Goal: Task Accomplishment & Management: Use online tool/utility

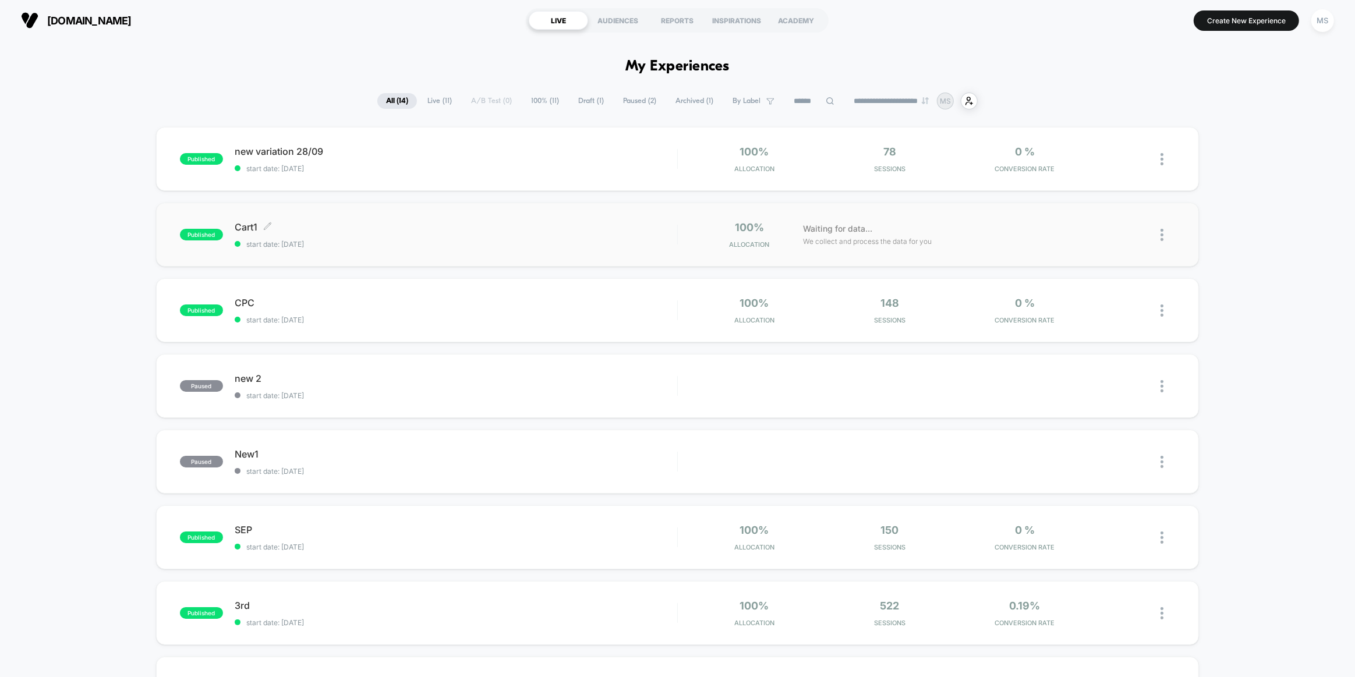
click at [421, 246] on span "start date: [DATE]" at bounding box center [456, 244] width 442 height 9
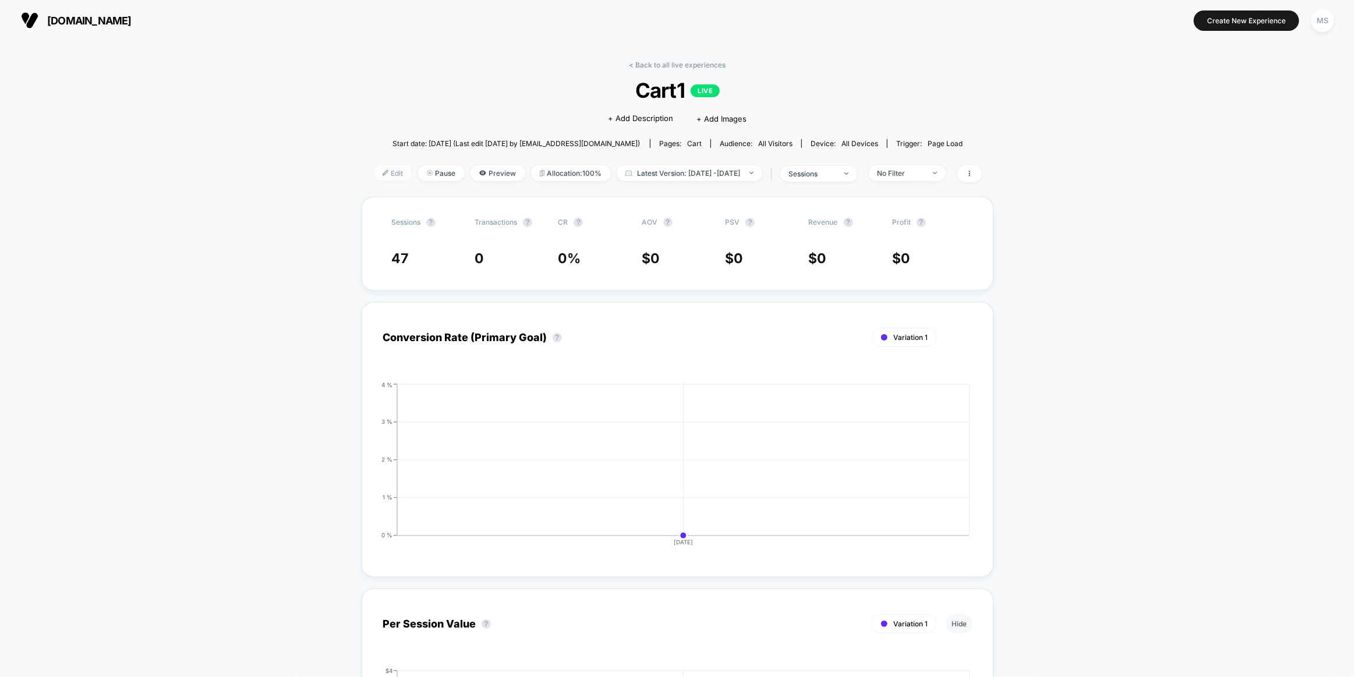
click at [374, 169] on span "Edit" at bounding box center [393, 173] width 38 height 16
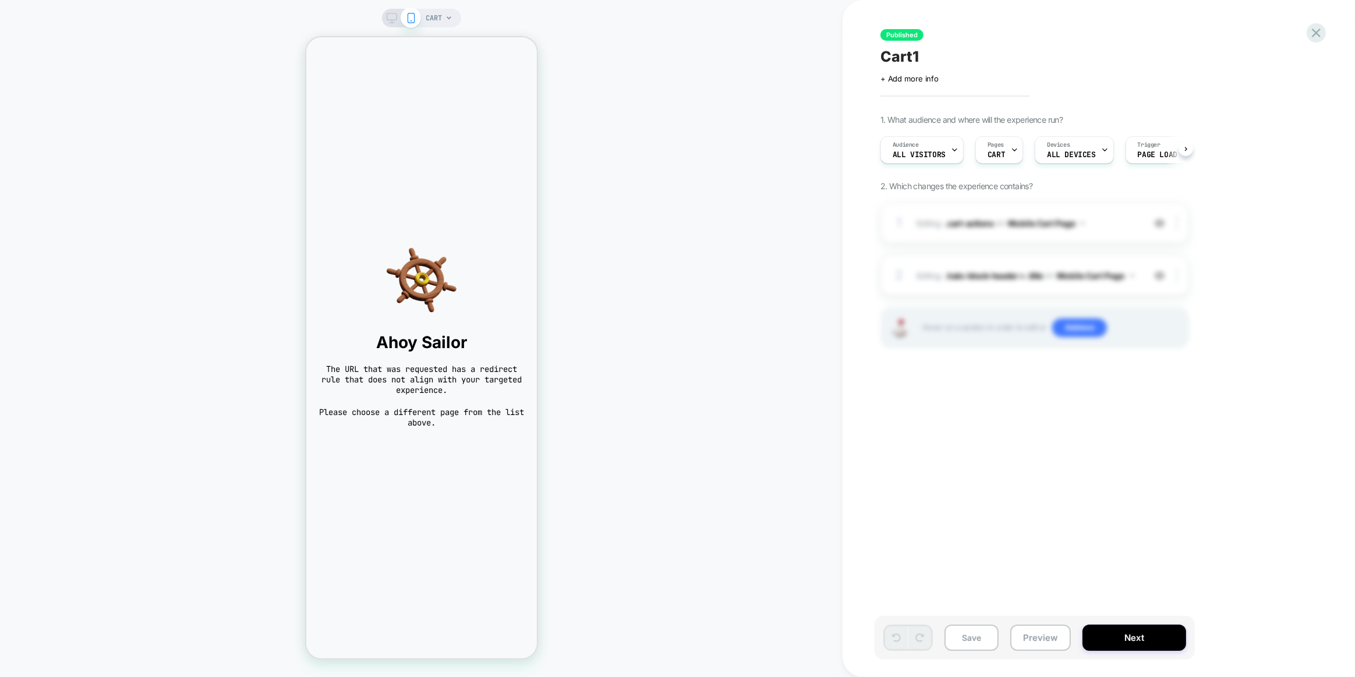
scroll to position [0, 1]
click at [456, 255] on img at bounding box center [420, 280] width 207 height 70
click at [1326, 27] on div "Published Cart1 Click to edit experience details + Add more info 1. What audien…" at bounding box center [1098, 338] width 512 height 677
click at [1320, 32] on icon at bounding box center [1316, 33] width 16 height 16
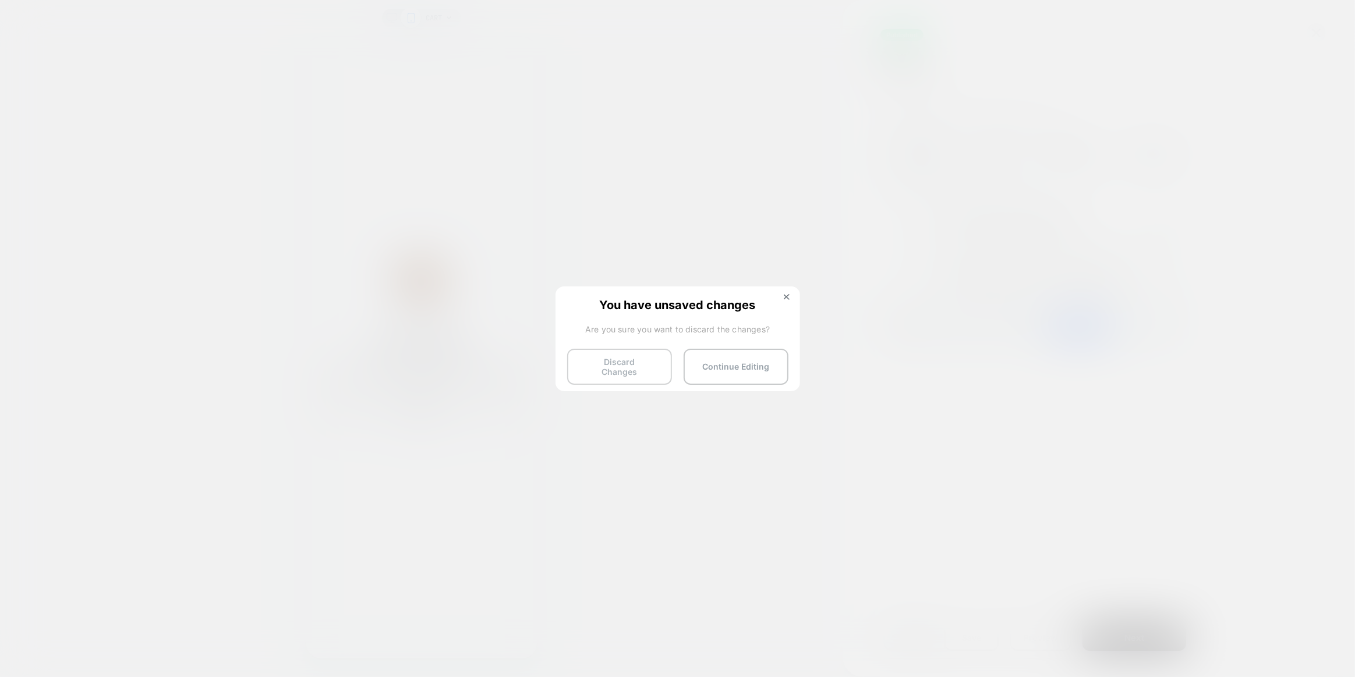
click at [639, 356] on button "Discard Changes" at bounding box center [619, 367] width 105 height 36
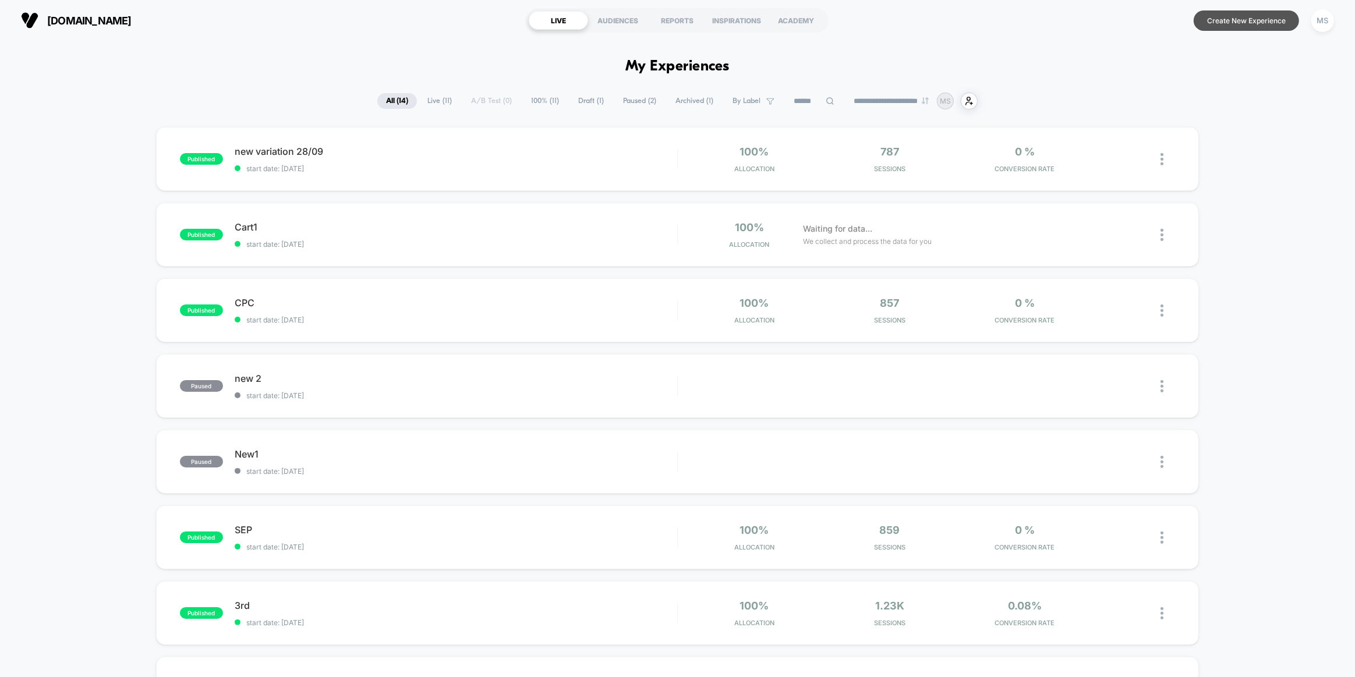
click at [1225, 10] on button "Create New Experience" at bounding box center [1245, 20] width 105 height 20
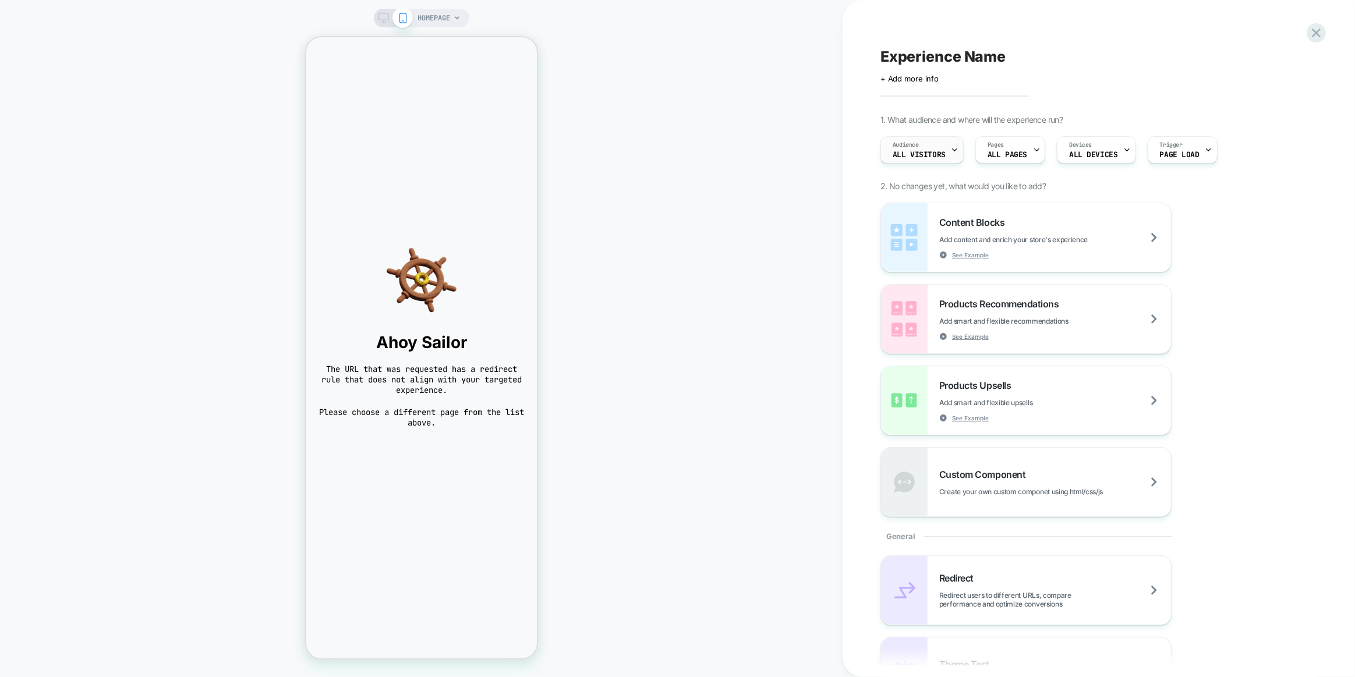
click at [951, 150] on icon at bounding box center [955, 150] width 8 height 8
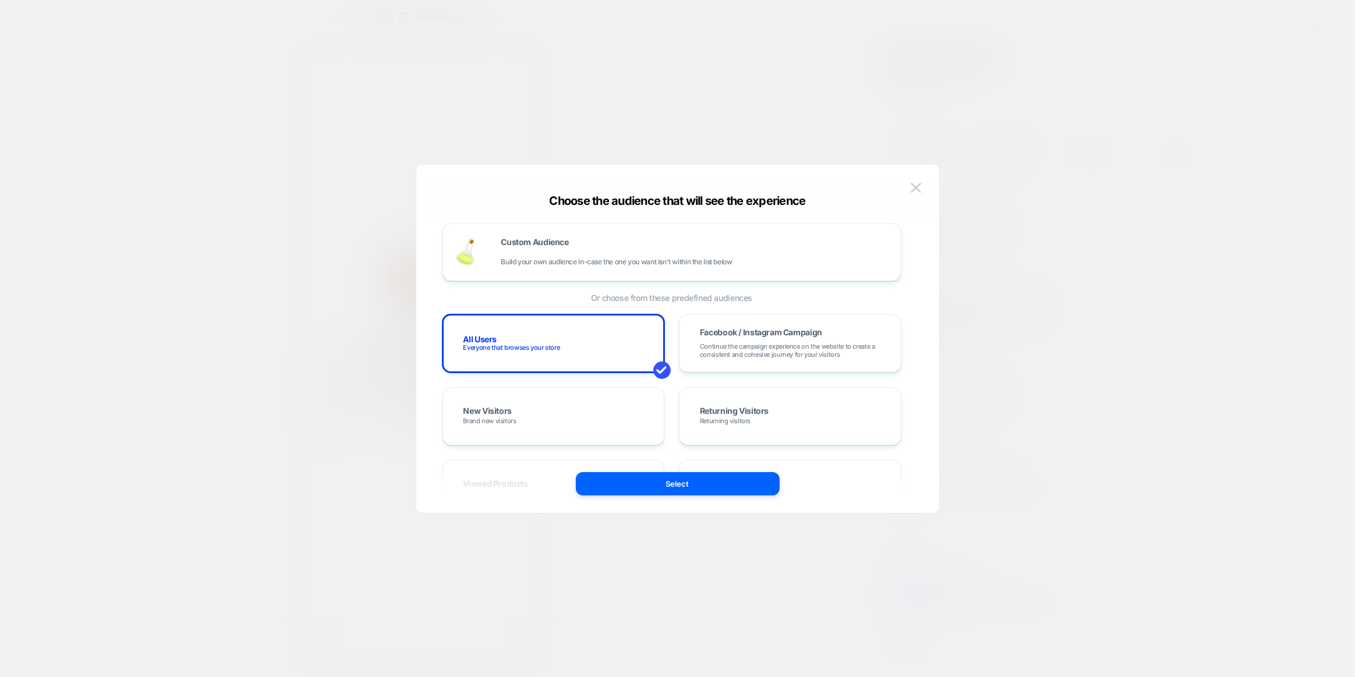
click at [821, 103] on div at bounding box center [677, 338] width 1355 height 677
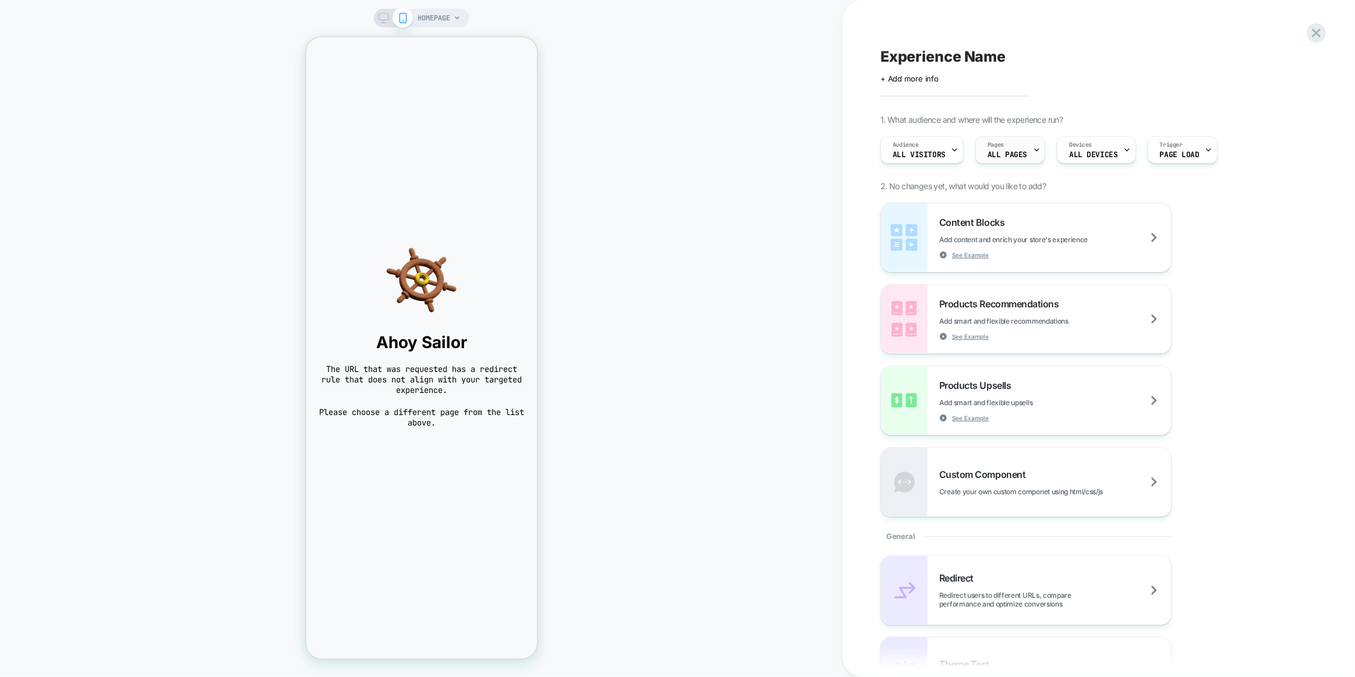
click at [1033, 150] on icon at bounding box center [1037, 150] width 8 height 8
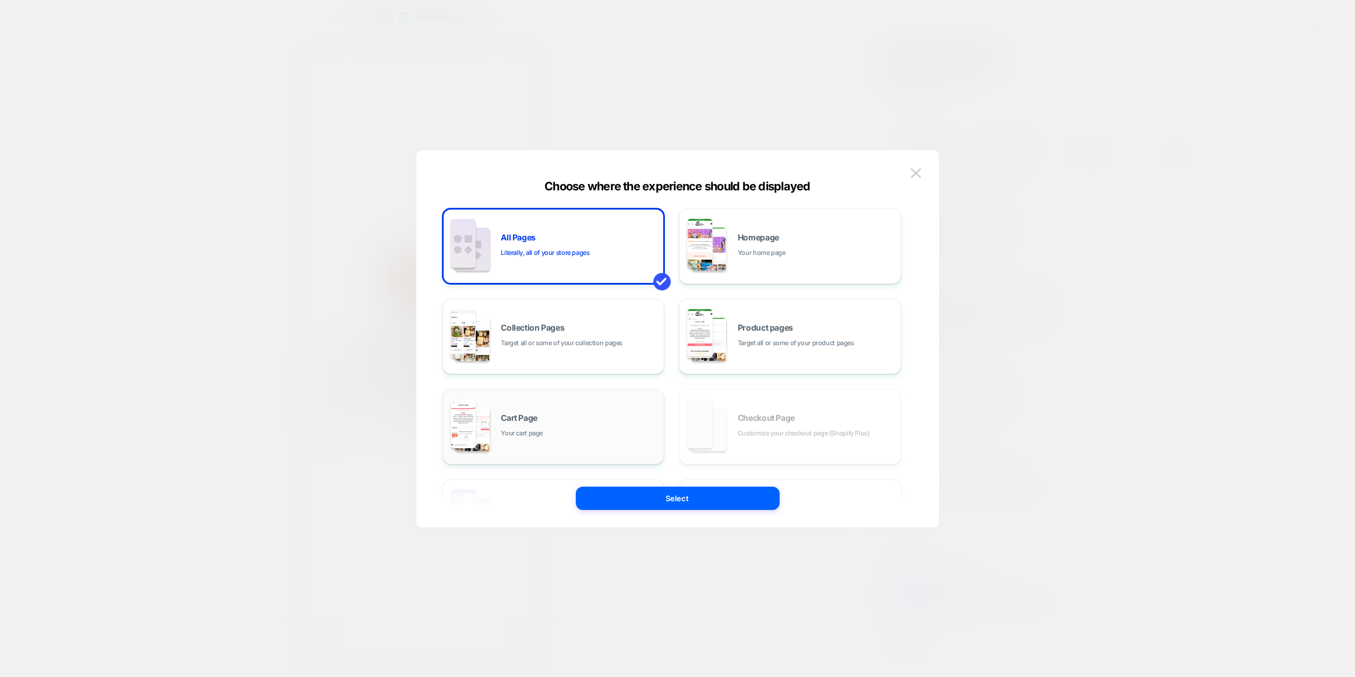
click at [568, 416] on div "Cart Page Your cart page" at bounding box center [579, 426] width 157 height 25
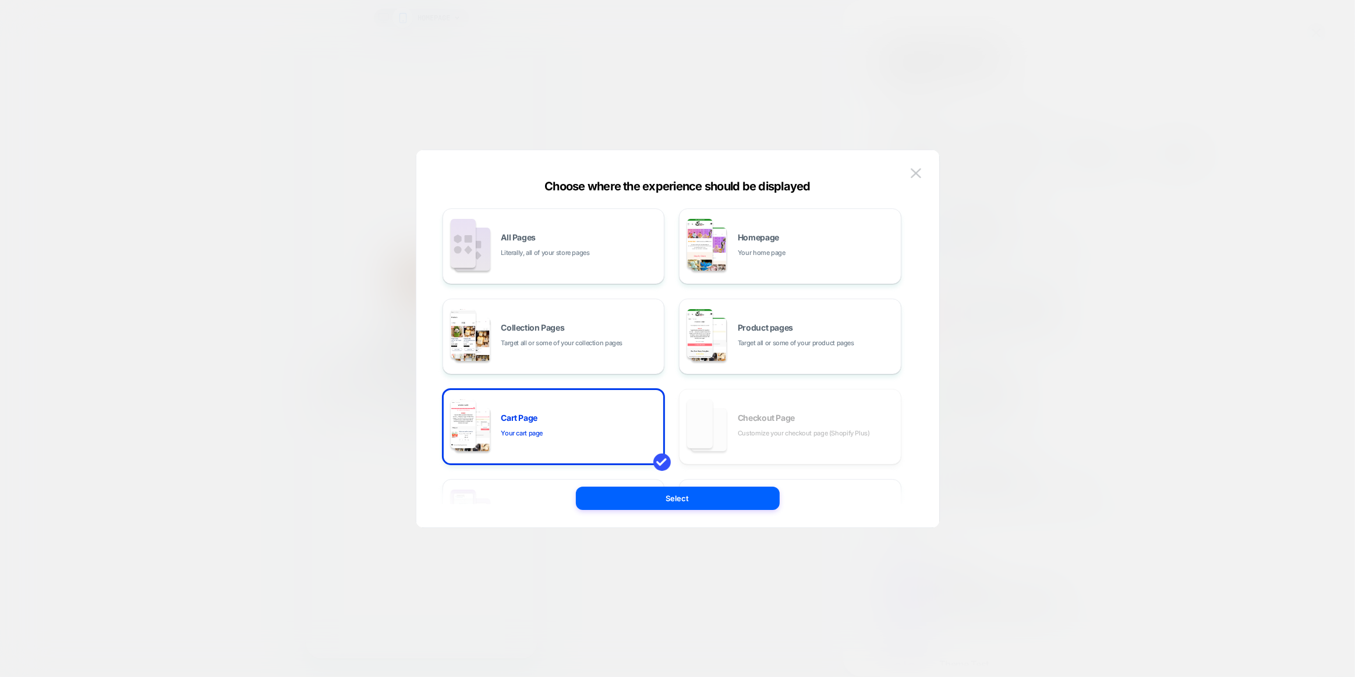
click at [617, 512] on div "All Pages Literally, all of your store pages Homepage Your home page Collection…" at bounding box center [678, 345] width 488 height 366
click at [624, 504] on button "Select" at bounding box center [678, 498] width 204 height 23
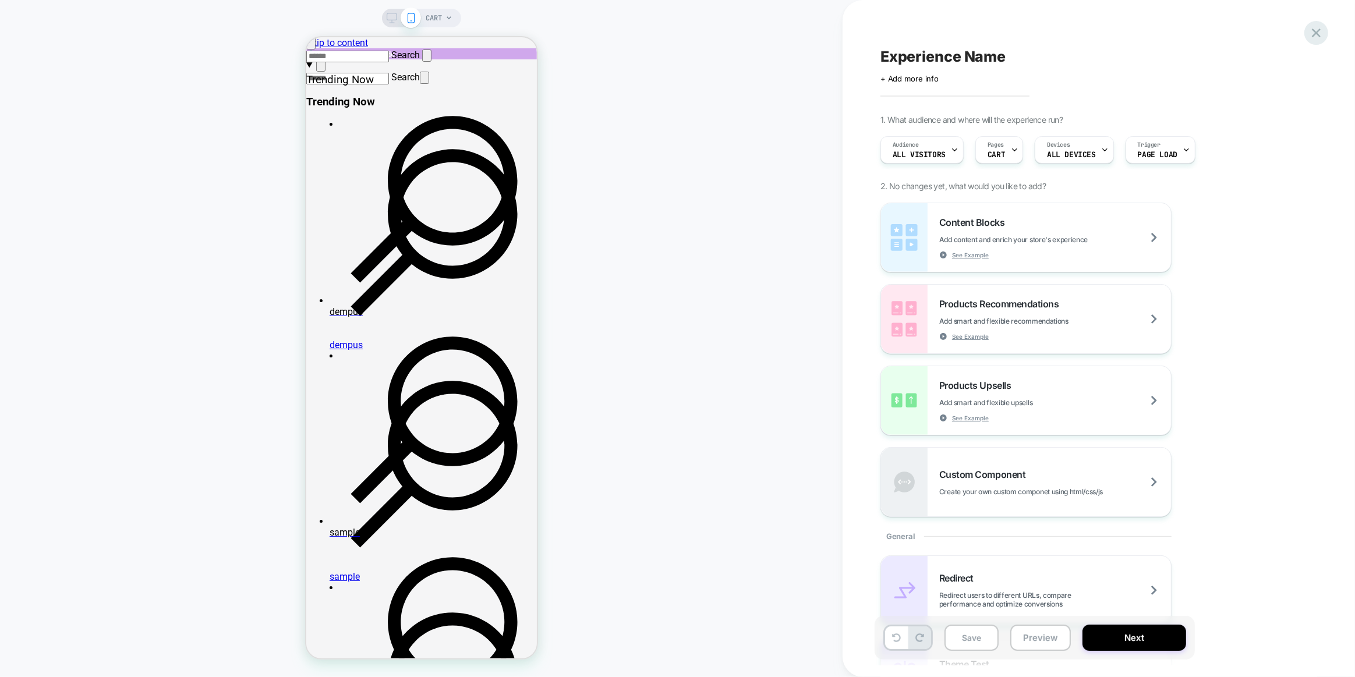
click at [1313, 33] on icon at bounding box center [1316, 33] width 16 height 16
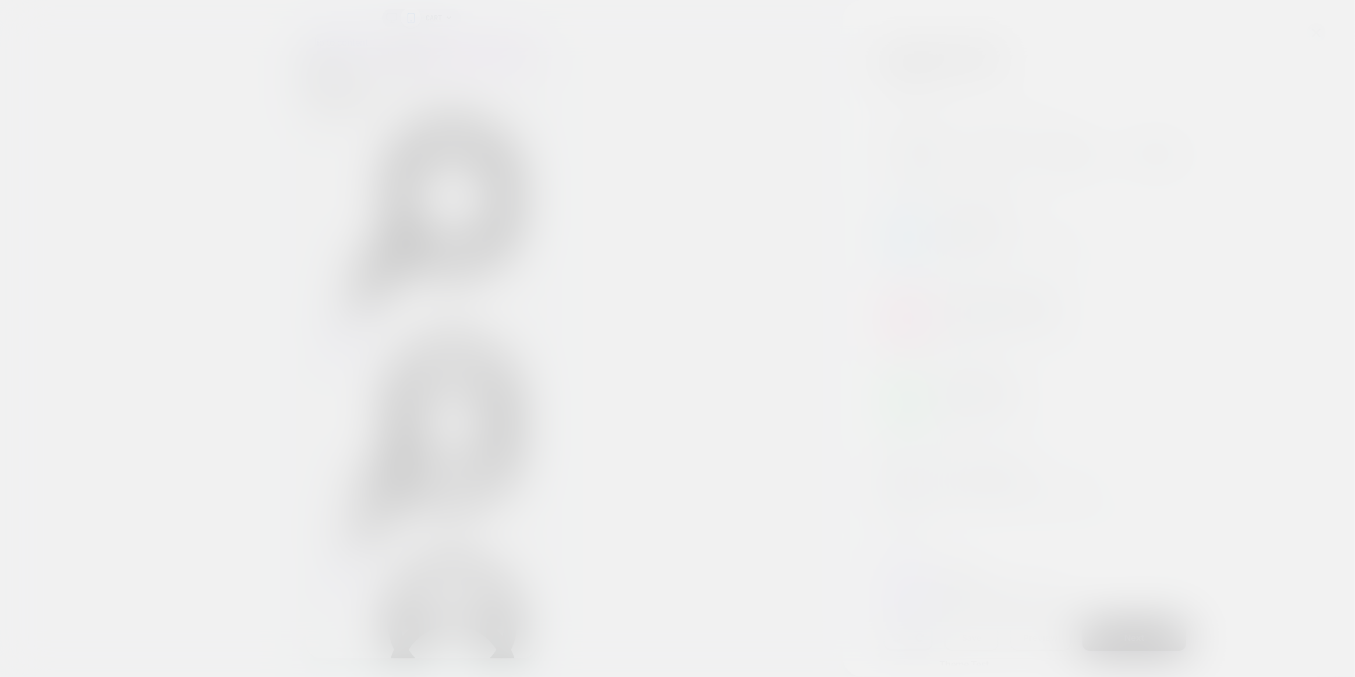
click at [1321, 31] on div at bounding box center [677, 338] width 1355 height 677
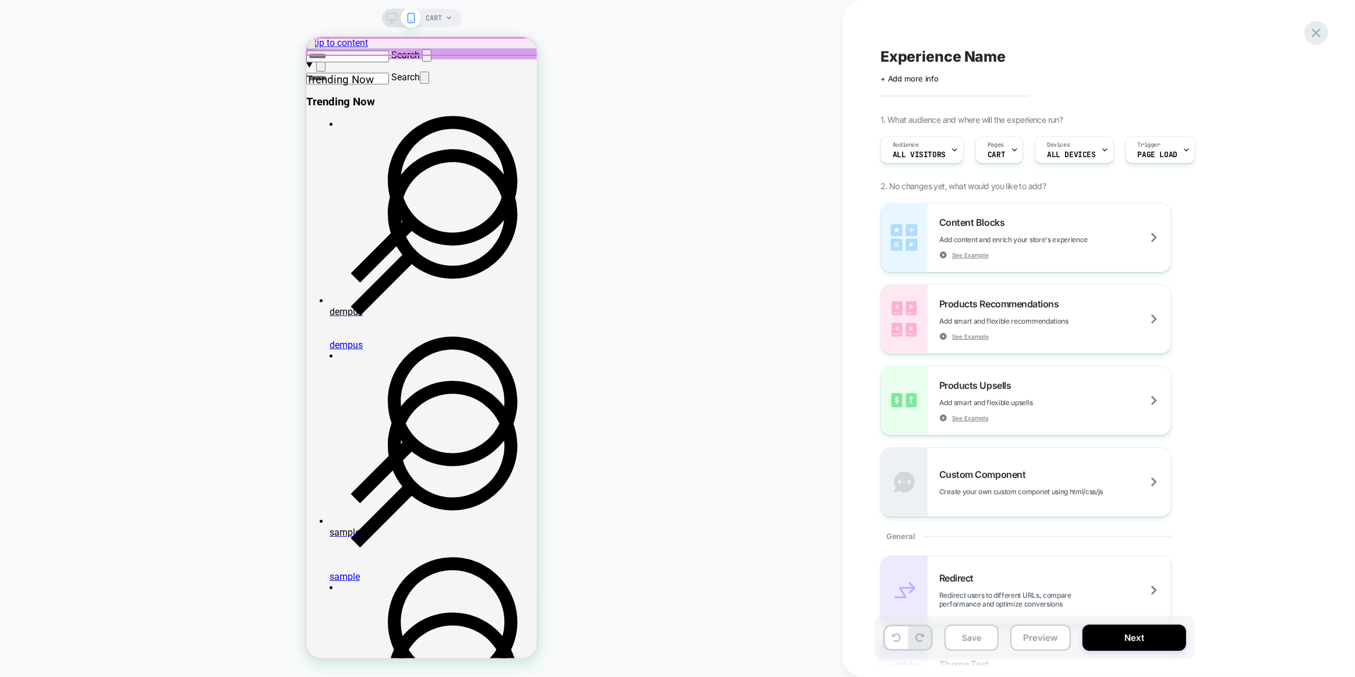
click at [1315, 32] on icon at bounding box center [1316, 33] width 9 height 9
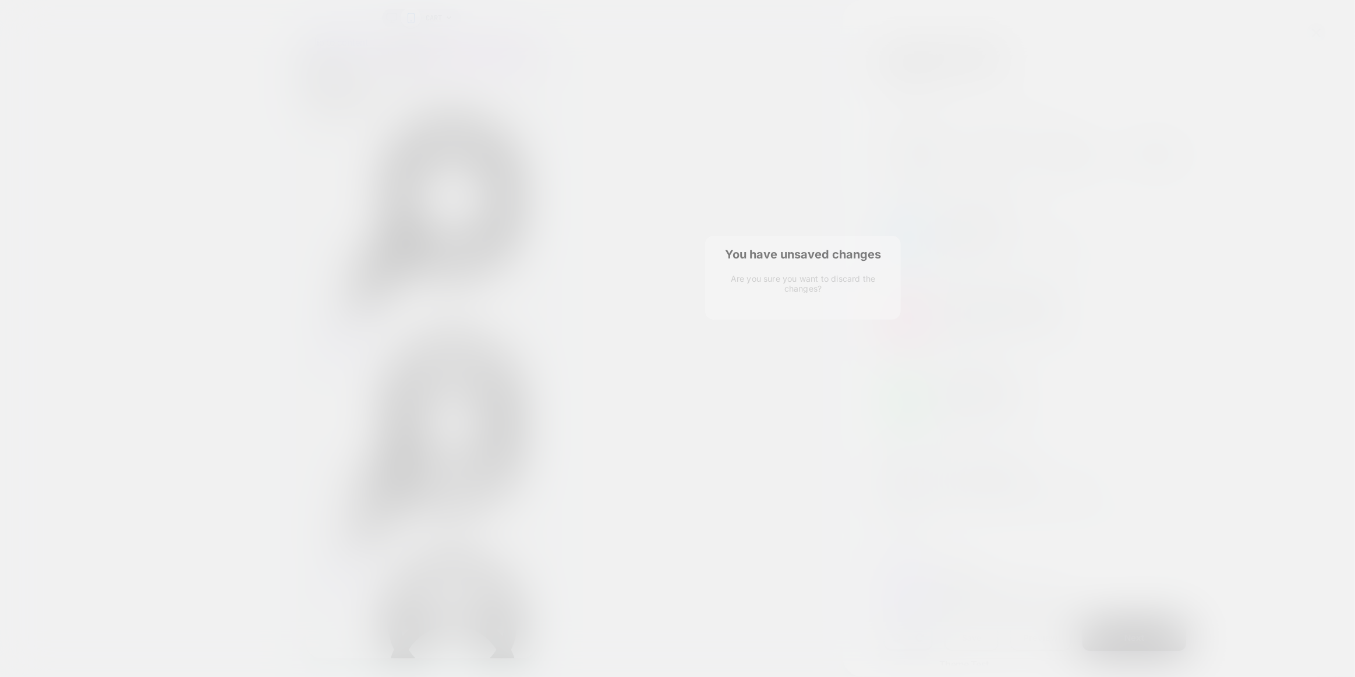
click at [717, 344] on button "Discard Changes" at bounding box center [757, 326] width 80 height 36
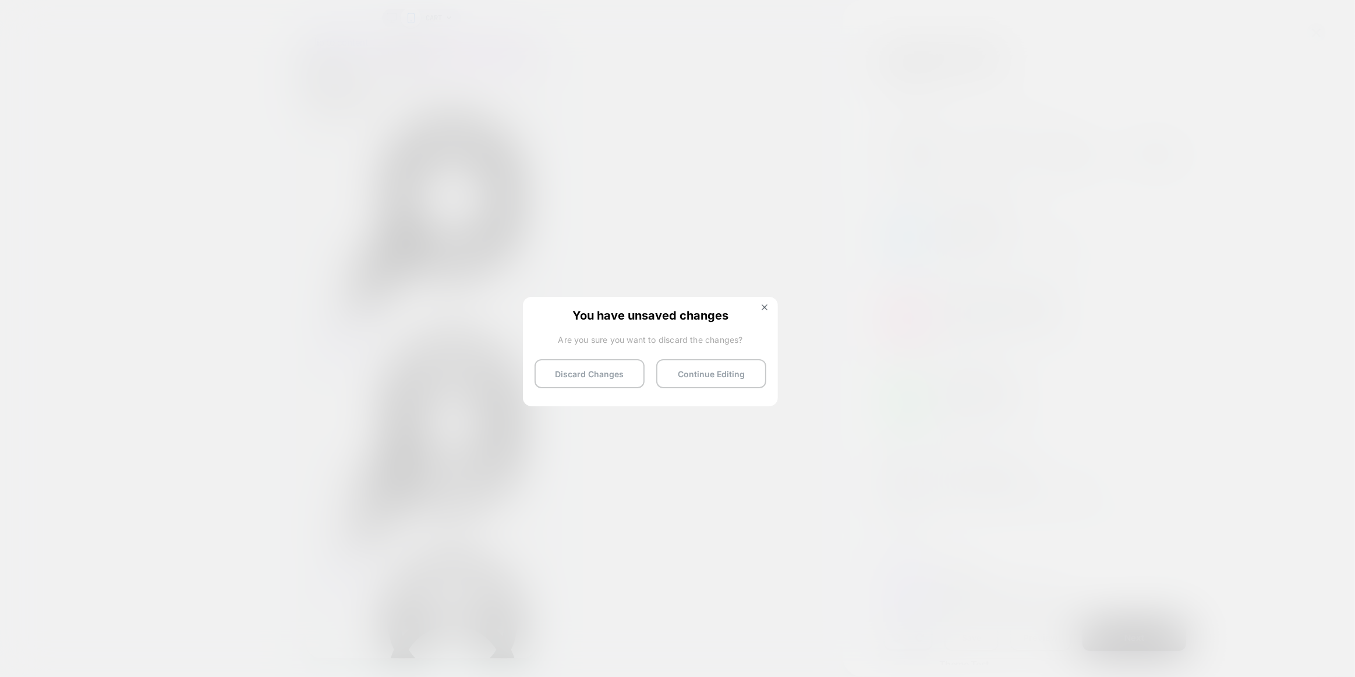
click at [603, 375] on button "Discard Changes" at bounding box center [589, 373] width 110 height 29
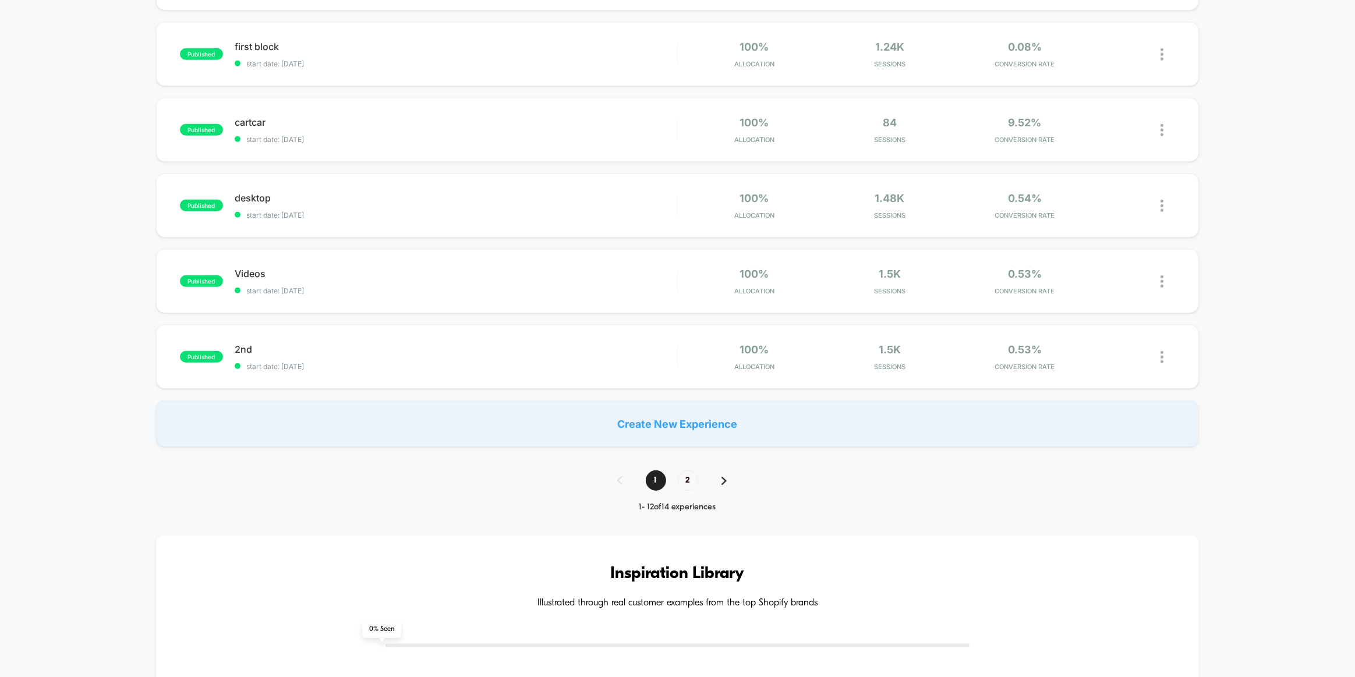
scroll to position [423, 0]
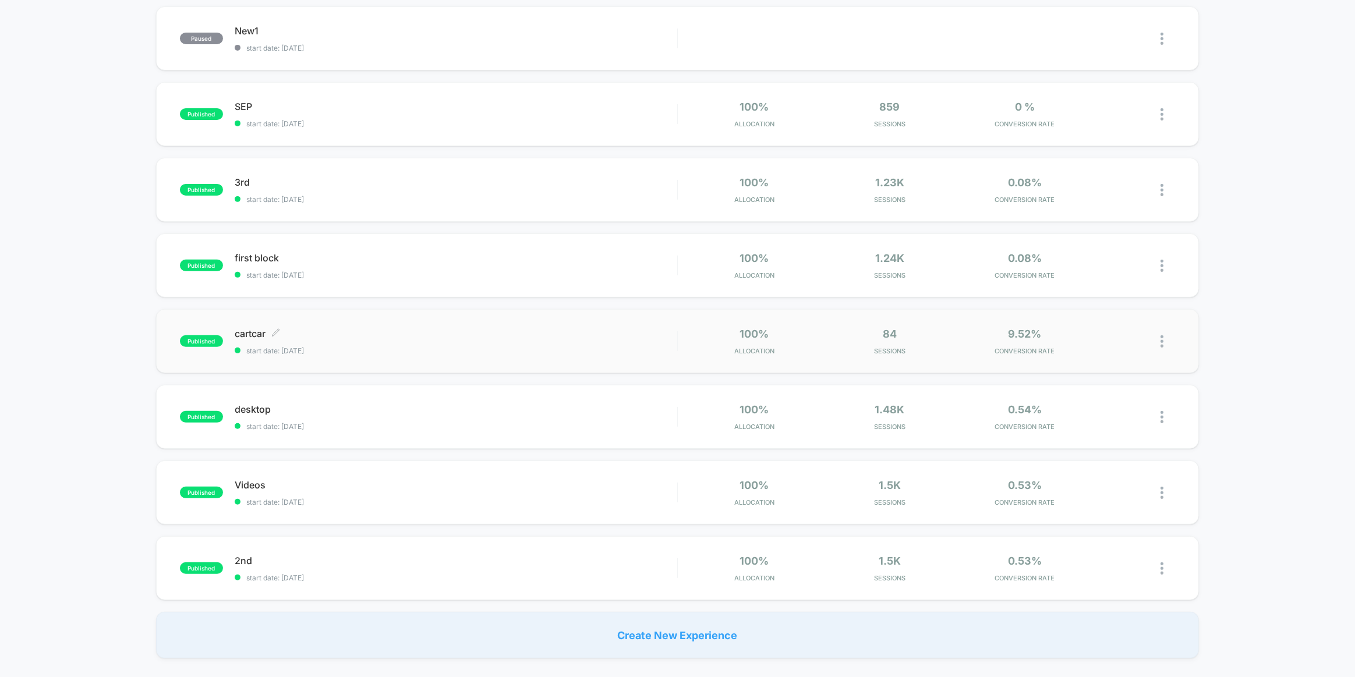
click at [466, 339] on div "cartcar Click to edit experience details Click to edit experience details start…" at bounding box center [456, 341] width 442 height 27
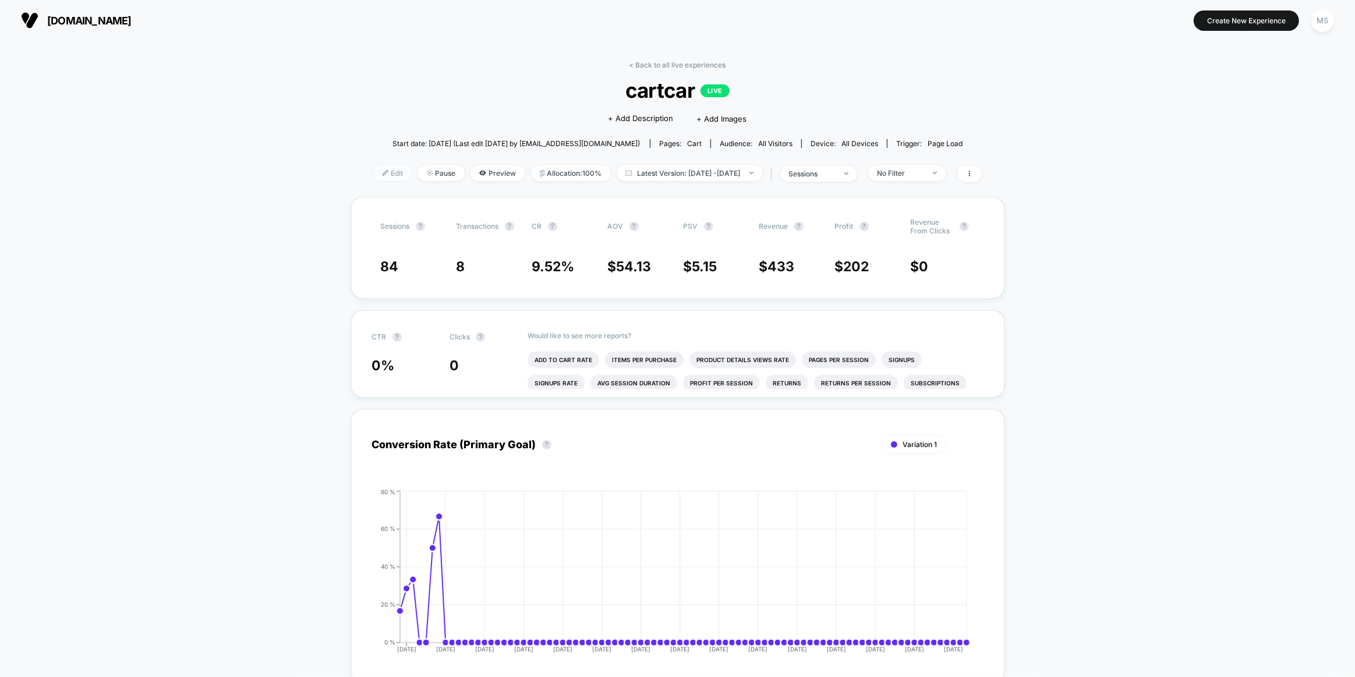
click at [388, 166] on span "Edit" at bounding box center [393, 173] width 38 height 16
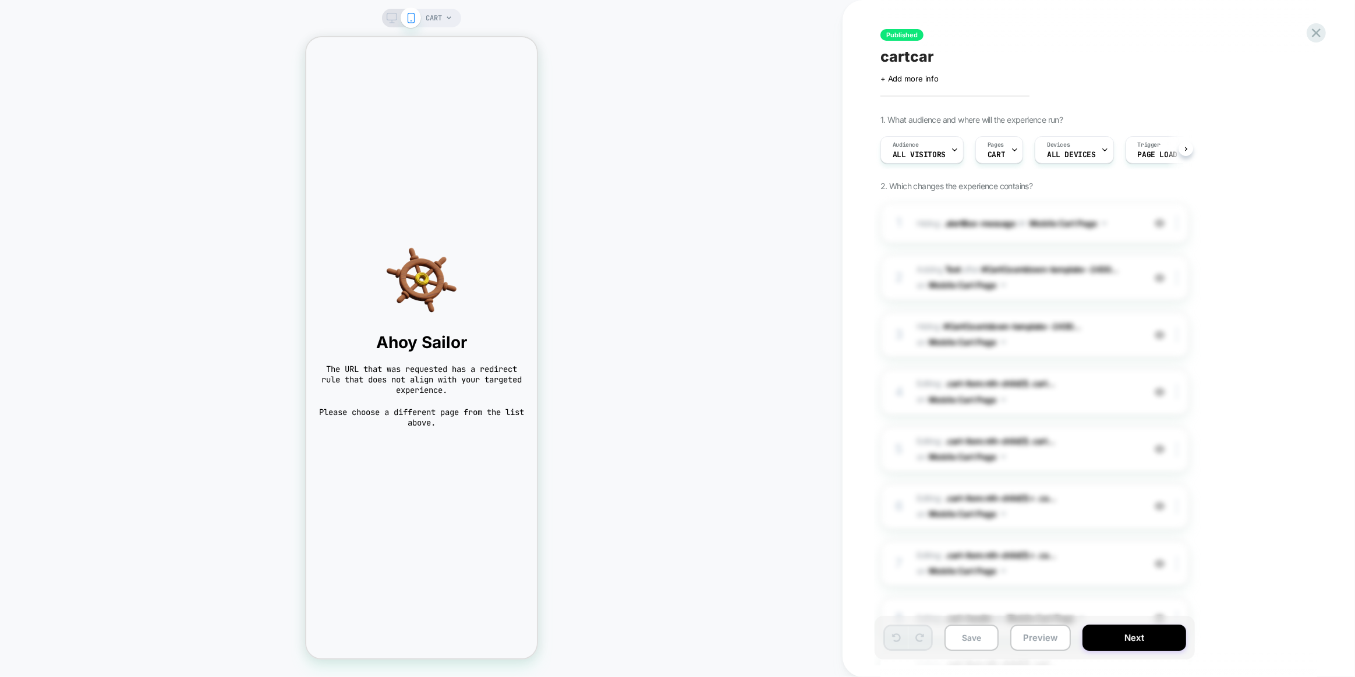
scroll to position [0, 1]
click at [965, 324] on span "Hiding : #CartCountdown-template--2430... #CartCountdown-template--243065965447…" at bounding box center [1027, 334] width 222 height 31
click at [439, 316] on div "Ahoy Sailor The URL that was requested has a redirect rule that does not align …" at bounding box center [421, 336] width 231 height 206
click at [1082, 155] on span "ALL DEVICES" at bounding box center [1070, 155] width 48 height 8
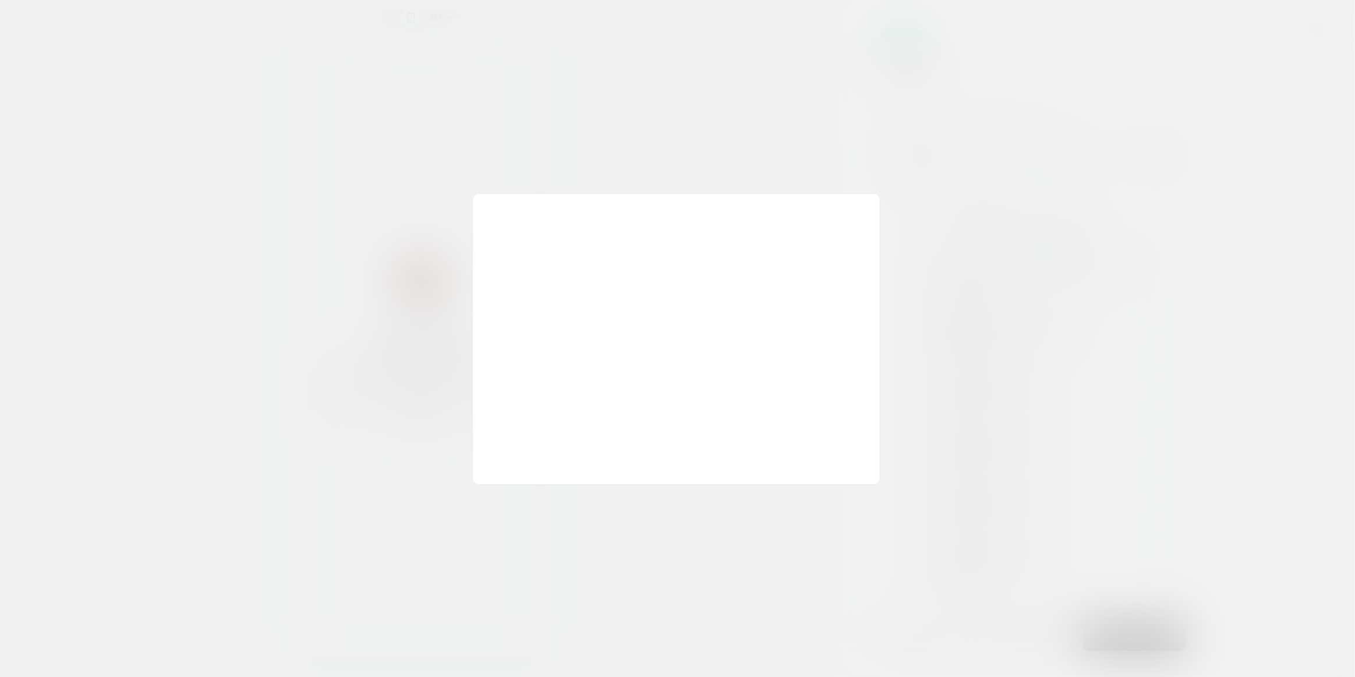
click at [1254, 180] on div at bounding box center [677, 338] width 1355 height 677
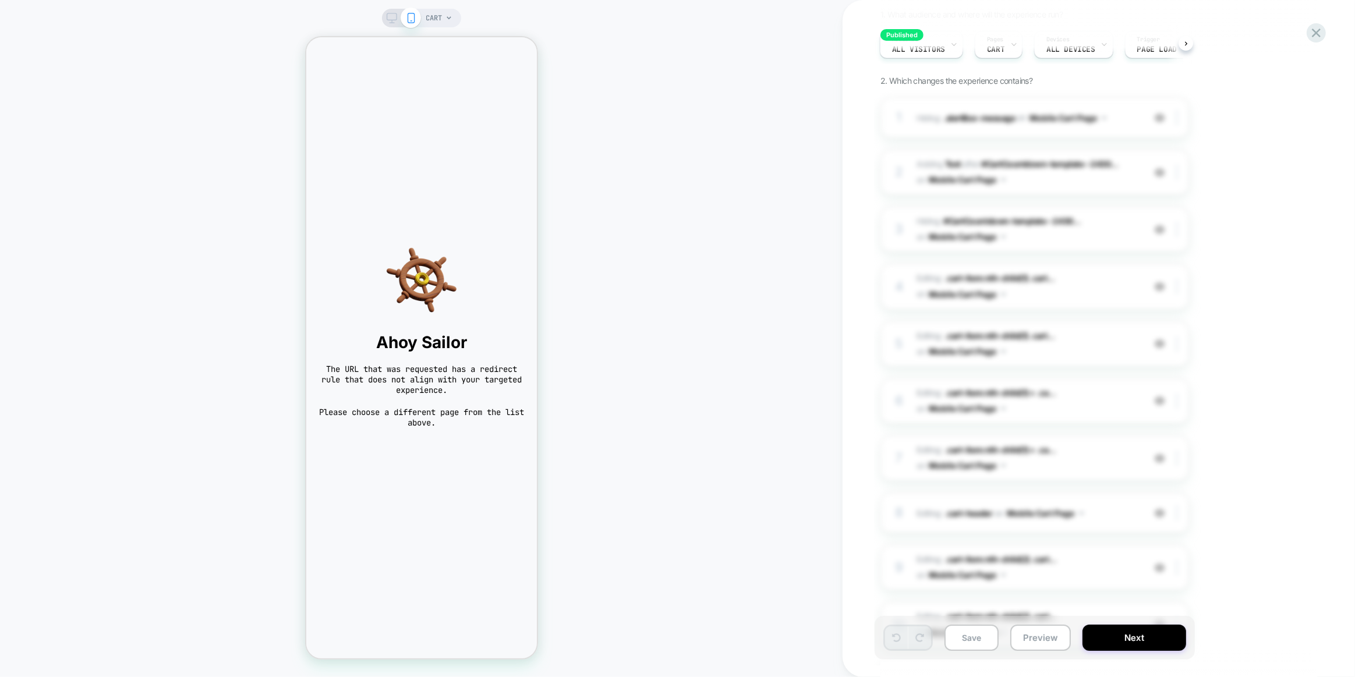
scroll to position [0, 0]
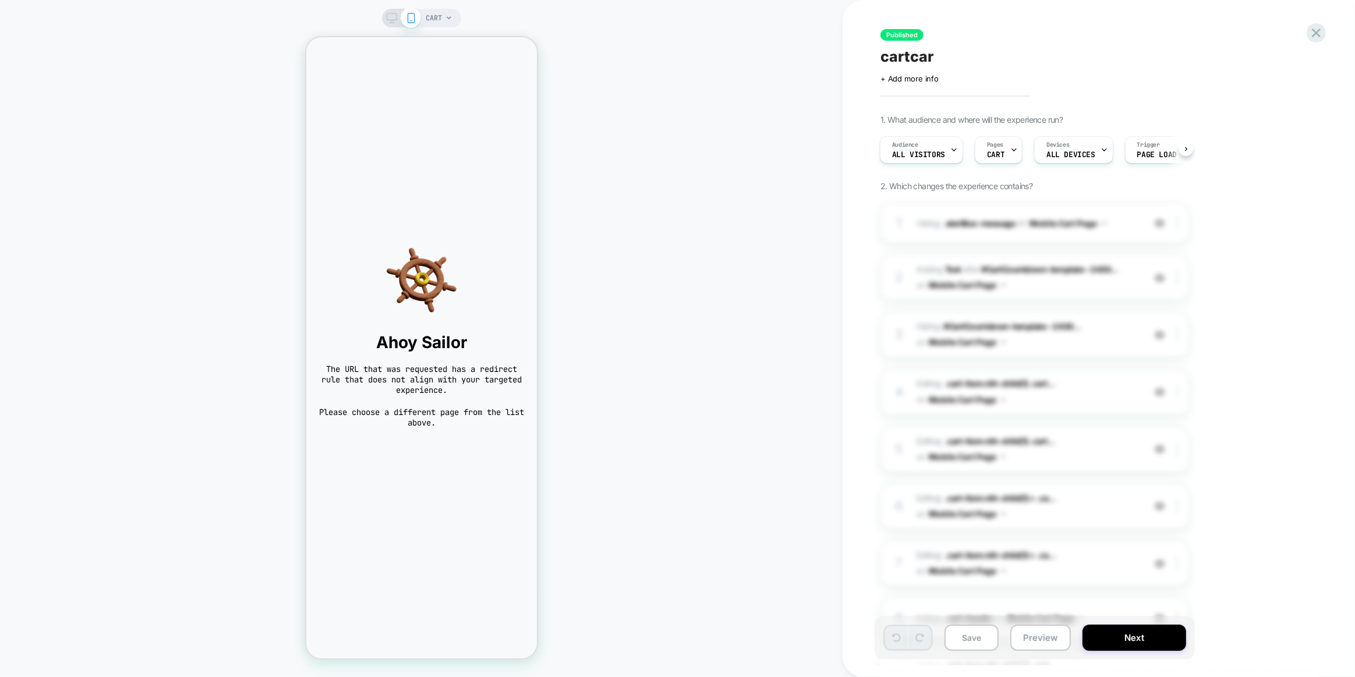
click at [914, 30] on span "Published" at bounding box center [901, 35] width 43 height 12
click at [933, 148] on div "Audience All Visitors" at bounding box center [918, 150] width 76 height 26
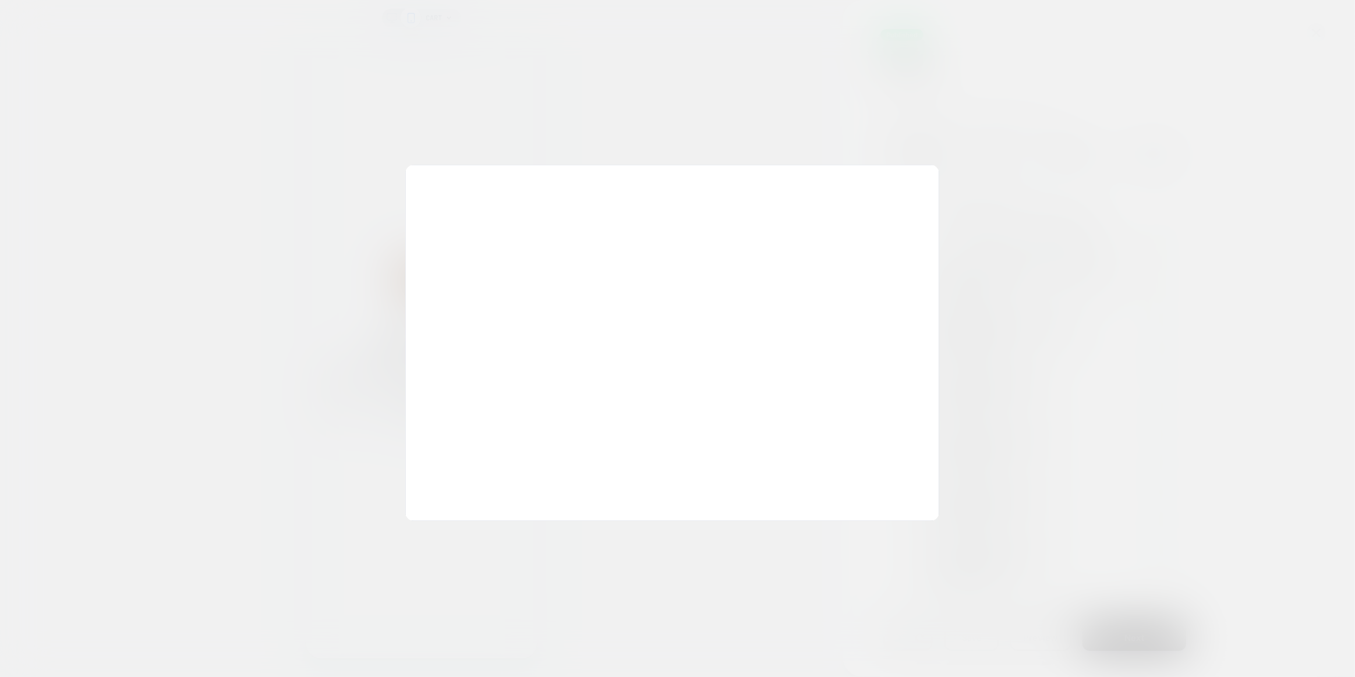
click at [933, 148] on div at bounding box center [677, 338] width 1355 height 677
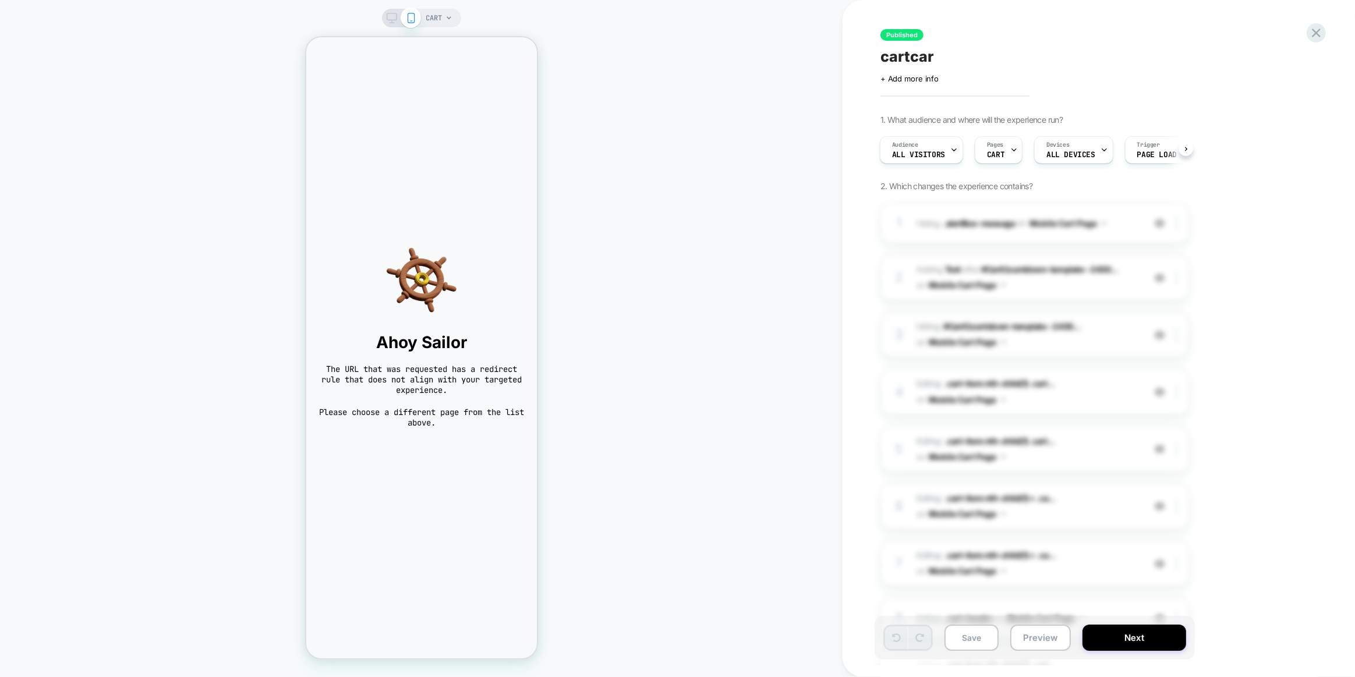
click at [954, 319] on span "Hiding : #CartCountdown-template--2430... #CartCountdown-template--243065965447…" at bounding box center [1027, 334] width 222 height 31
drag, startPoint x: 975, startPoint y: 282, endPoint x: 982, endPoint y: 280, distance: 7.4
click at [976, 281] on button "Mobile Cart Page" at bounding box center [967, 285] width 77 height 17
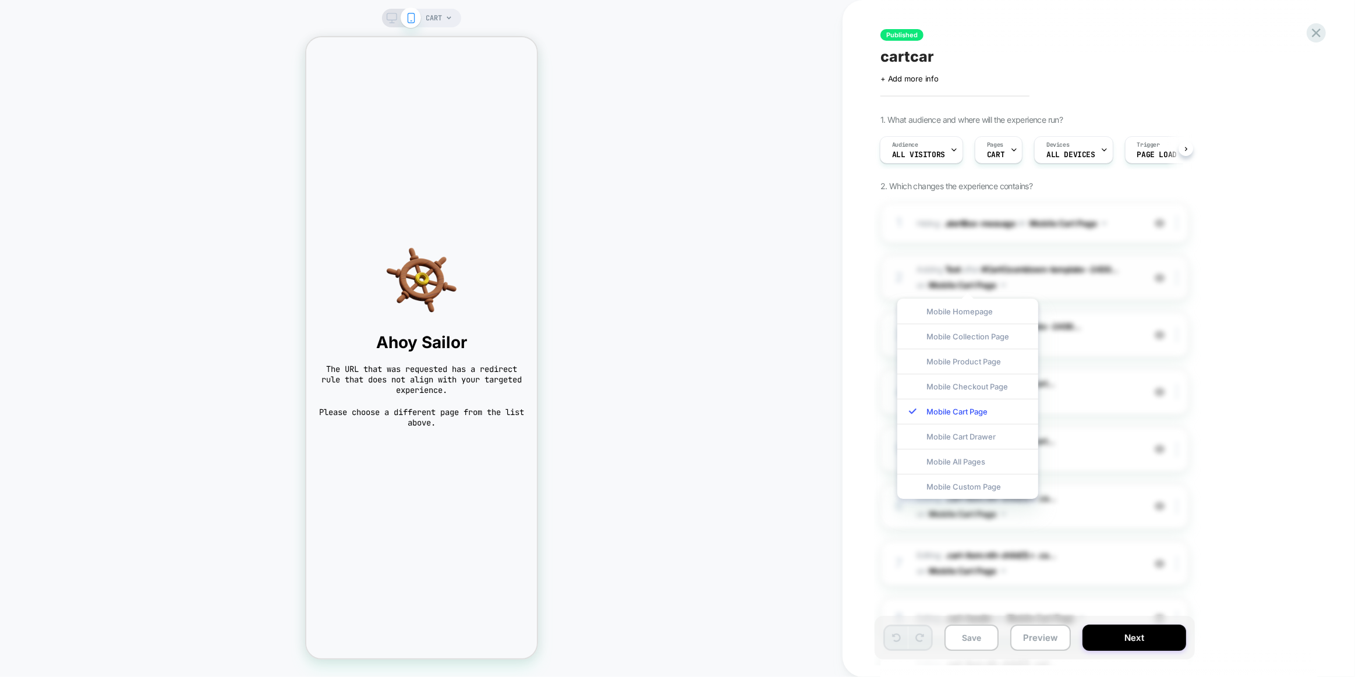
click at [1158, 268] on div "2 #_loomi_addon_1748274556305 Adding Text AFTER #CartCountdown-template--2430..…" at bounding box center [1034, 277] width 309 height 45
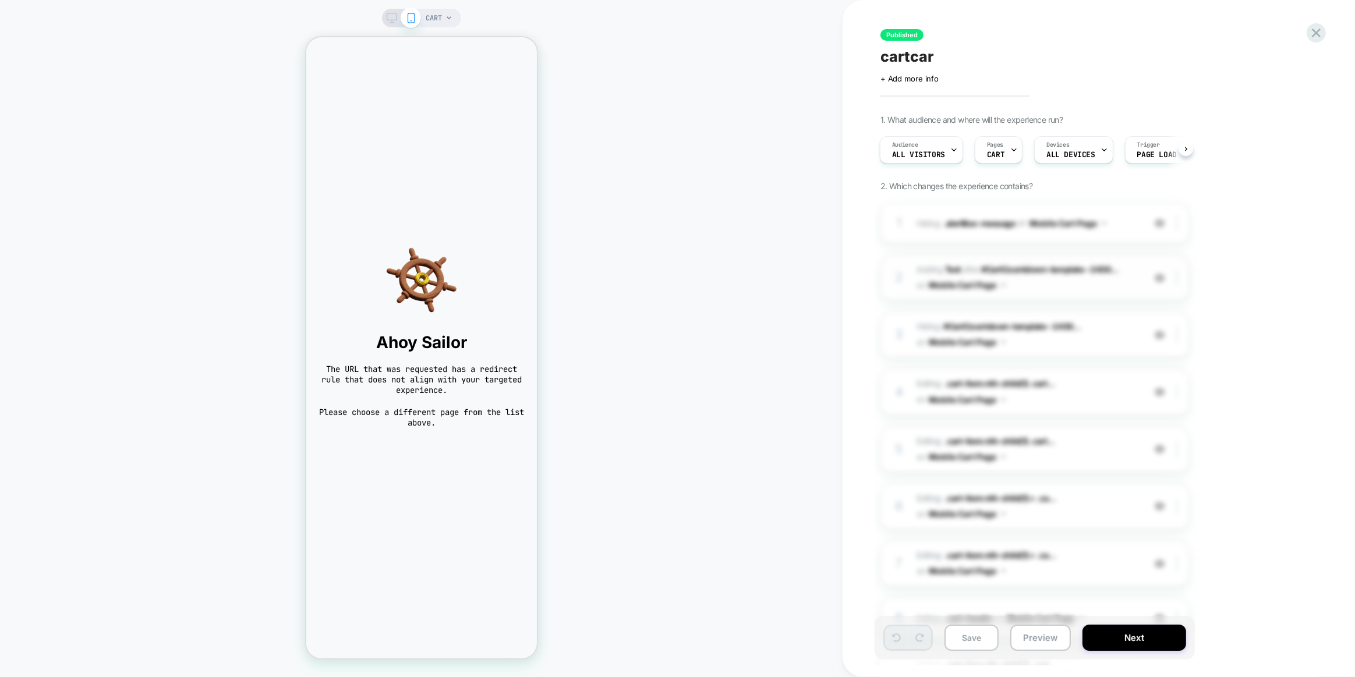
click at [1102, 289] on span "#_loomi_addon_1748274556305 Adding Text AFTER #CartCountdown-template--2430... …" at bounding box center [1027, 277] width 222 height 31
click at [1157, 283] on div at bounding box center [1159, 277] width 19 height 13
click at [1047, 277] on span "#_loomi_addon_1748274556305 Adding Text AFTER #CartCountdown-template--2430... …" at bounding box center [1027, 277] width 222 height 31
click at [1035, 263] on span "#_loomi_addon_1748274556305 Adding Text AFTER #CartCountdown-template--2430... …" at bounding box center [1027, 277] width 222 height 31
click at [1032, 265] on span "#CartCountdown-template--2430..." at bounding box center [1049, 269] width 137 height 10
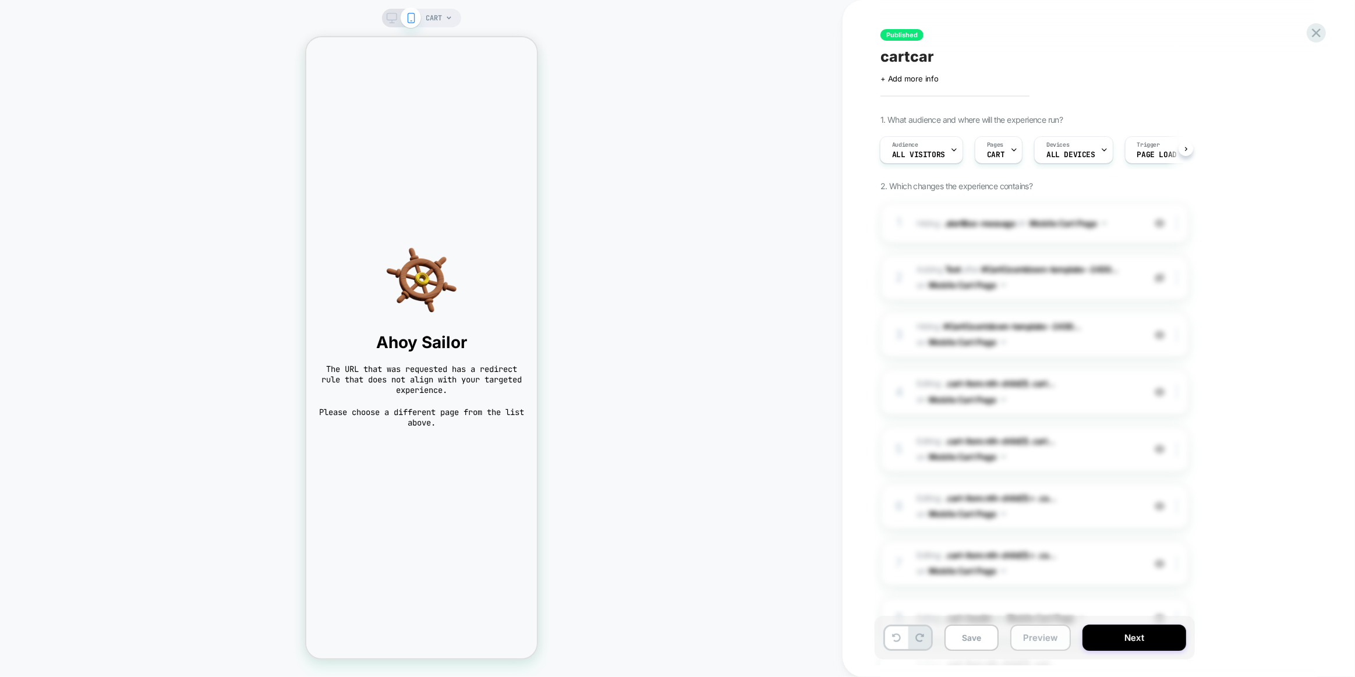
click at [1054, 640] on button "Preview" at bounding box center [1040, 638] width 61 height 26
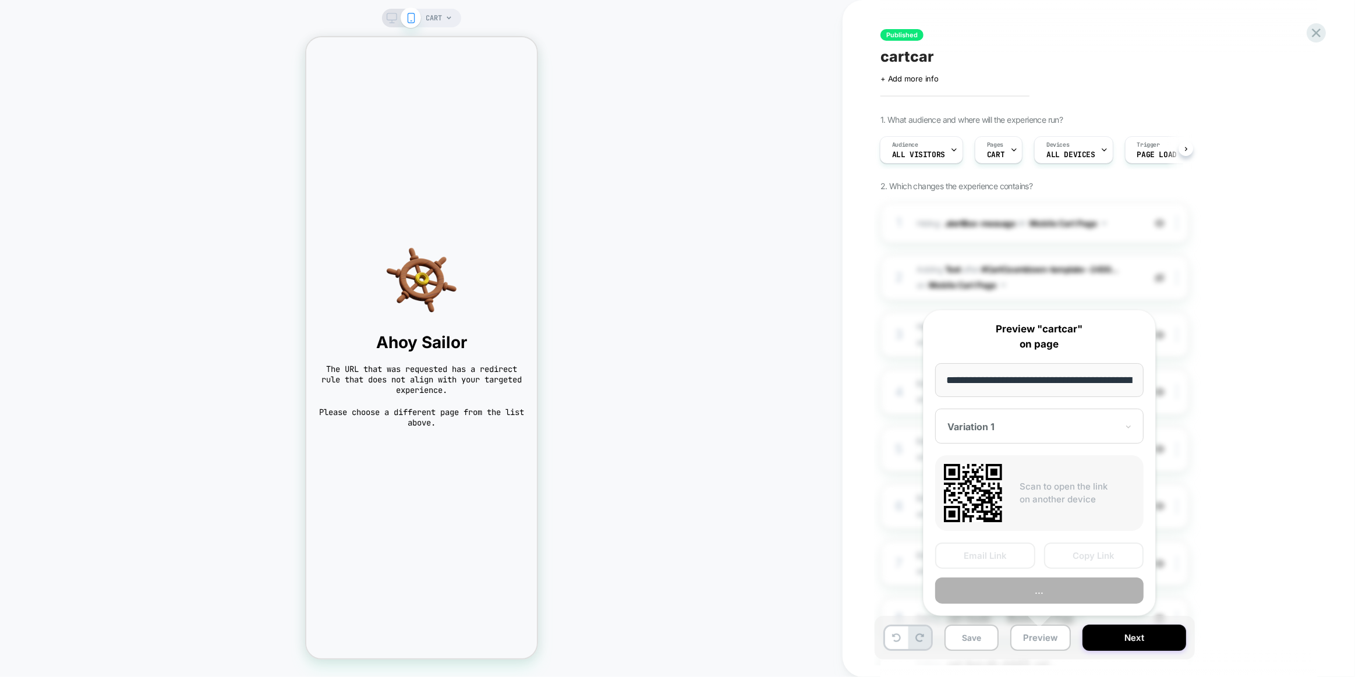
scroll to position [0, 52]
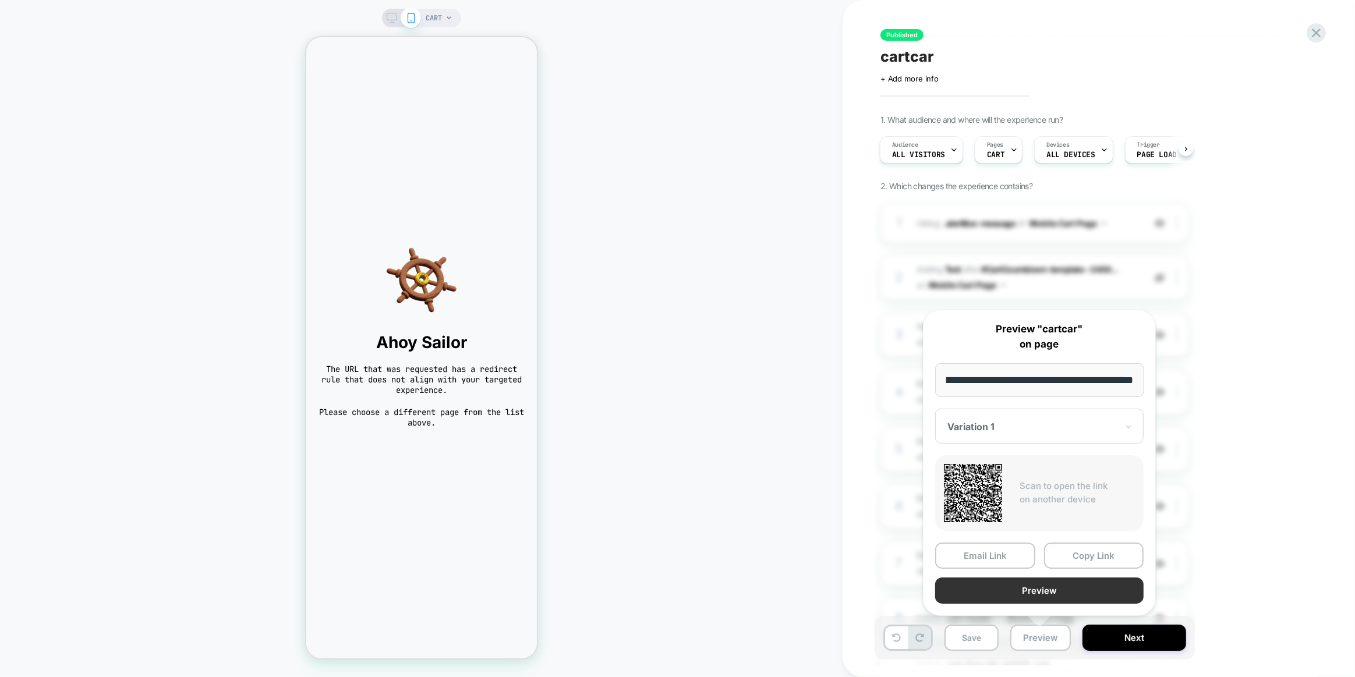
click at [1047, 587] on button "Preview" at bounding box center [1039, 590] width 208 height 26
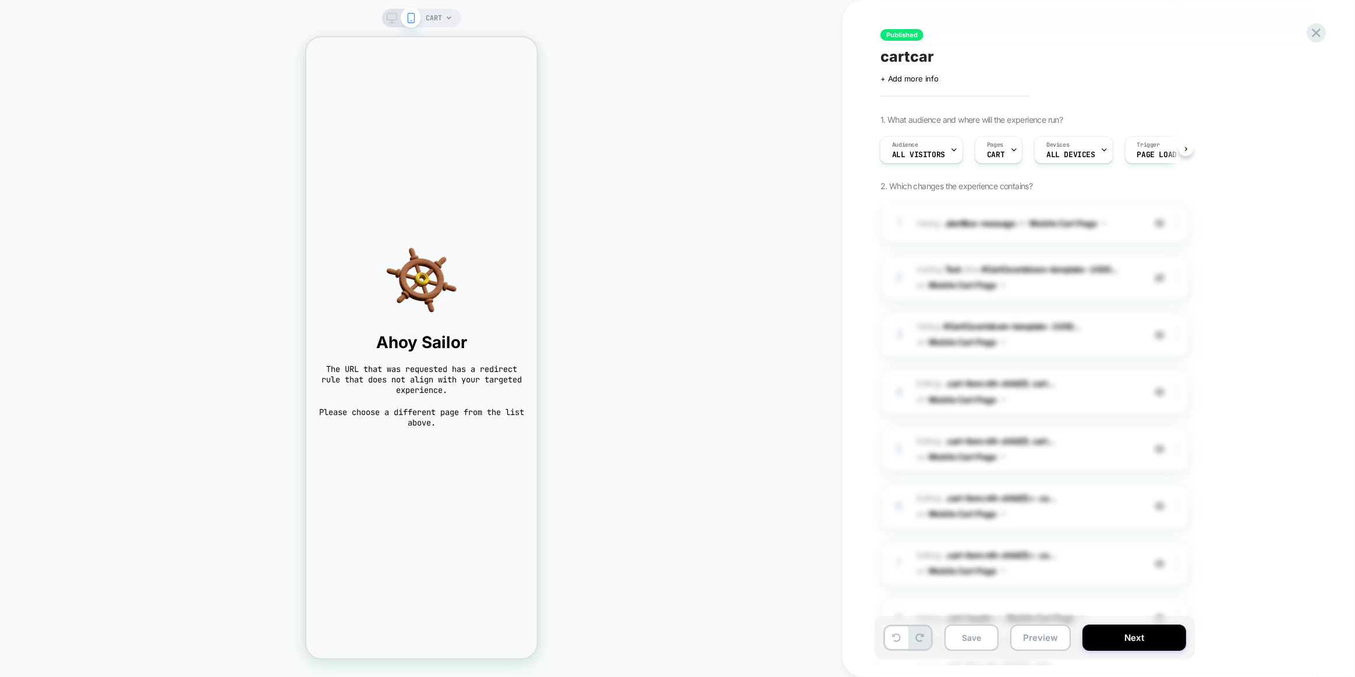
drag, startPoint x: 426, startPoint y: 355, endPoint x: 1072, endPoint y: 244, distance: 655.7
click at [426, 355] on div "Ahoy Sailor The URL that was requested has a redirect rule that does not align …" at bounding box center [421, 336] width 231 height 206
click at [1182, 151] on icon at bounding box center [1186, 150] width 8 height 8
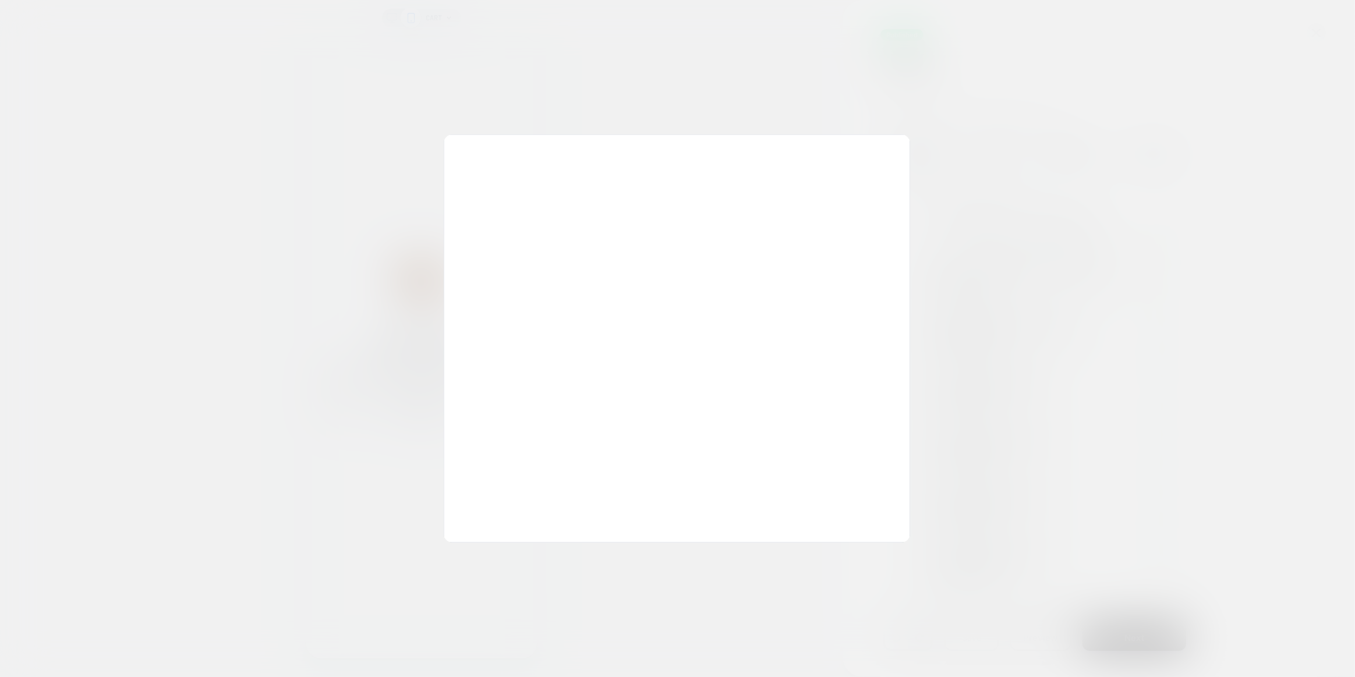
click at [958, 219] on div at bounding box center [677, 338] width 1355 height 677
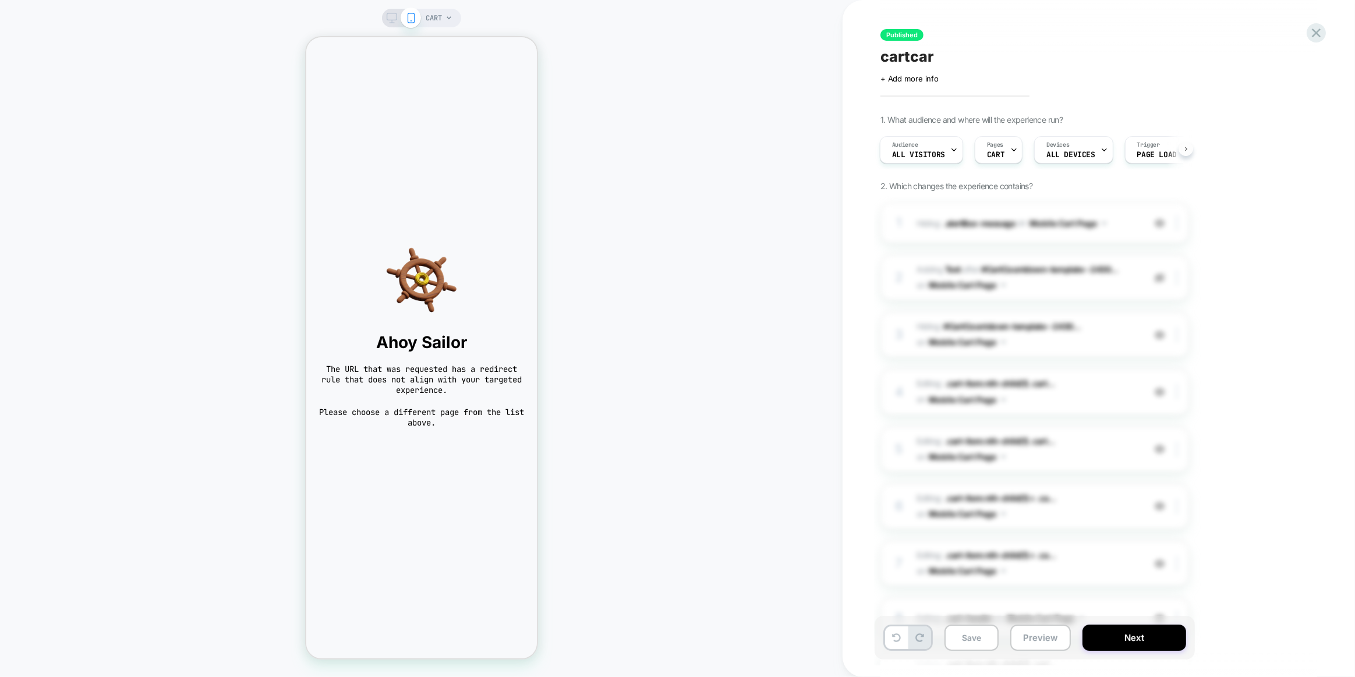
scroll to position [0, 26]
click at [1185, 150] on div "Audience All Visitors Pages CART Devices ALL DEVICES Trigger Page Load" at bounding box center [1034, 149] width 309 height 39
click at [1120, 642] on button "Next" at bounding box center [1134, 638] width 104 height 26
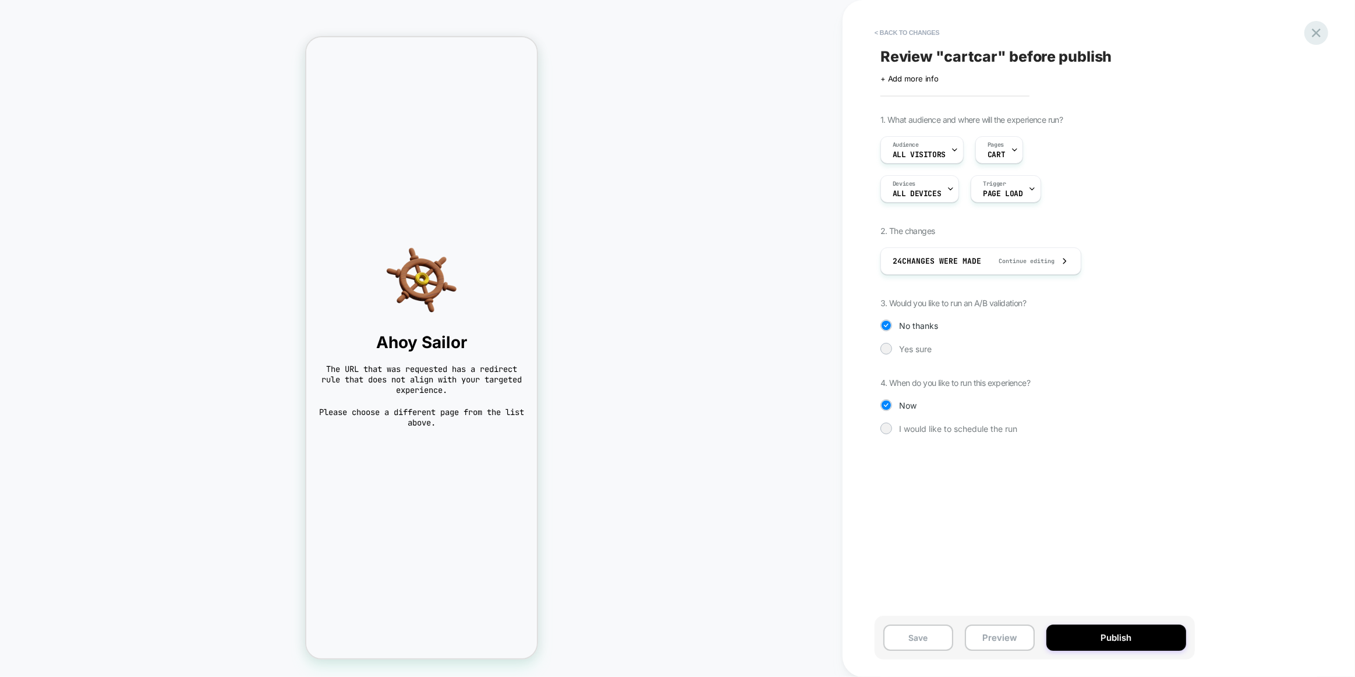
click at [1316, 33] on icon at bounding box center [1316, 33] width 9 height 9
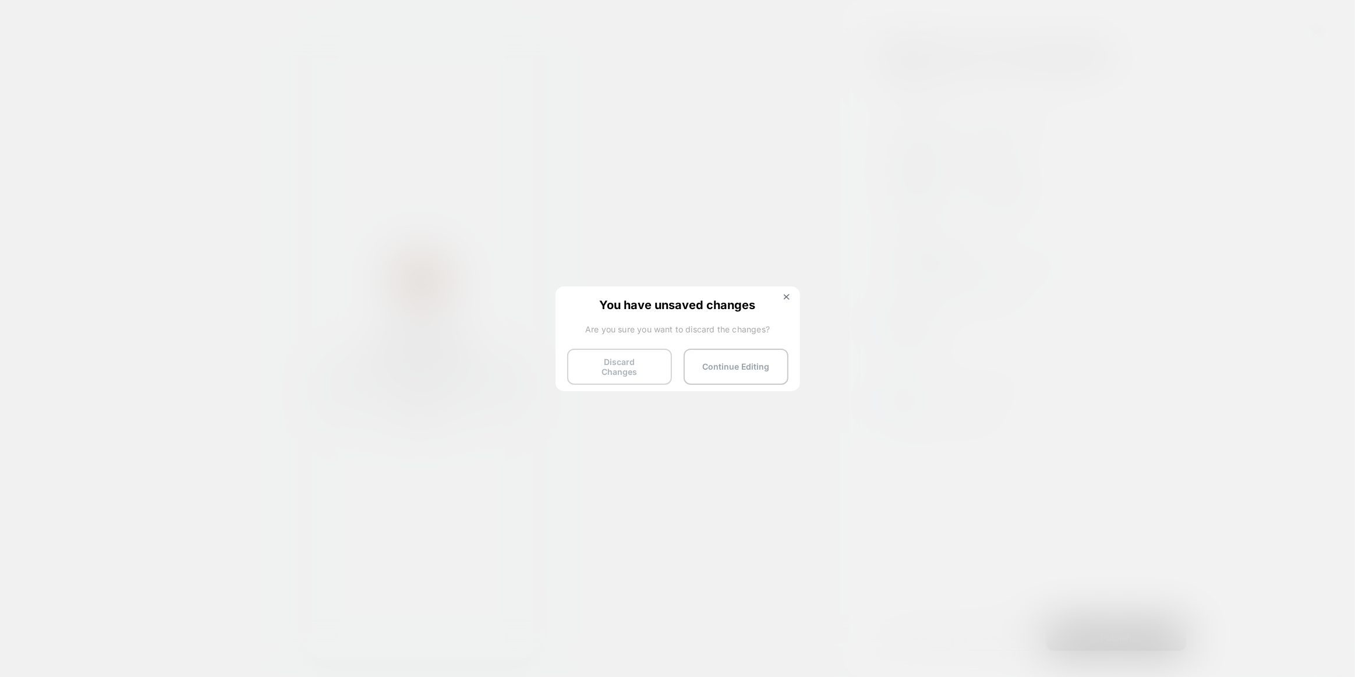
click at [632, 371] on button "Discard Changes" at bounding box center [619, 367] width 105 height 36
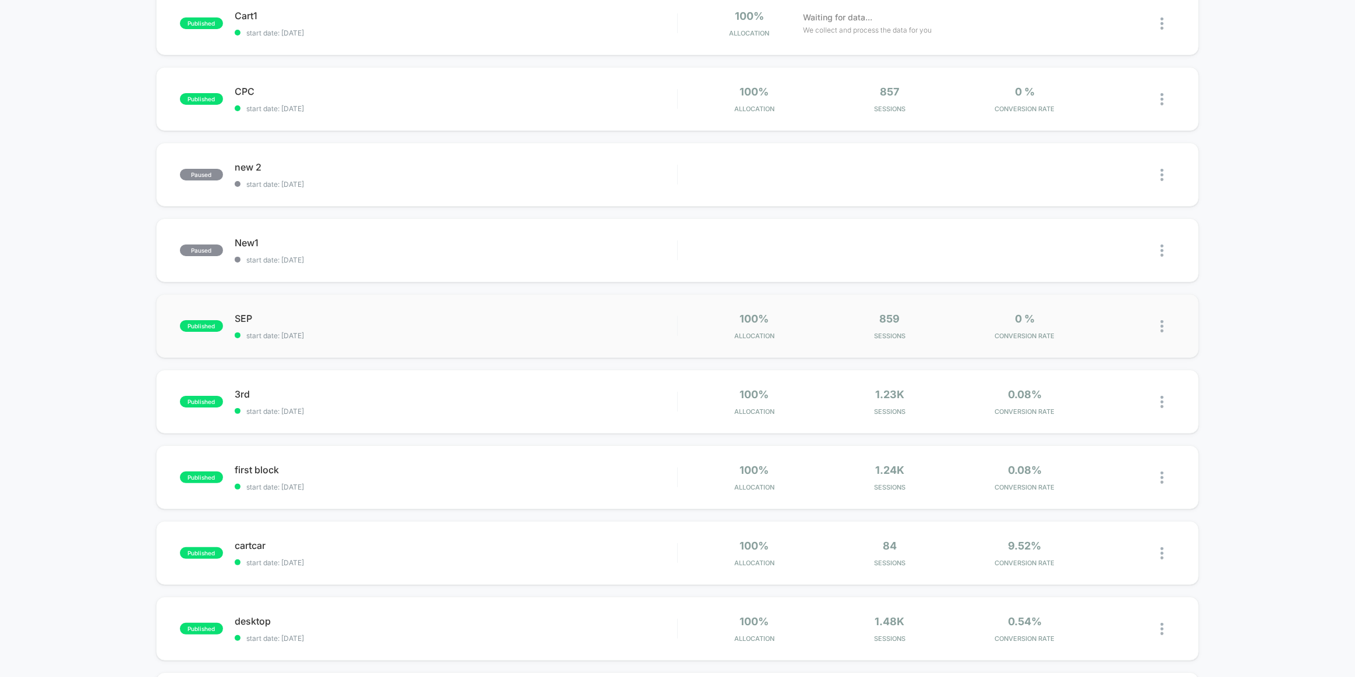
scroll to position [317, 0]
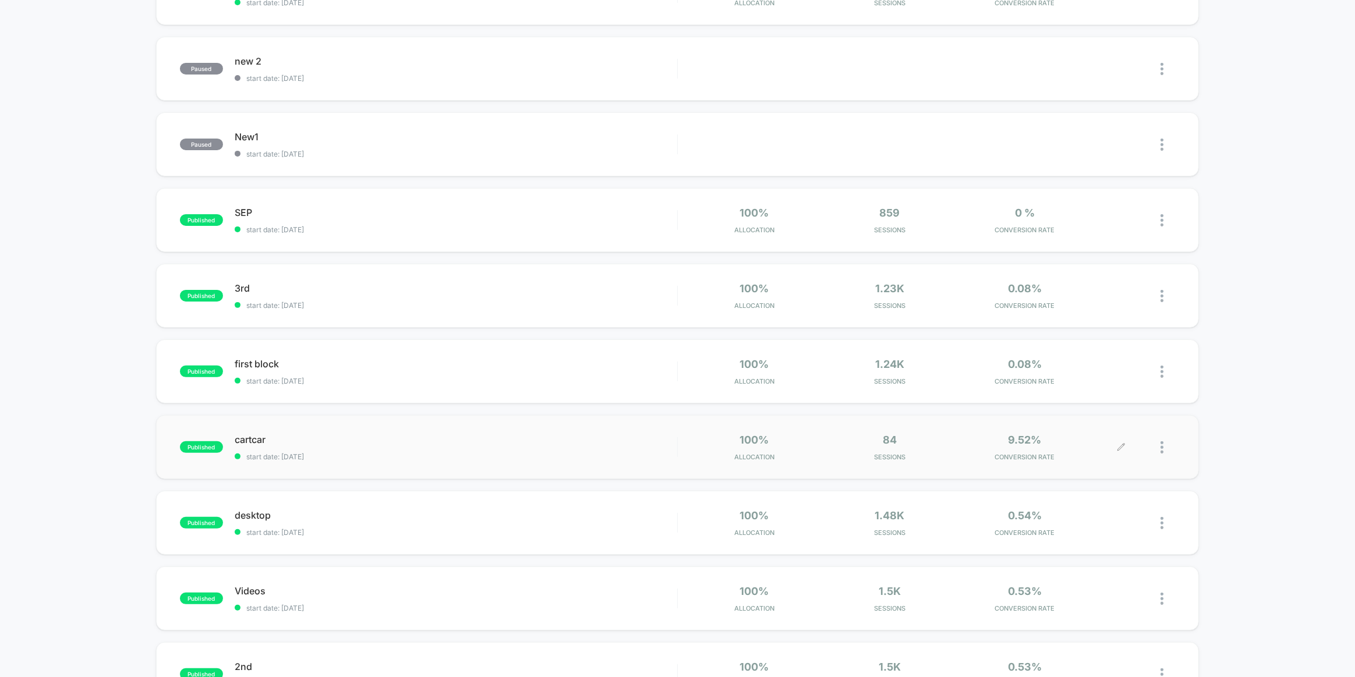
click at [1167, 446] on div at bounding box center [1167, 447] width 15 height 27
click at [1114, 433] on div "Pause" at bounding box center [1102, 434] width 105 height 26
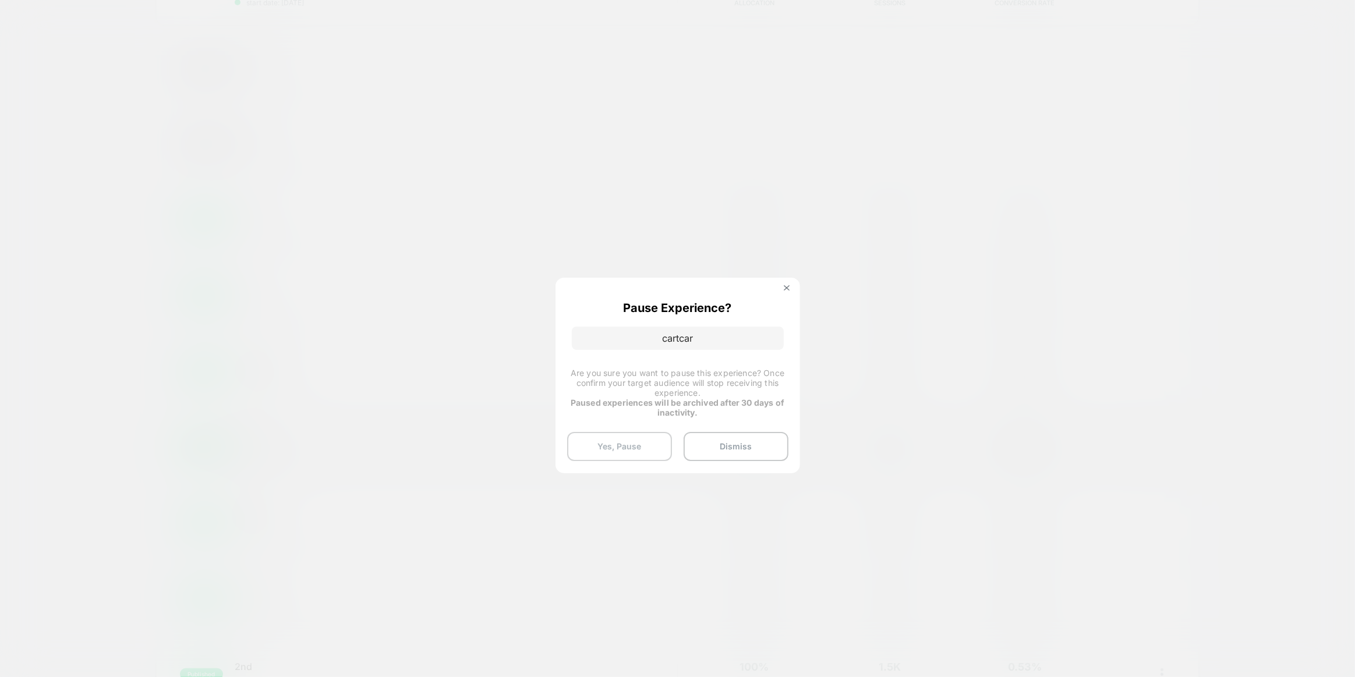
click at [658, 435] on button "Yes, Pause" at bounding box center [619, 446] width 105 height 29
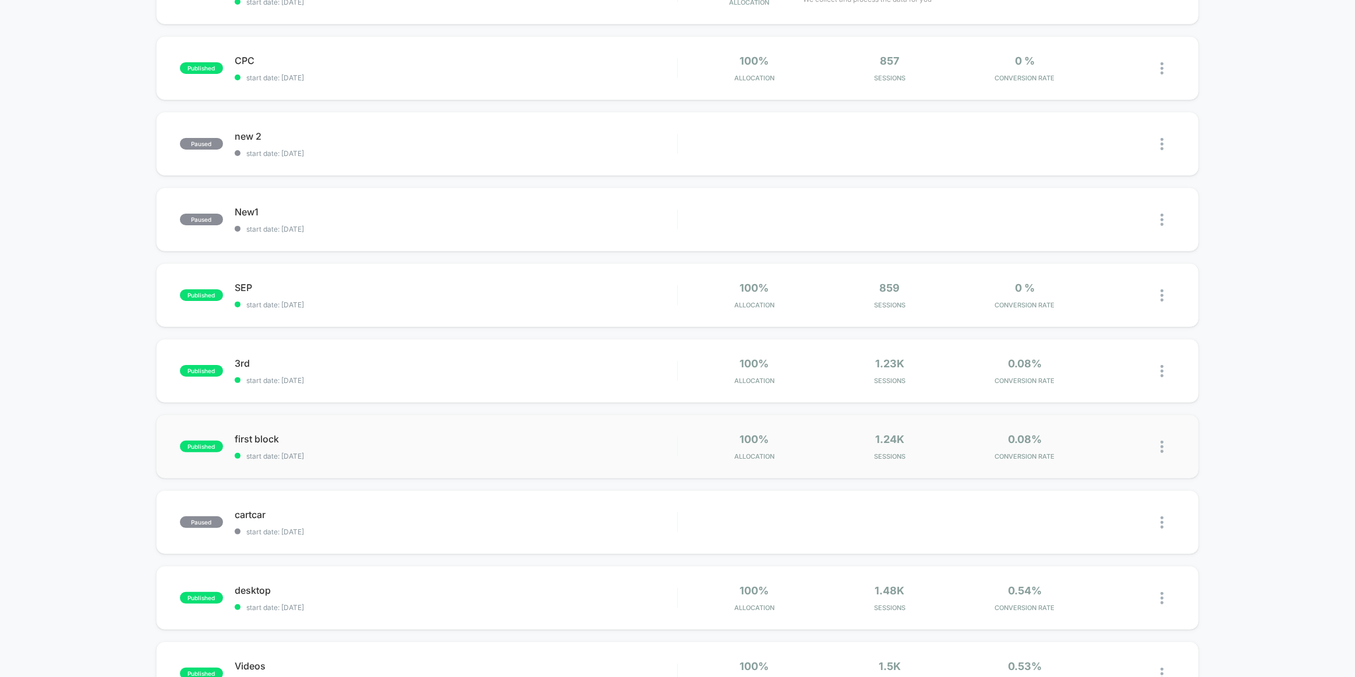
scroll to position [264, 0]
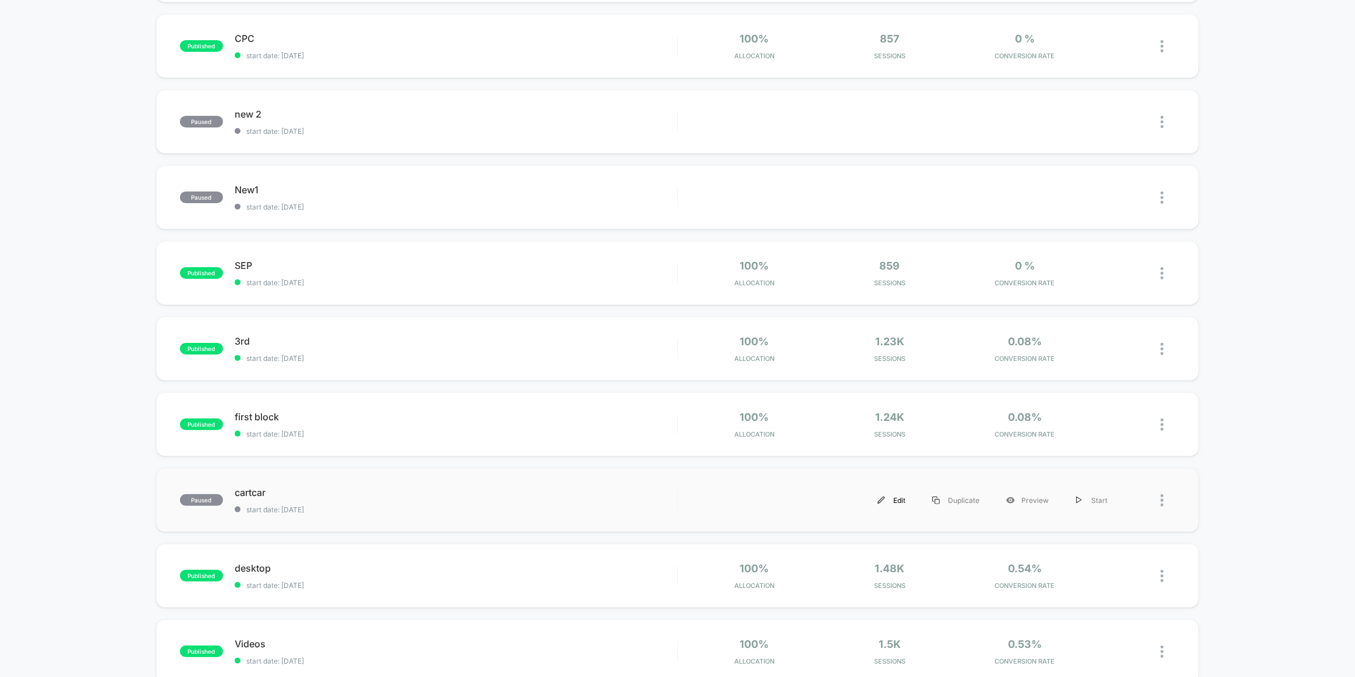
click at [883, 499] on img at bounding box center [881, 501] width 8 height 8
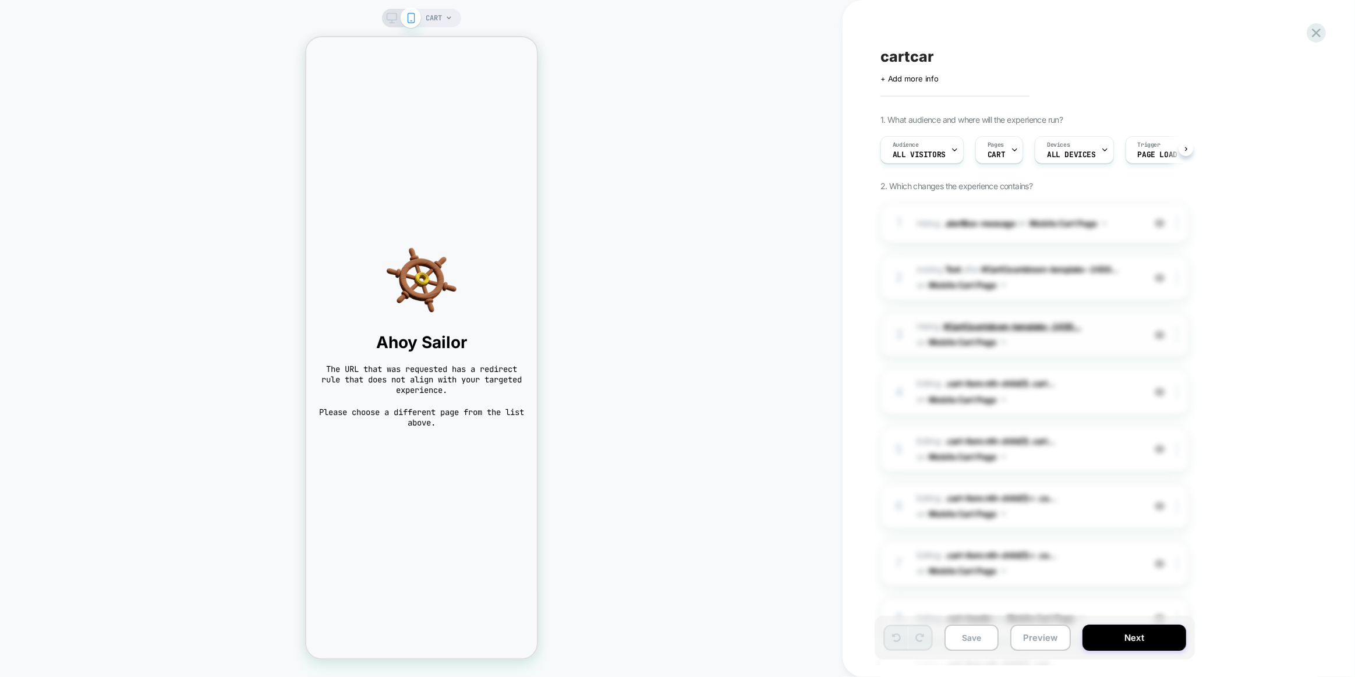
scroll to position [0, 1]
click at [1319, 30] on icon at bounding box center [1316, 33] width 9 height 9
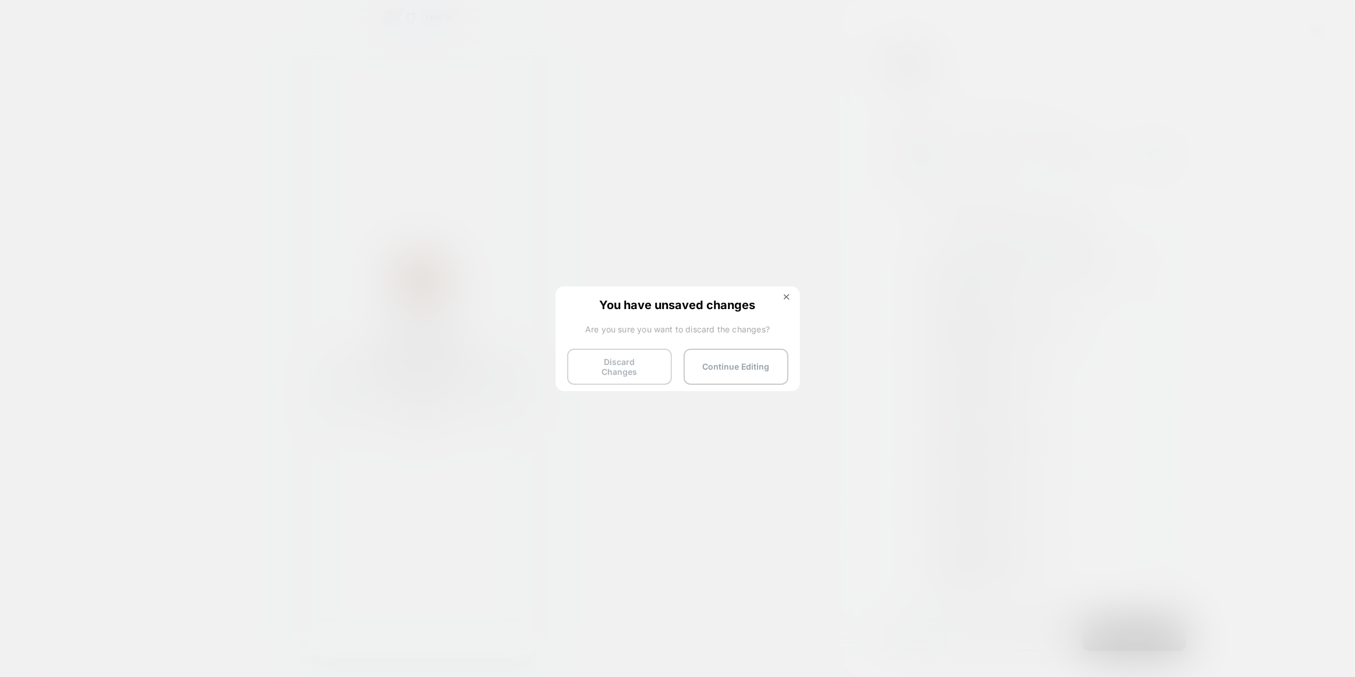
click at [597, 362] on button "Discard Changes" at bounding box center [619, 367] width 105 height 36
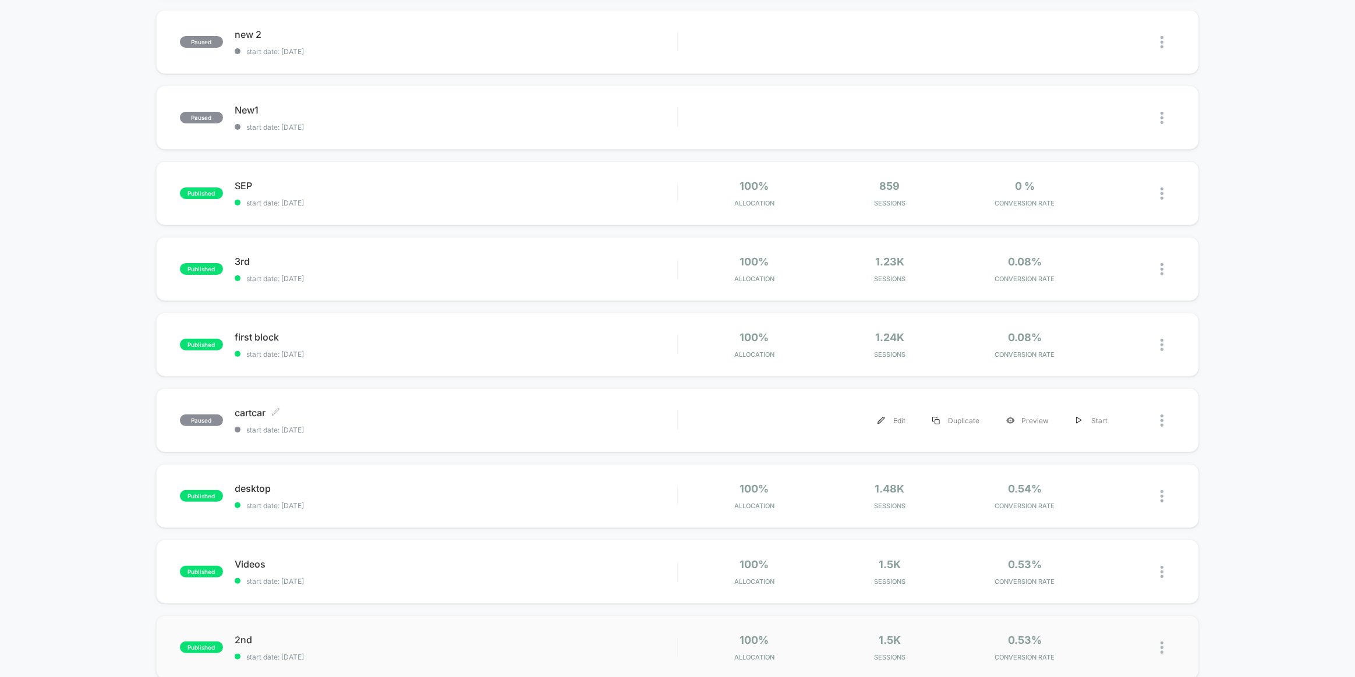
scroll to position [476, 0]
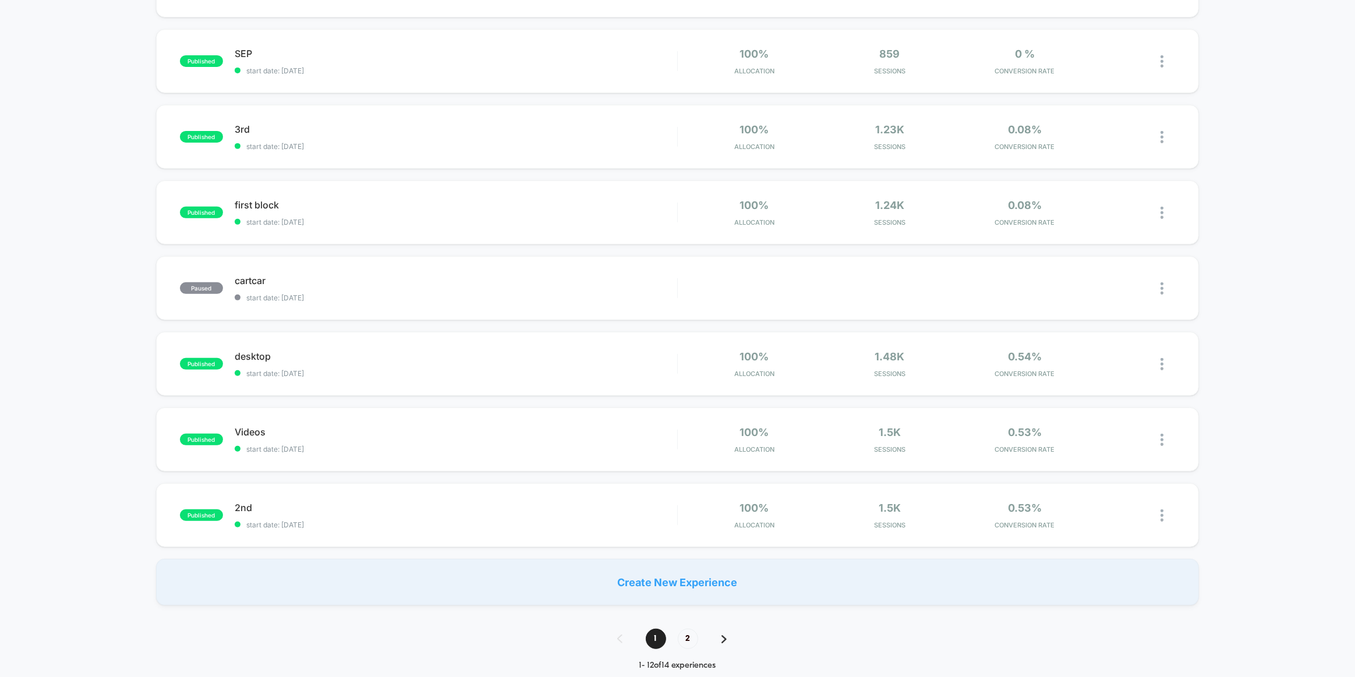
click at [689, 640] on span "2" at bounding box center [688, 639] width 20 height 20
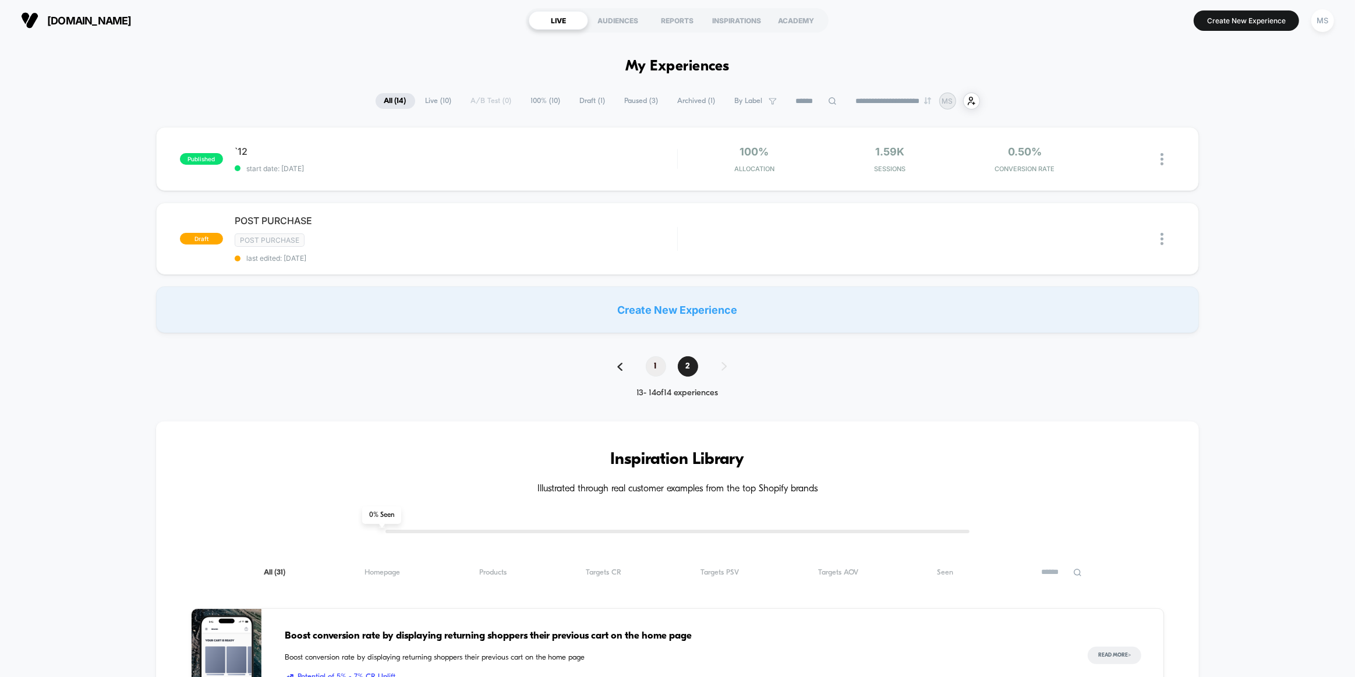
click at [657, 366] on span "1" at bounding box center [656, 366] width 20 height 20
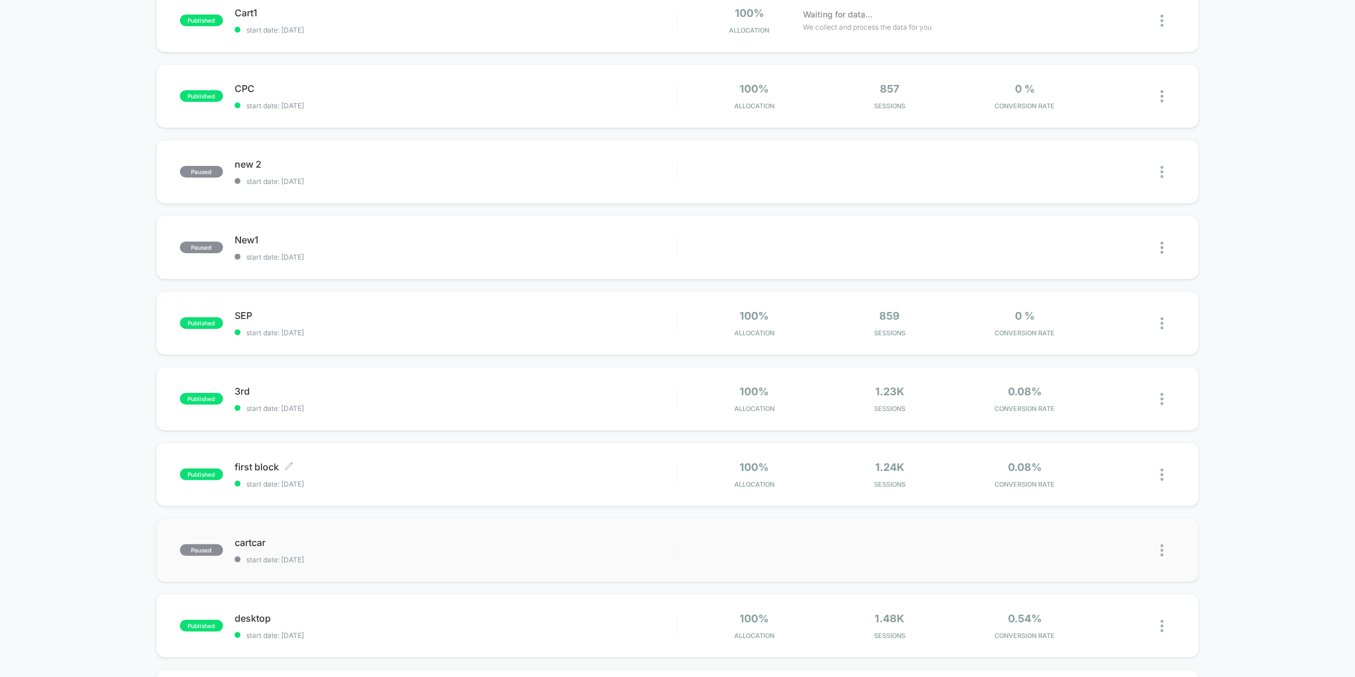
scroll to position [211, 0]
click at [717, 395] on div "100% Allocation" at bounding box center [753, 401] width 129 height 27
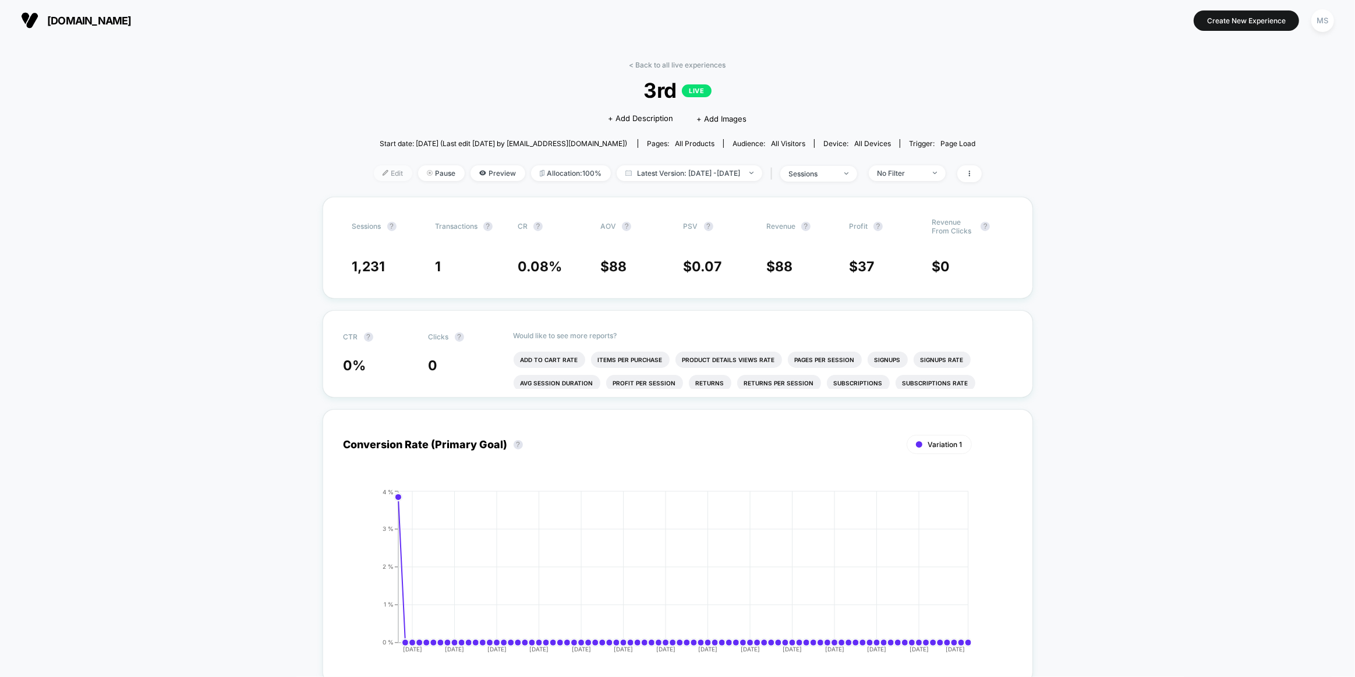
click at [379, 170] on span "Edit" at bounding box center [393, 173] width 38 height 16
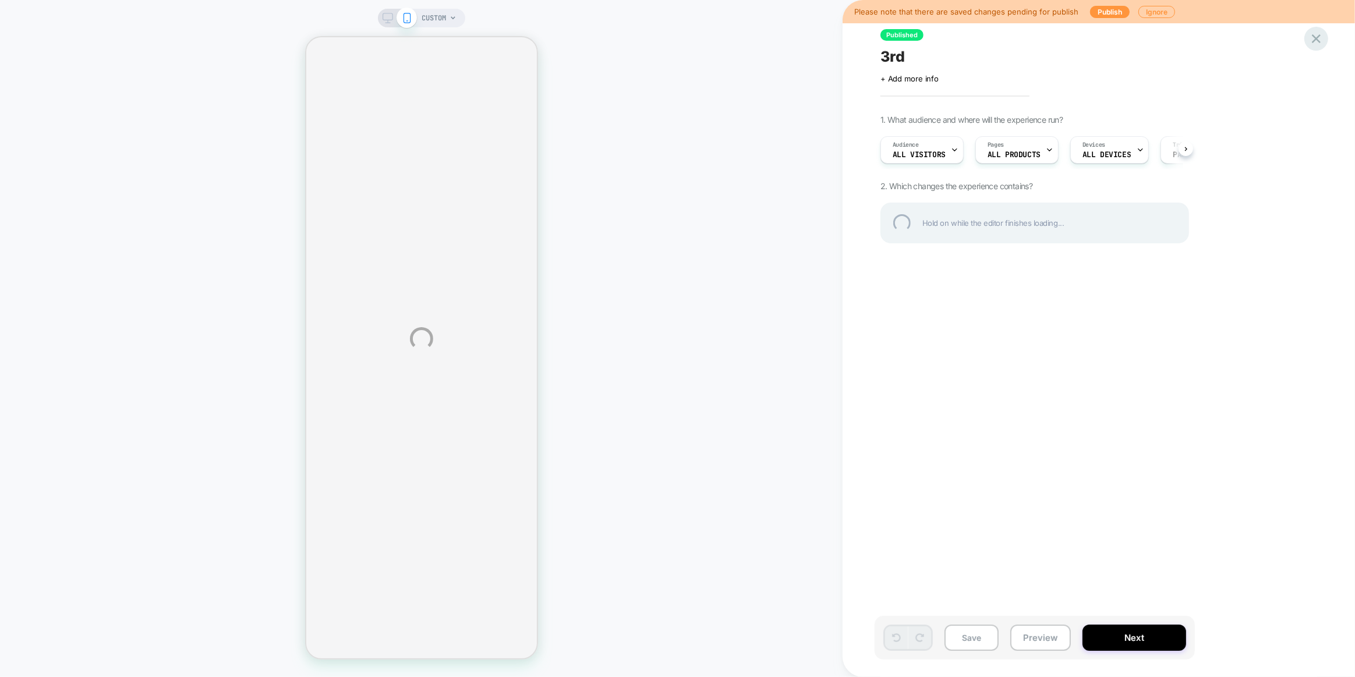
click at [1318, 38] on div at bounding box center [1316, 39] width 24 height 24
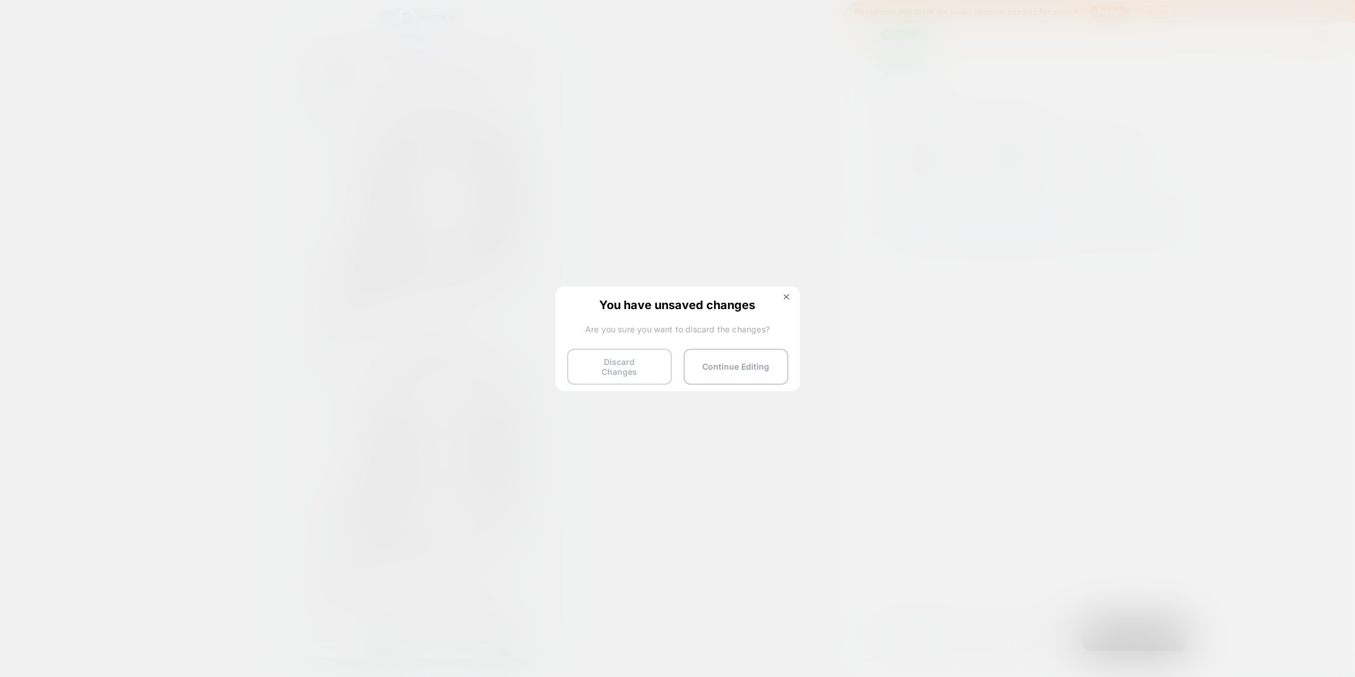
click at [647, 363] on button "Discard Changes" at bounding box center [619, 367] width 105 height 36
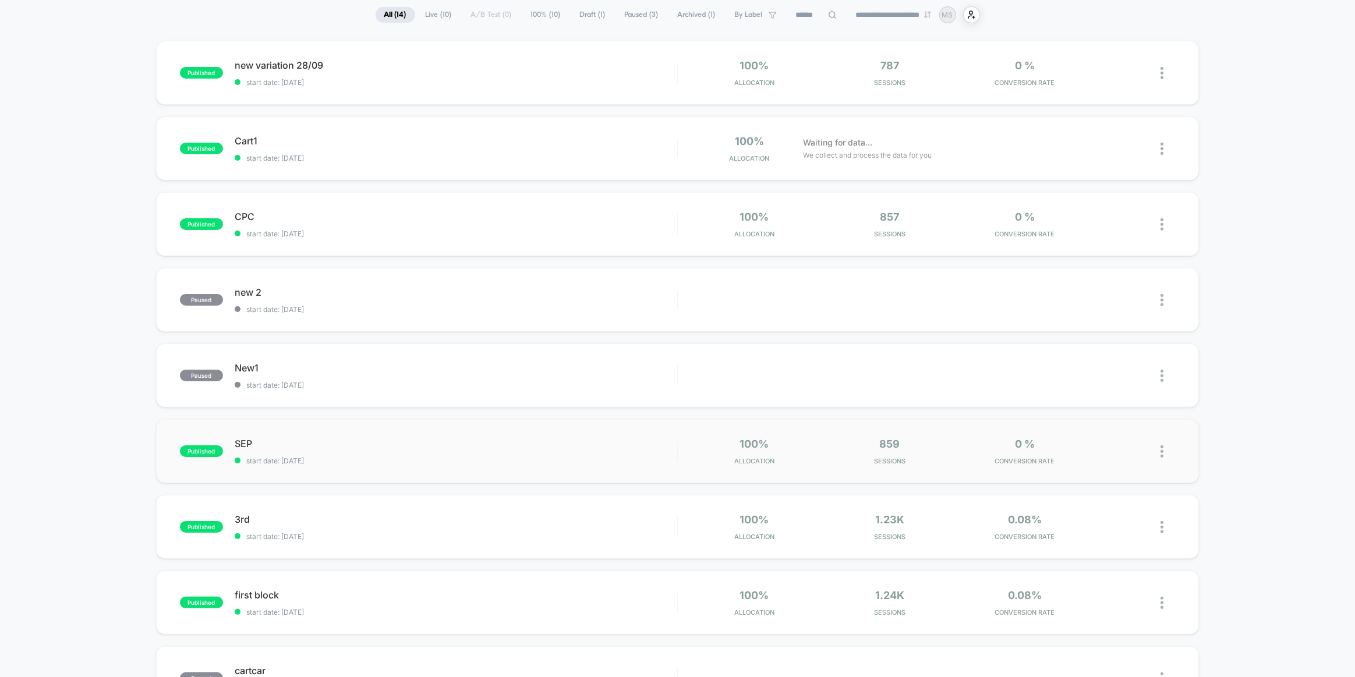
scroll to position [211, 0]
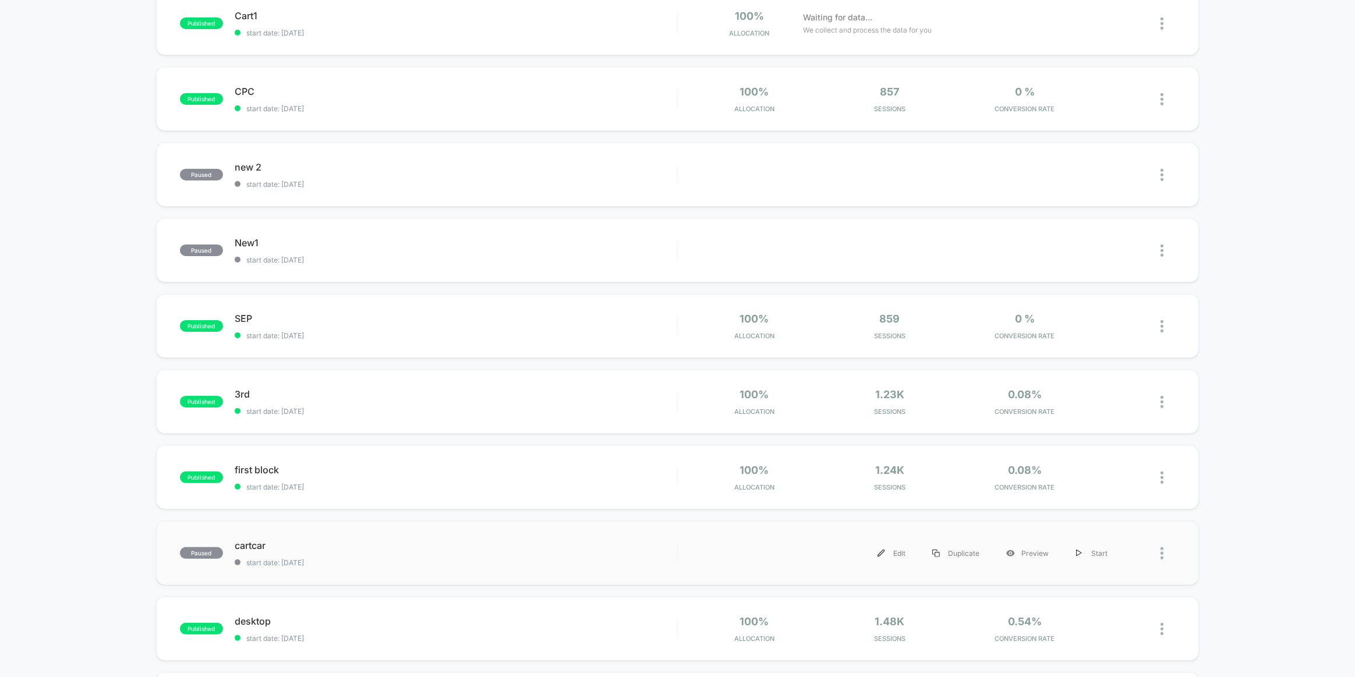
click at [1159, 550] on div at bounding box center [1148, 553] width 54 height 26
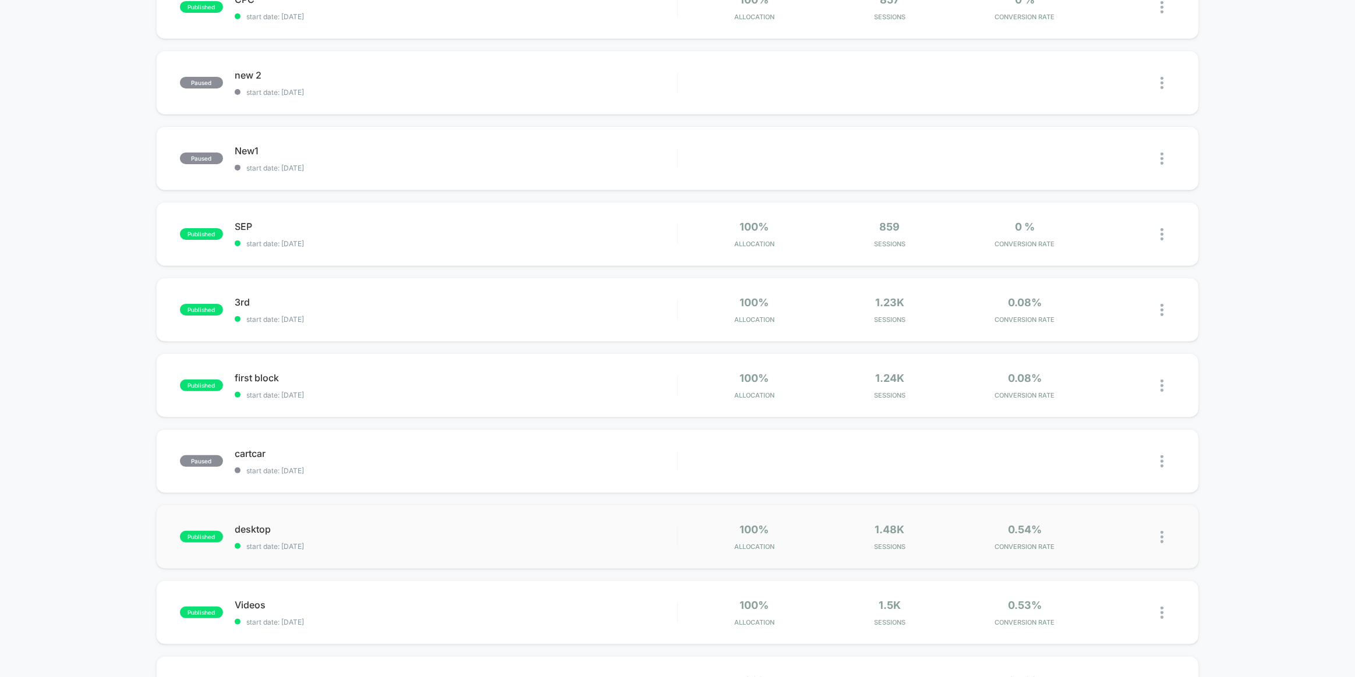
scroll to position [370, 0]
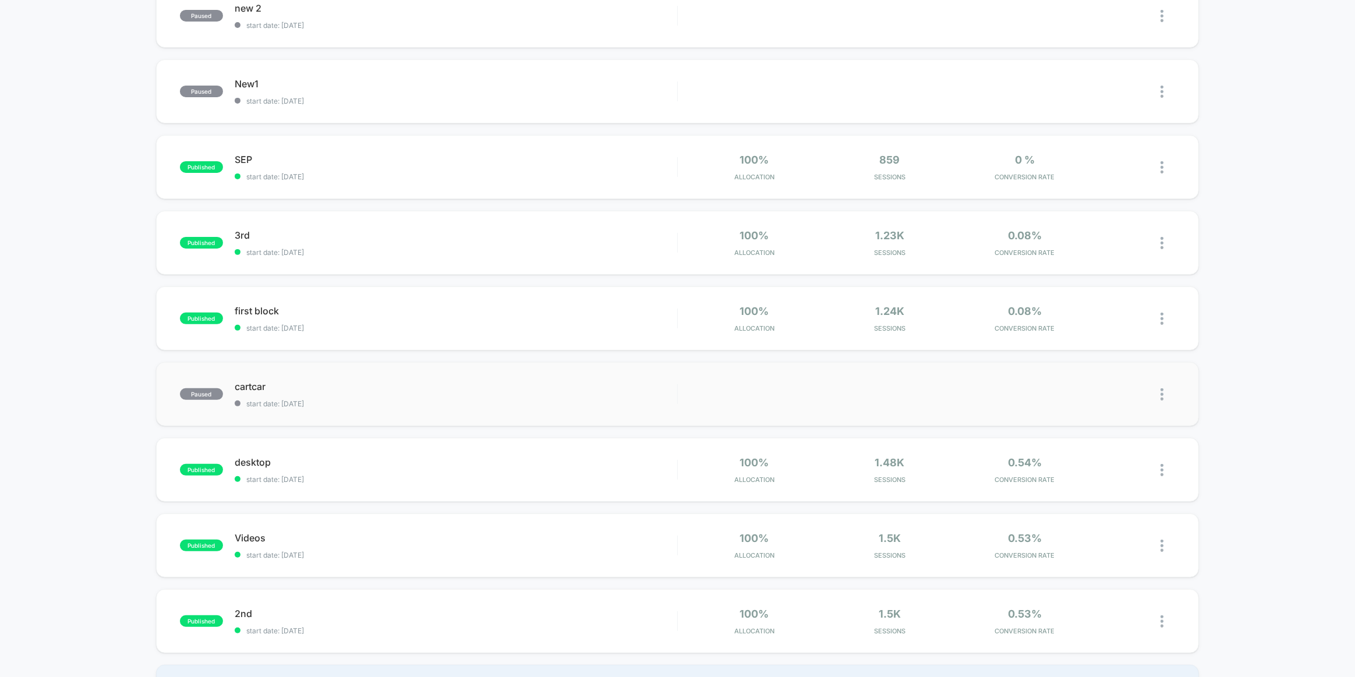
click at [1160, 392] on img at bounding box center [1161, 394] width 3 height 12
click at [1118, 389] on div "Start" at bounding box center [1102, 381] width 105 height 26
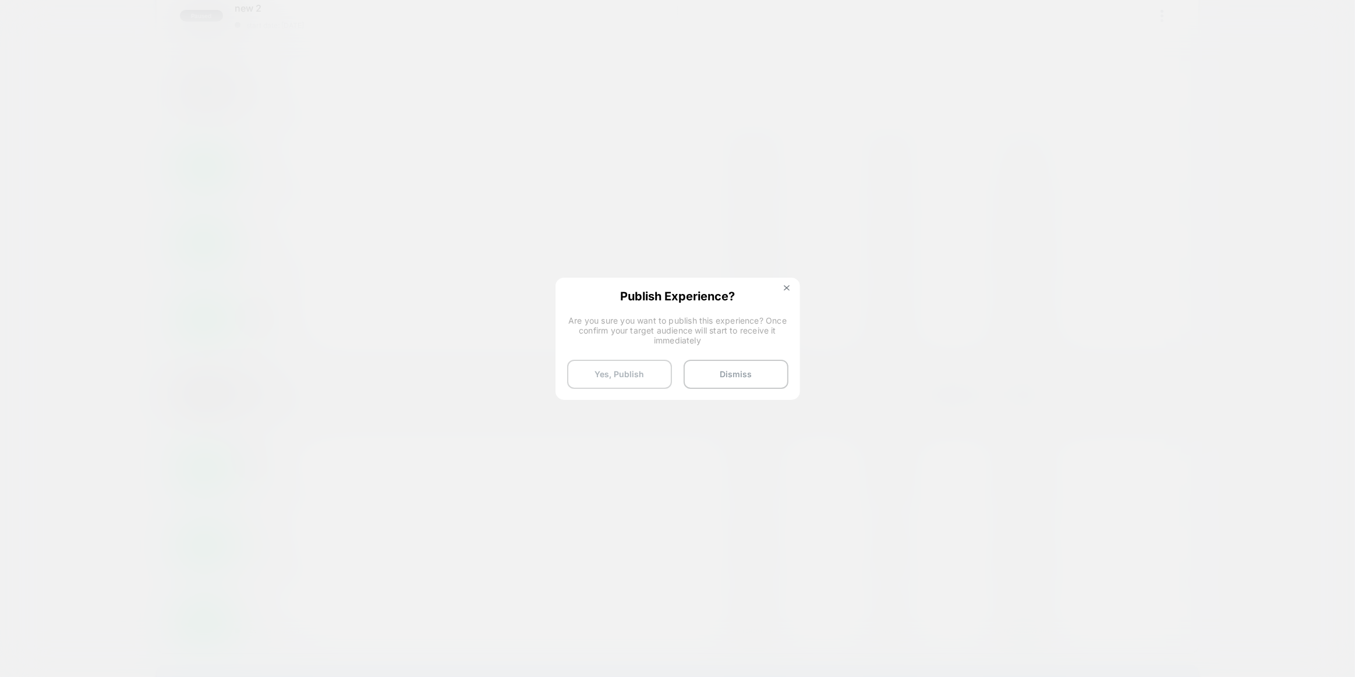
click at [644, 371] on button "Yes, Publish" at bounding box center [619, 374] width 105 height 29
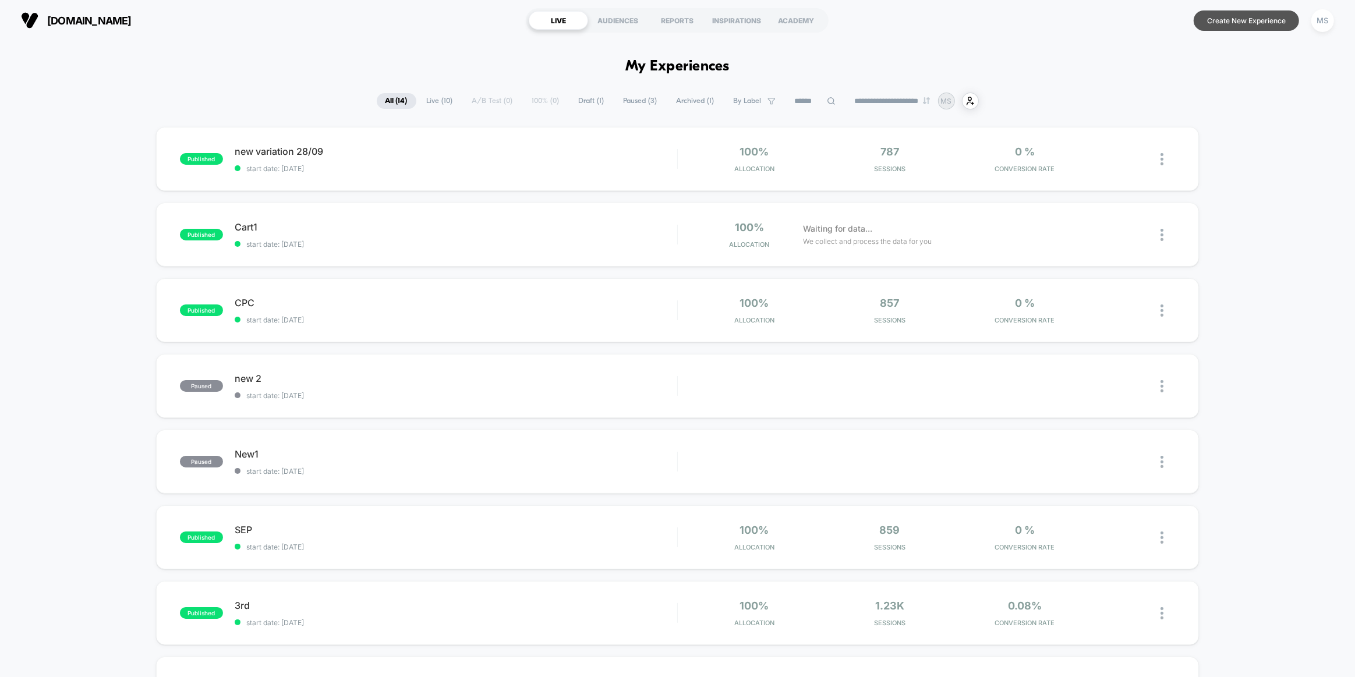
click at [1220, 22] on button "Create New Experience" at bounding box center [1245, 20] width 105 height 20
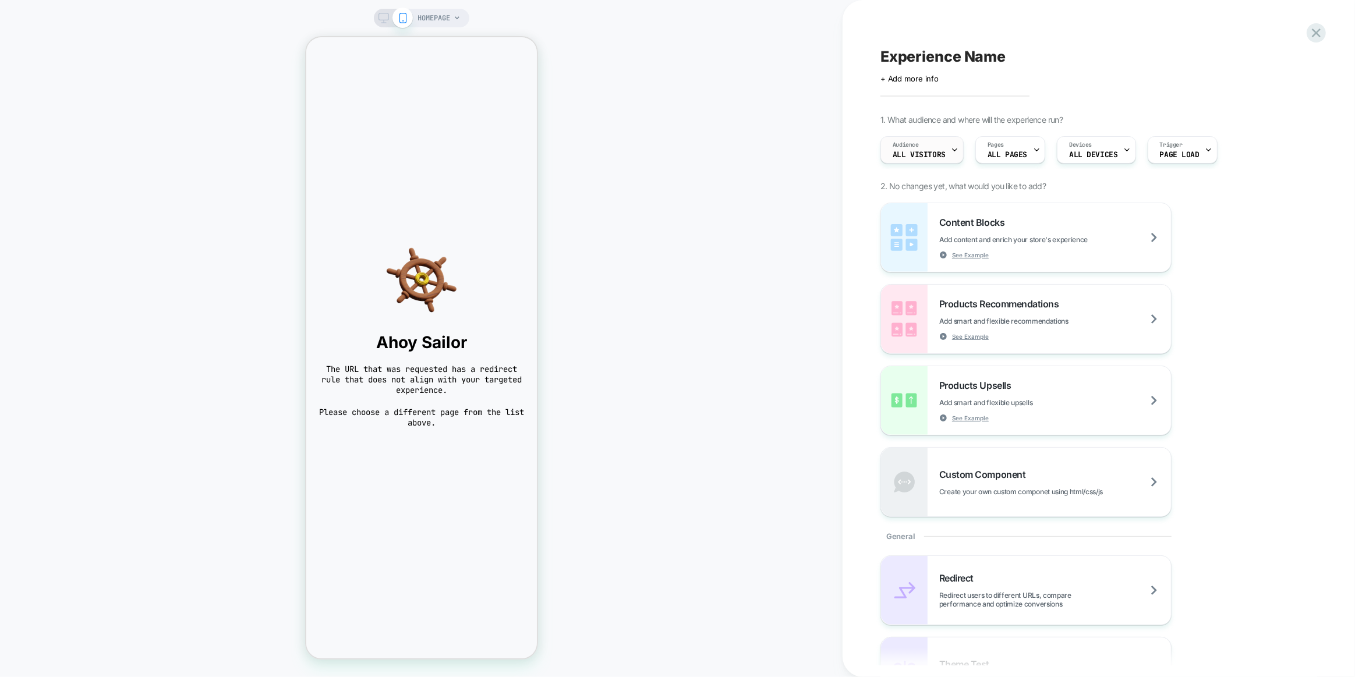
click at [937, 147] on div "Audience All Visitors" at bounding box center [919, 150] width 76 height 26
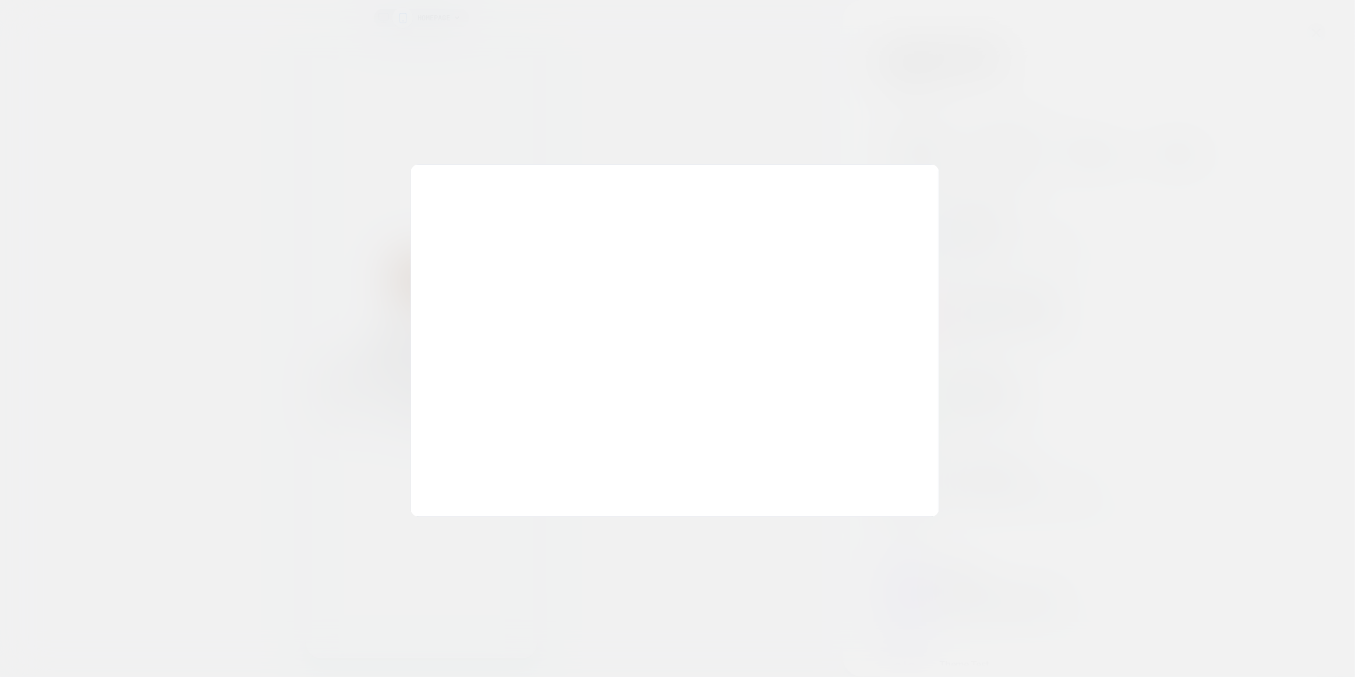
click at [1022, 185] on div at bounding box center [677, 338] width 1355 height 677
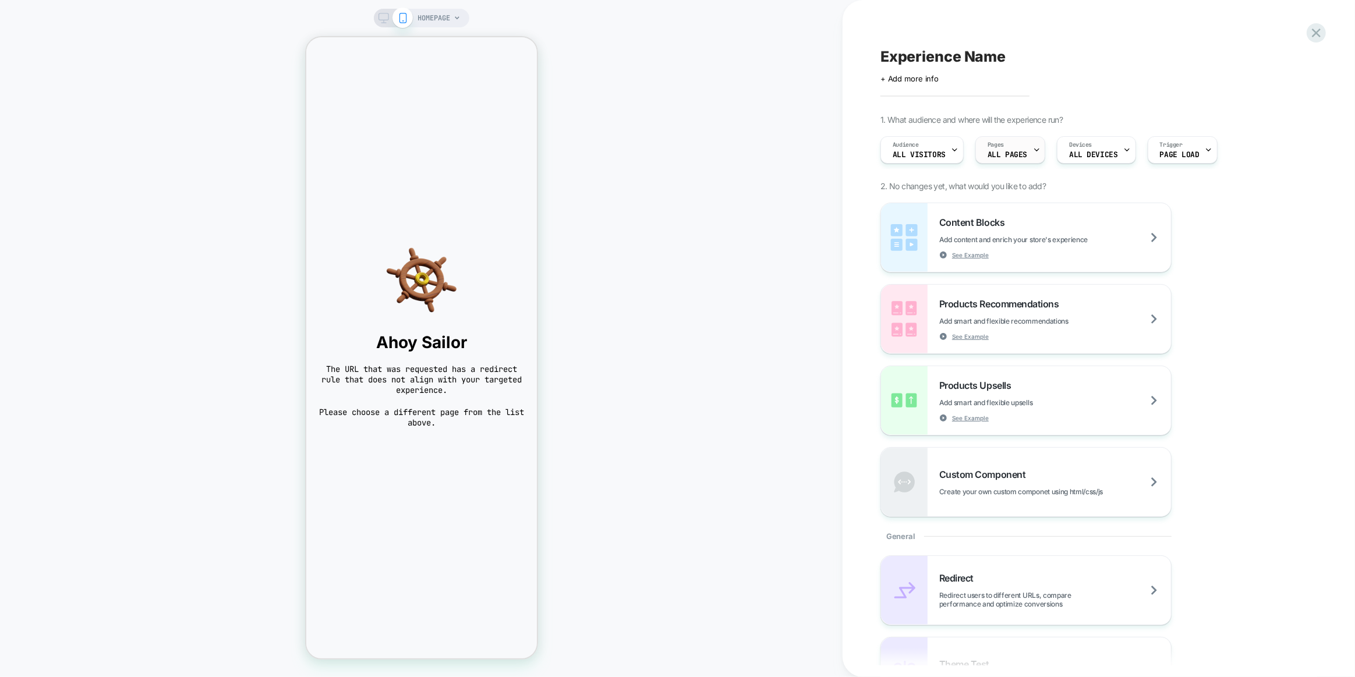
click at [1004, 151] on span "ALL PAGES" at bounding box center [1007, 155] width 40 height 8
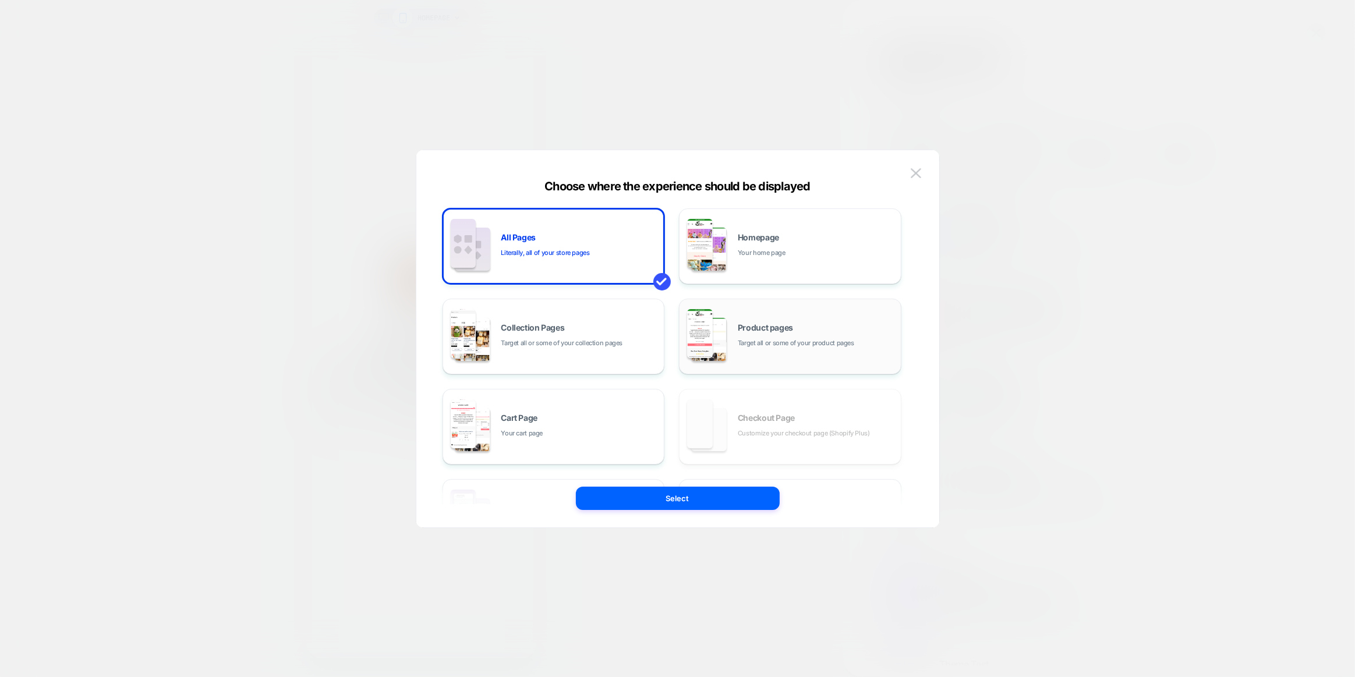
click at [738, 341] on span "Target all or some of your product pages" at bounding box center [796, 343] width 116 height 11
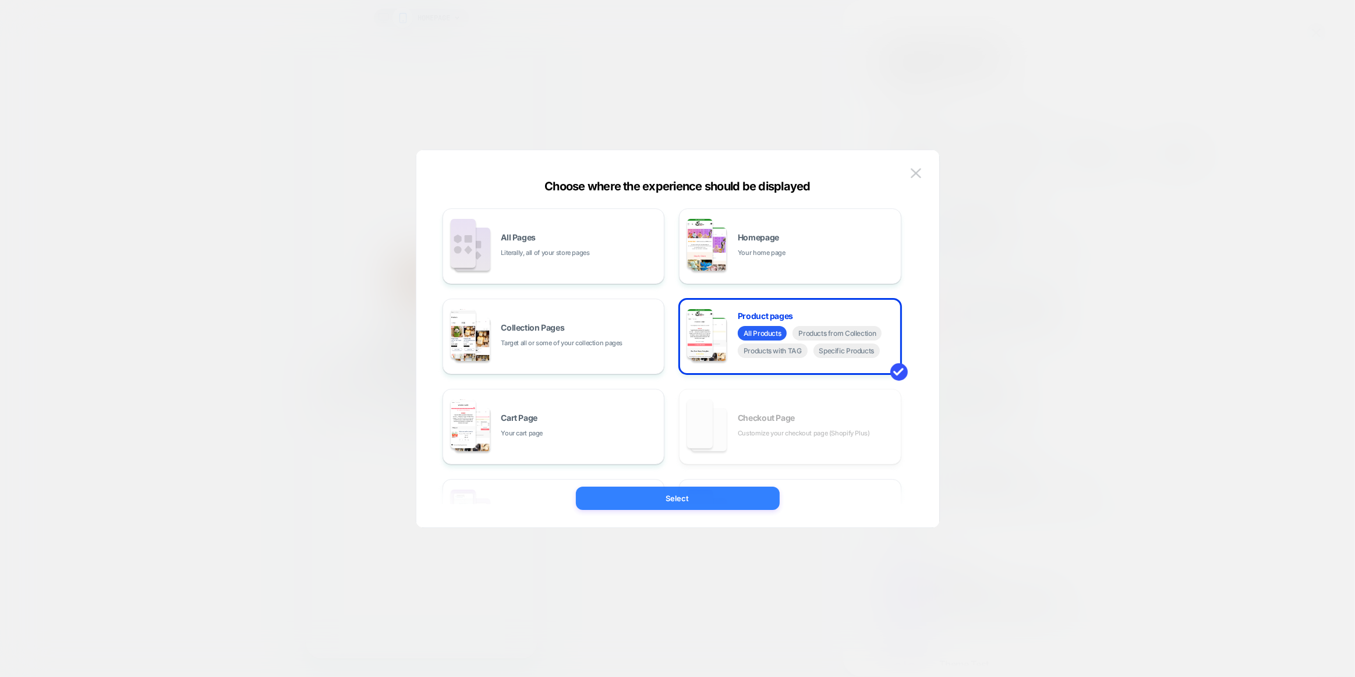
click at [690, 494] on button "Select" at bounding box center [678, 498] width 204 height 23
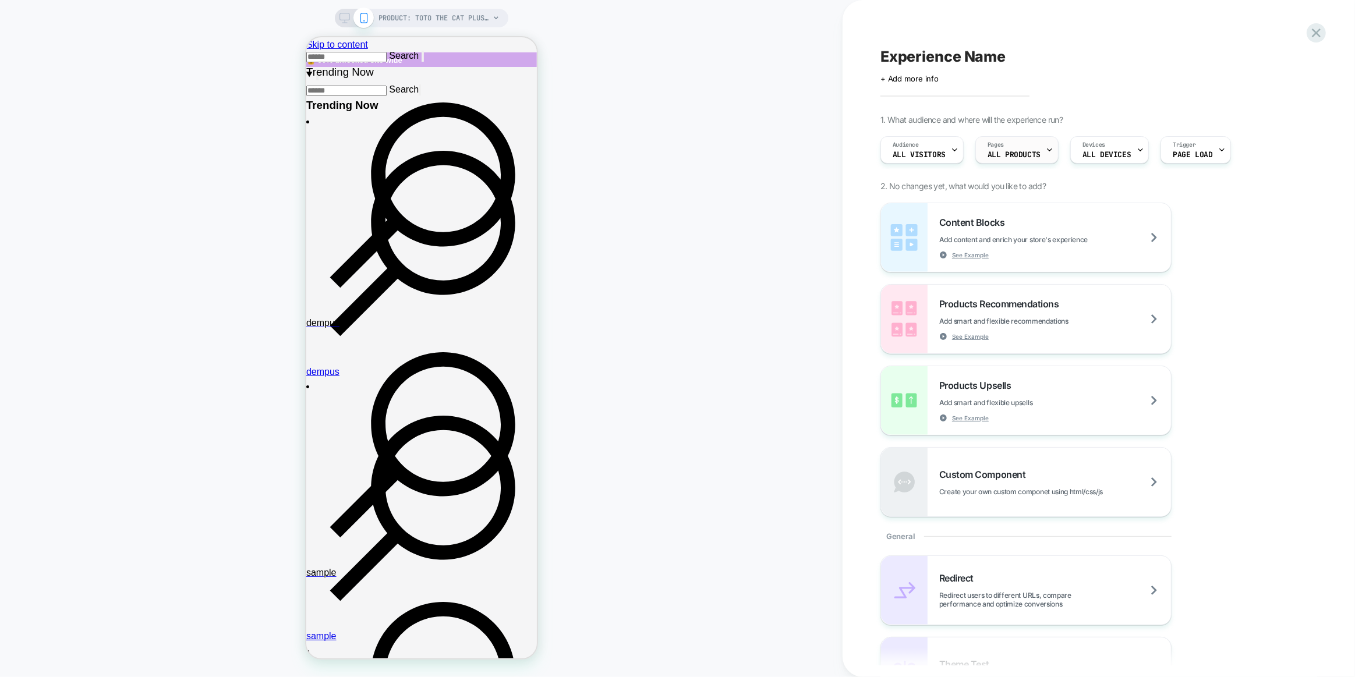
click at [1012, 151] on span "ALL PRODUCTS" at bounding box center [1013, 155] width 53 height 8
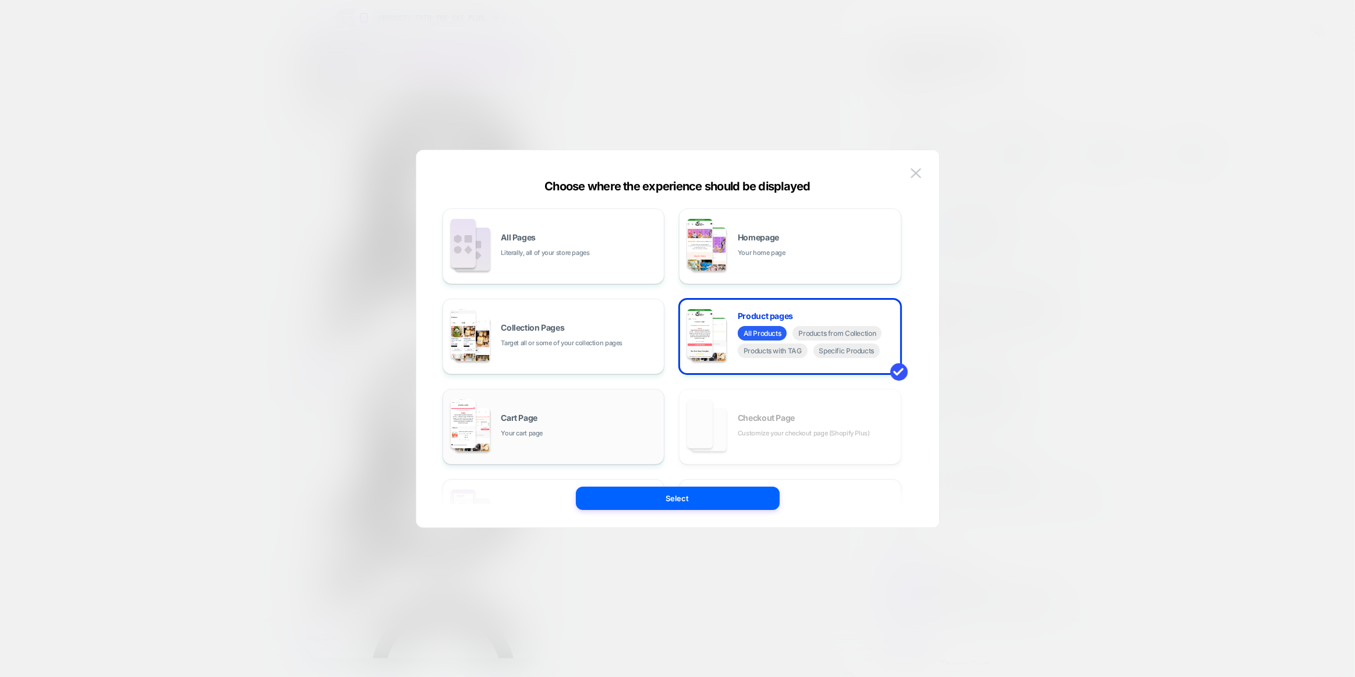
click at [576, 405] on div "Cart Page Your cart page" at bounding box center [554, 427] width 210 height 64
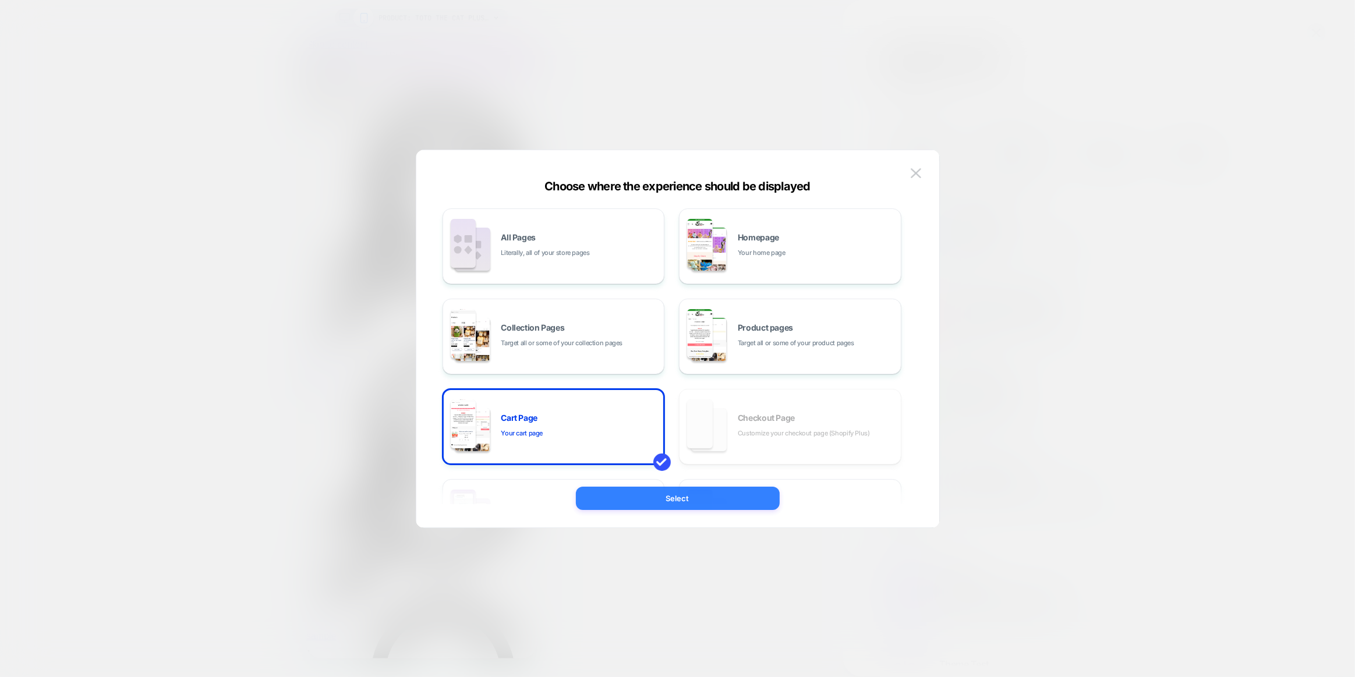
click at [653, 498] on button "Select" at bounding box center [678, 498] width 204 height 23
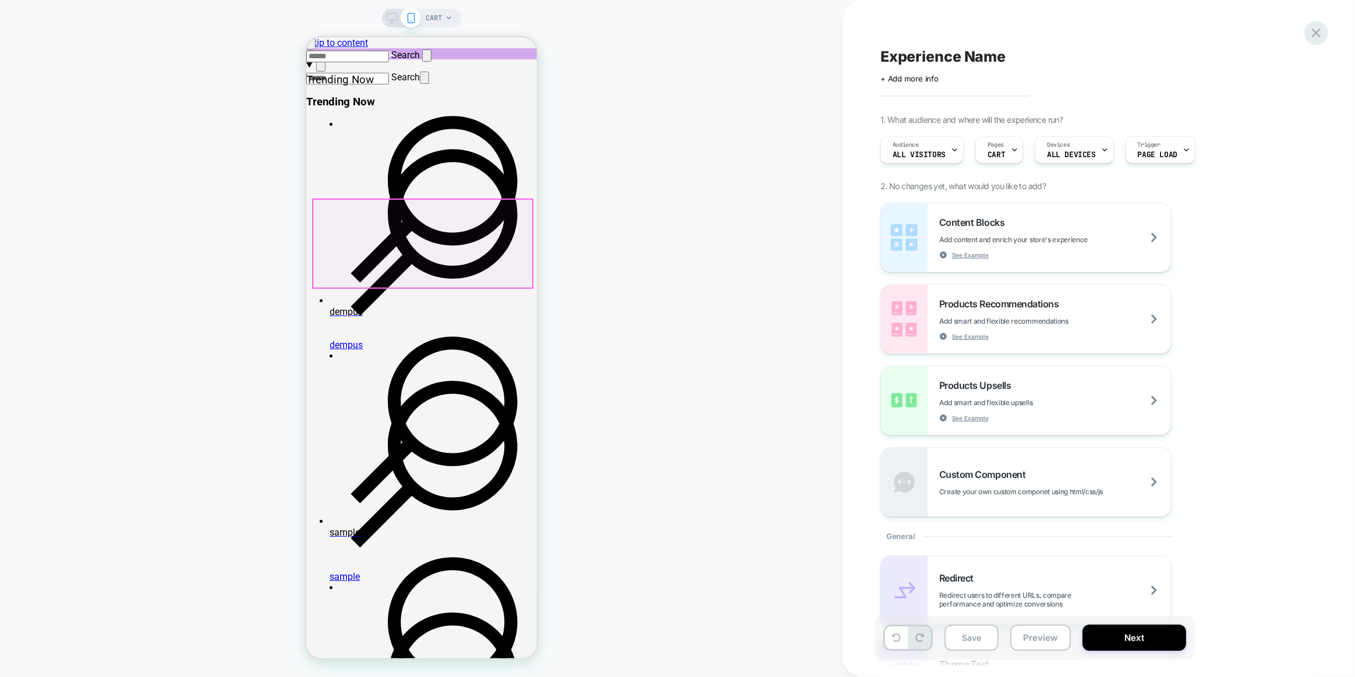
click at [1315, 31] on icon at bounding box center [1316, 33] width 9 height 9
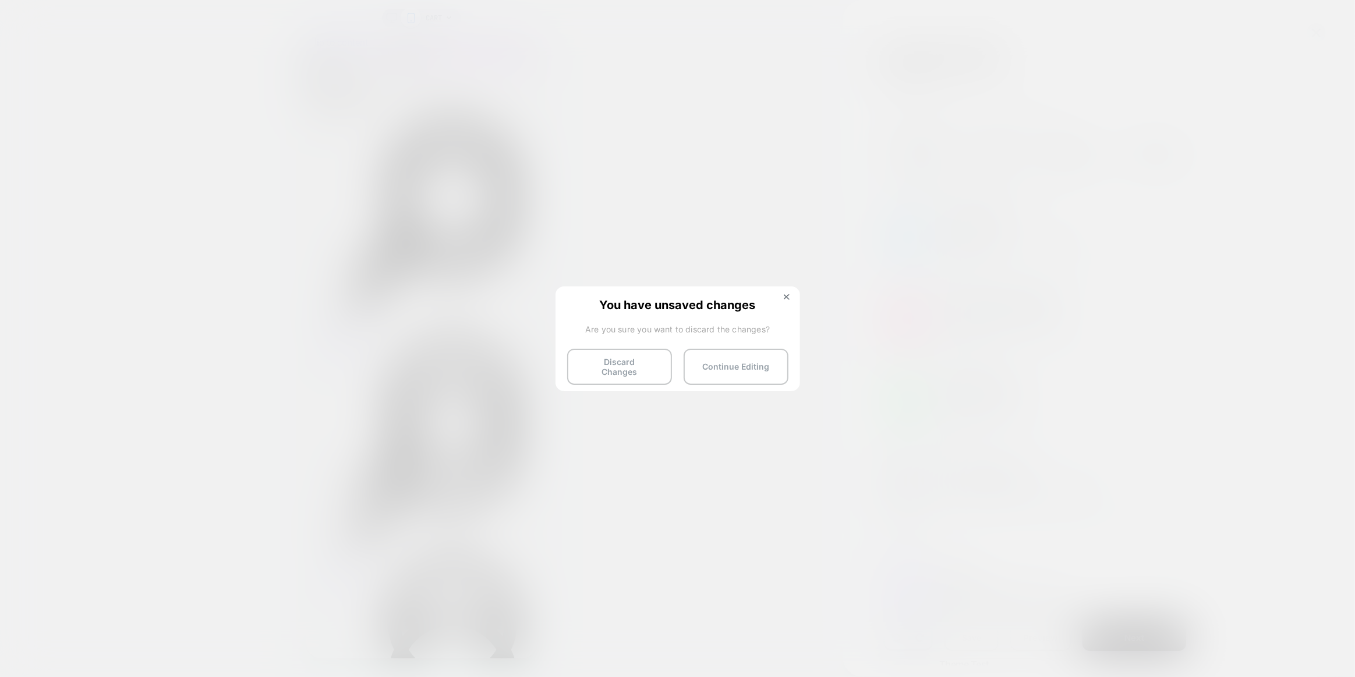
click at [653, 355] on button "Discard Changes" at bounding box center [619, 367] width 105 height 36
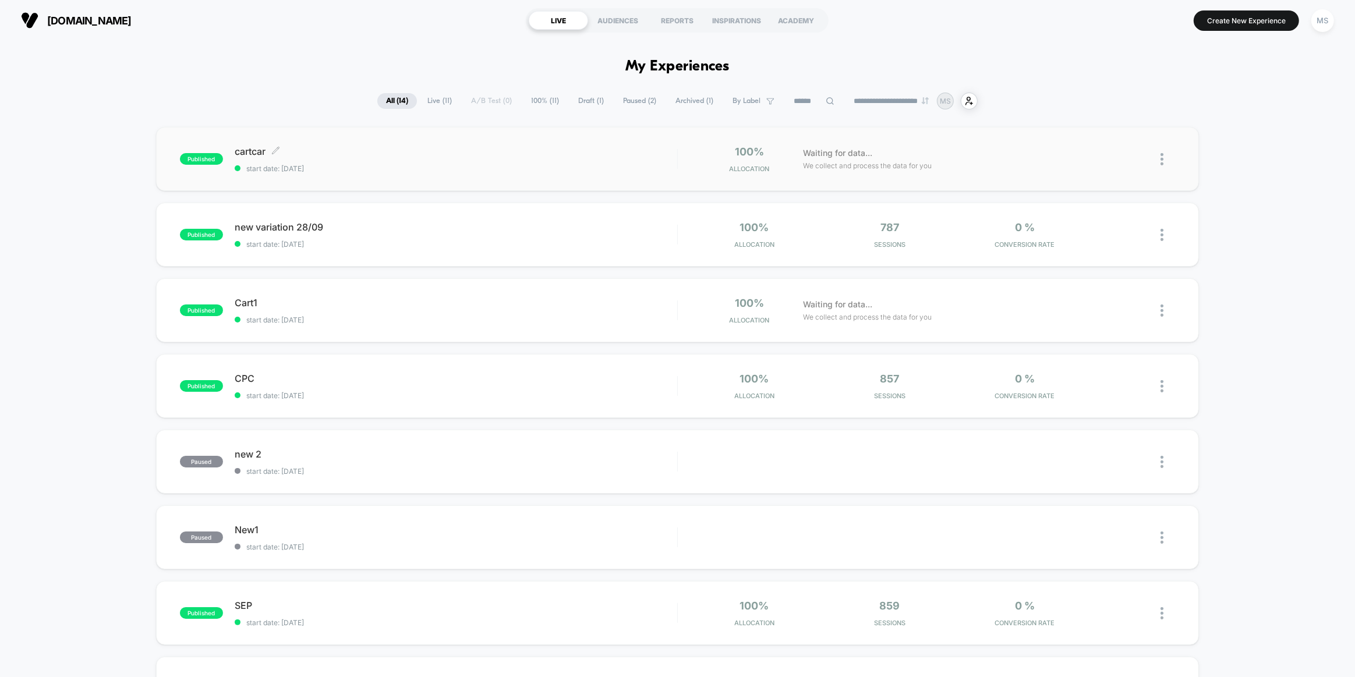
click at [417, 170] on span "start date: [DATE]" at bounding box center [456, 168] width 442 height 9
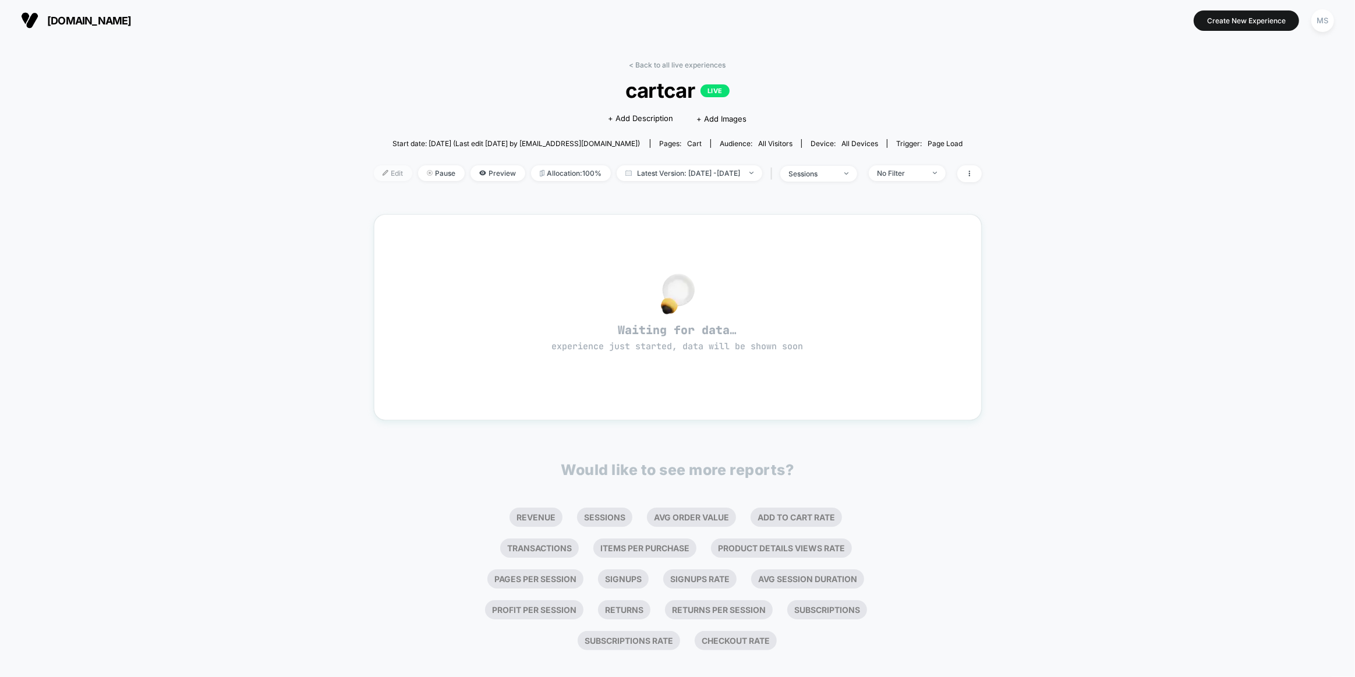
click at [386, 174] on span "Edit" at bounding box center [393, 173] width 38 height 16
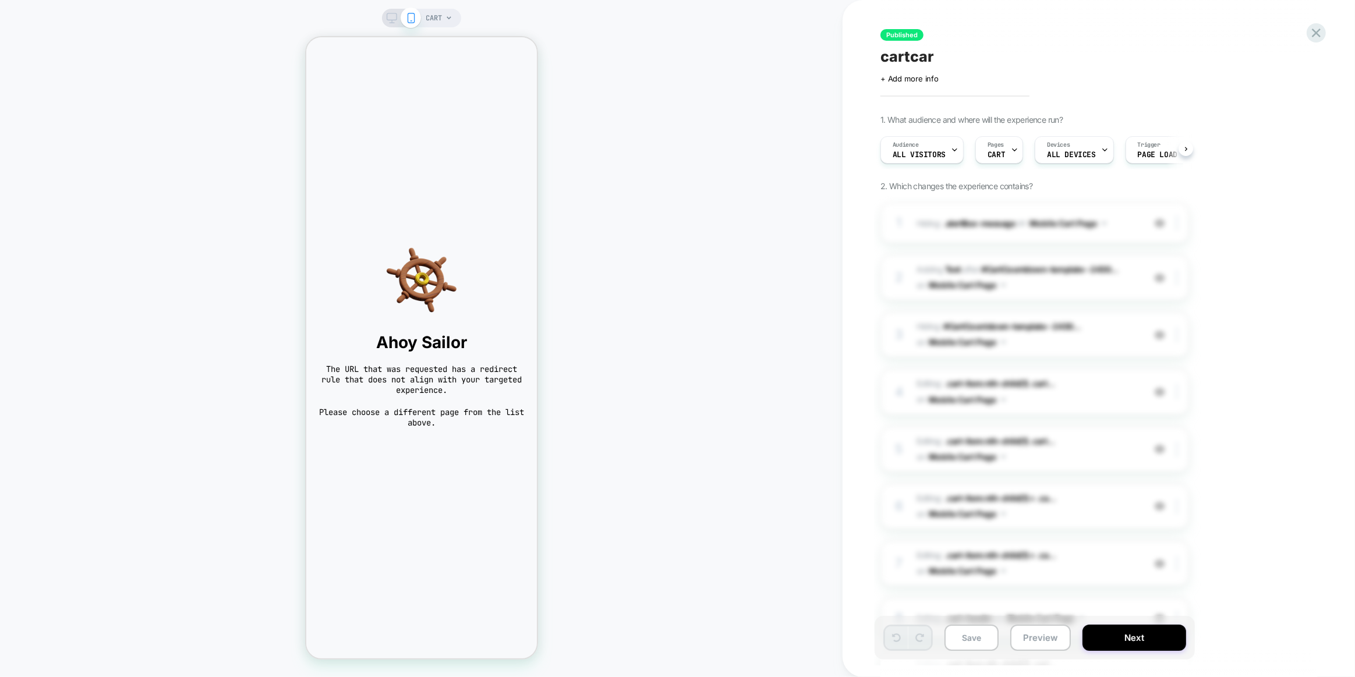
scroll to position [0, 1]
click at [1321, 37] on icon at bounding box center [1316, 33] width 16 height 16
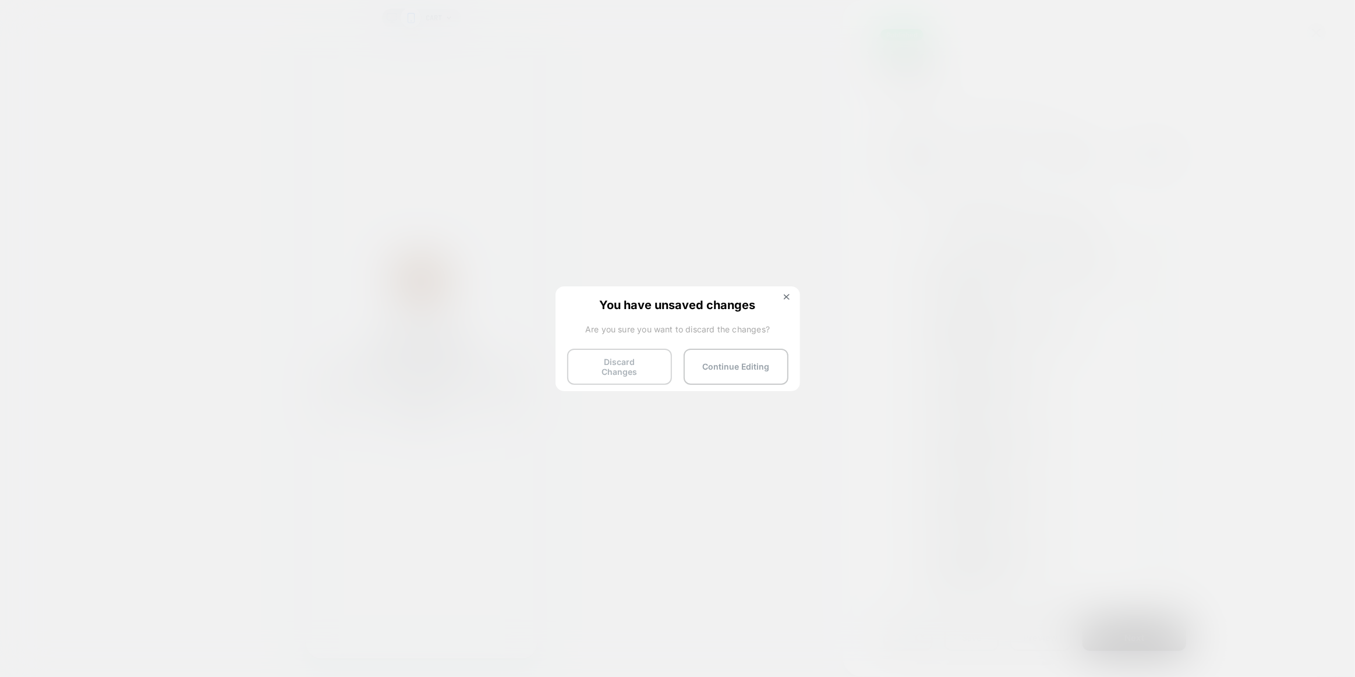
click at [597, 357] on button "Discard Changes" at bounding box center [619, 367] width 105 height 36
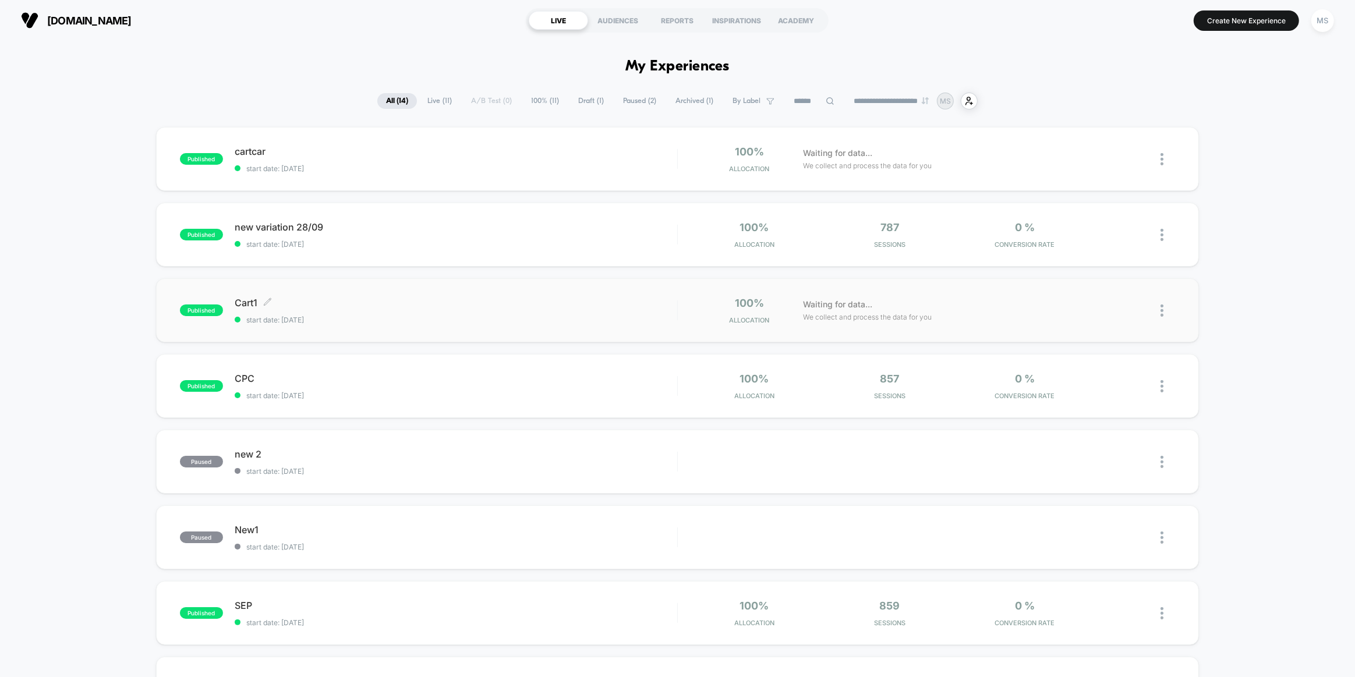
click at [491, 319] on span "start date: [DATE]" at bounding box center [456, 320] width 442 height 9
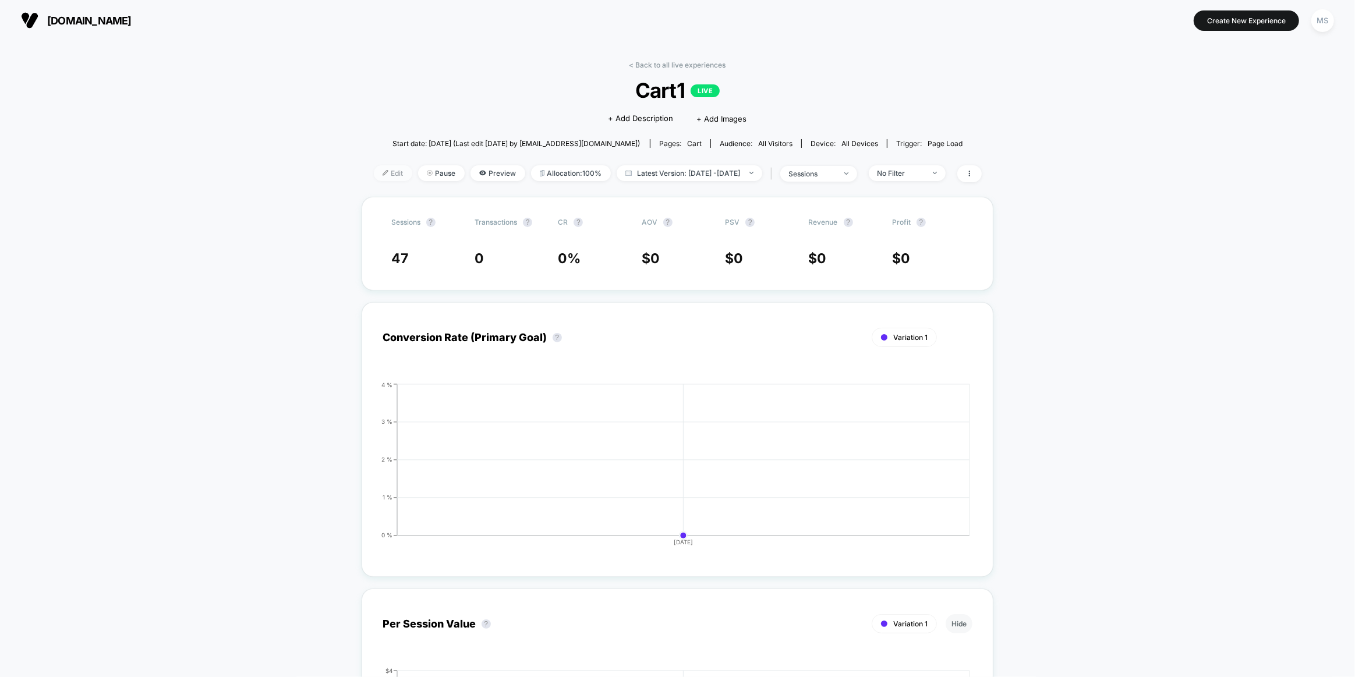
click at [374, 171] on span "Edit" at bounding box center [393, 173] width 38 height 16
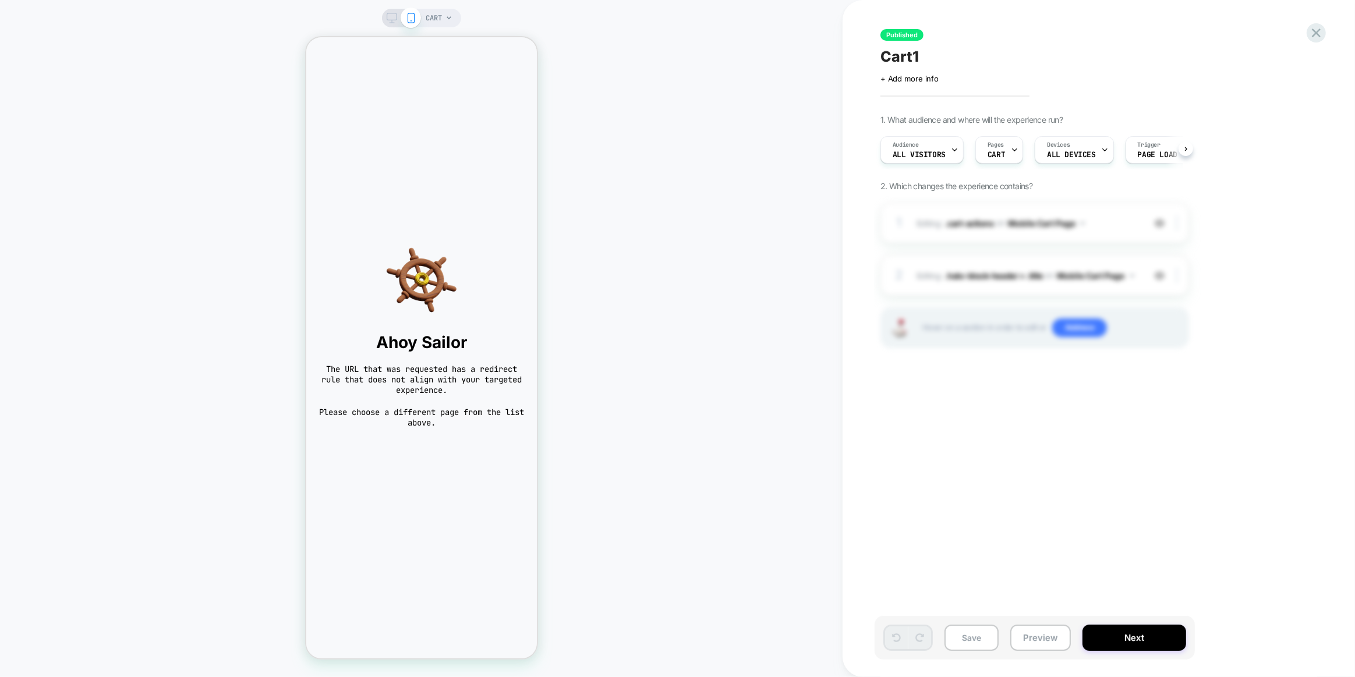
scroll to position [0, 1]
click at [1314, 34] on icon at bounding box center [1316, 33] width 9 height 9
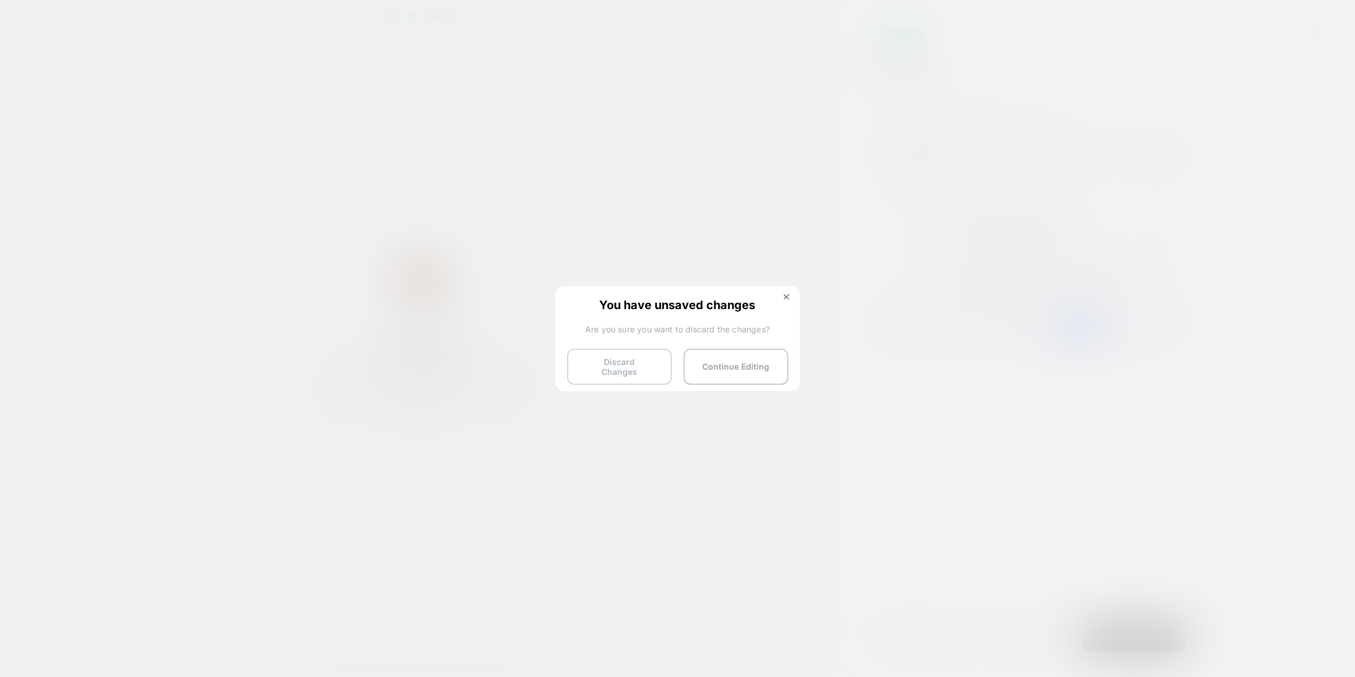
click at [624, 368] on button "Discard Changes" at bounding box center [619, 367] width 105 height 36
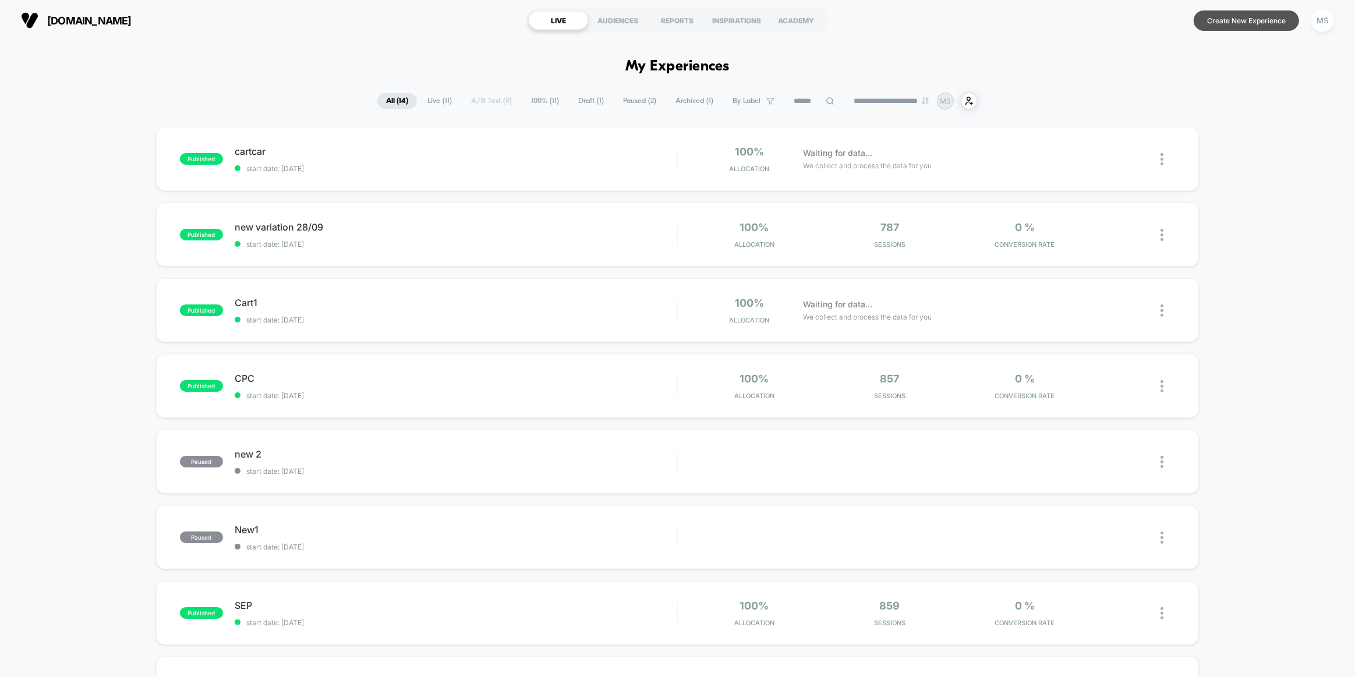
click at [1277, 27] on button "Create New Experience" at bounding box center [1245, 20] width 105 height 20
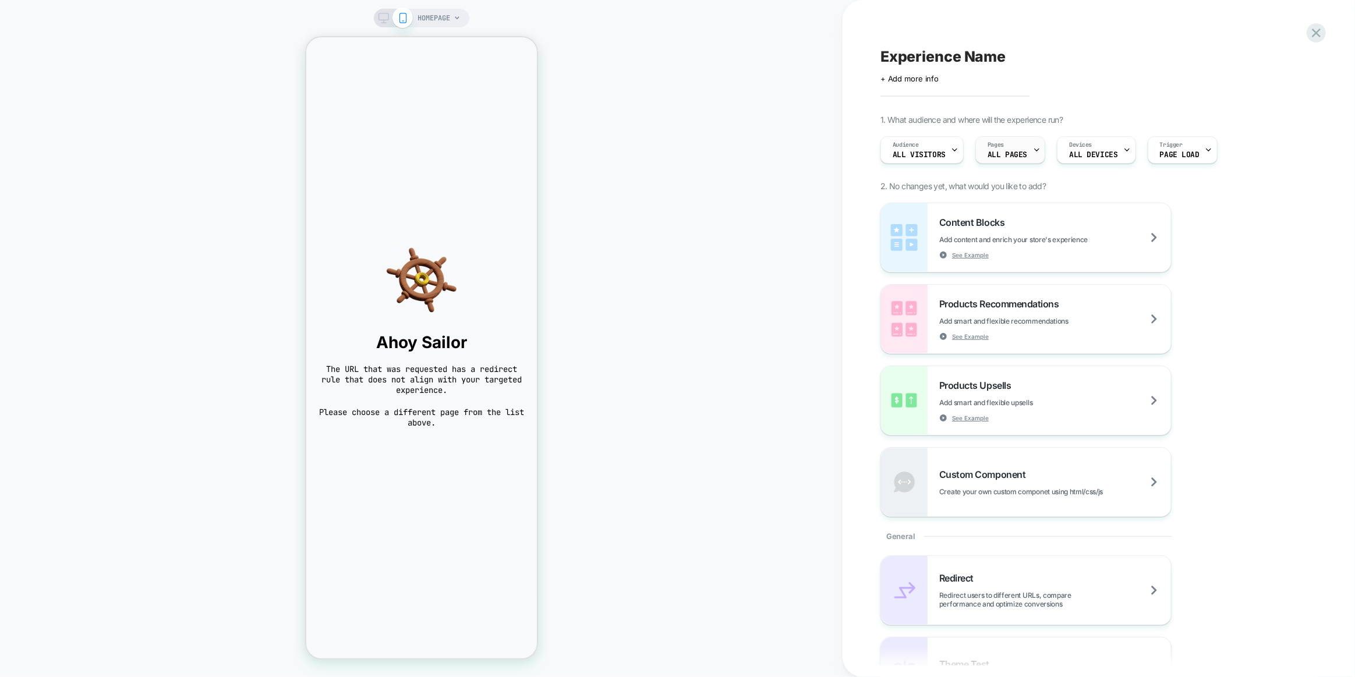
click at [1014, 144] on div "Pages ALL PAGES" at bounding box center [1007, 150] width 63 height 26
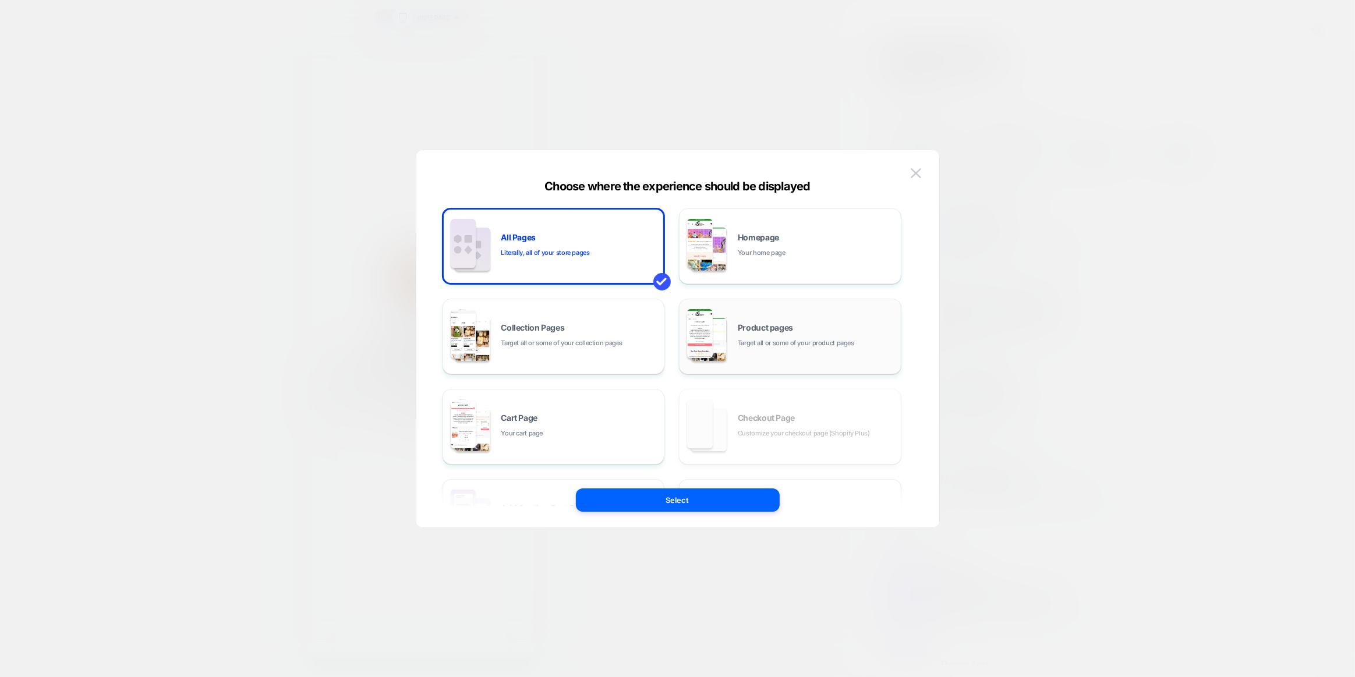
click at [759, 350] on div "Product pages Target all or some of your product pages" at bounding box center [790, 336] width 210 height 64
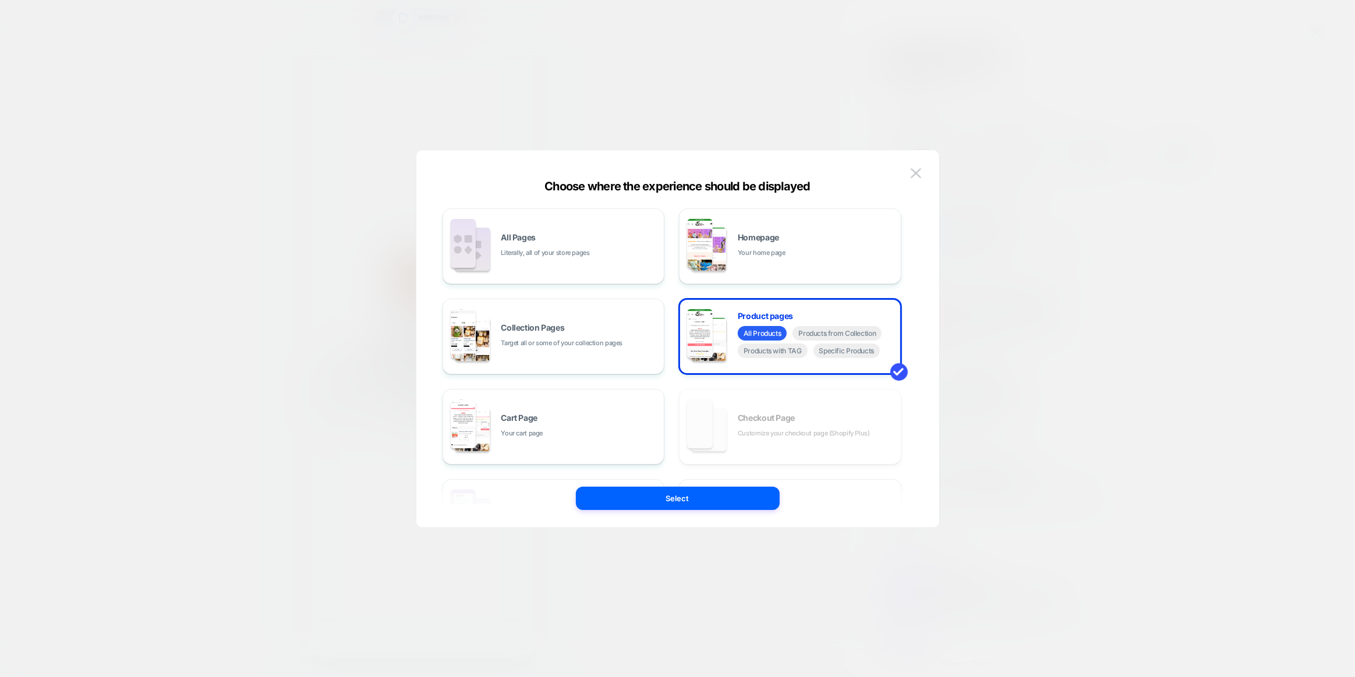
click at [727, 437] on div "All Pages Literally, all of your store pages Homepage Your home page Collection…" at bounding box center [671, 426] width 459 height 437
click at [619, 434] on div "Cart Page Your cart page" at bounding box center [579, 426] width 157 height 25
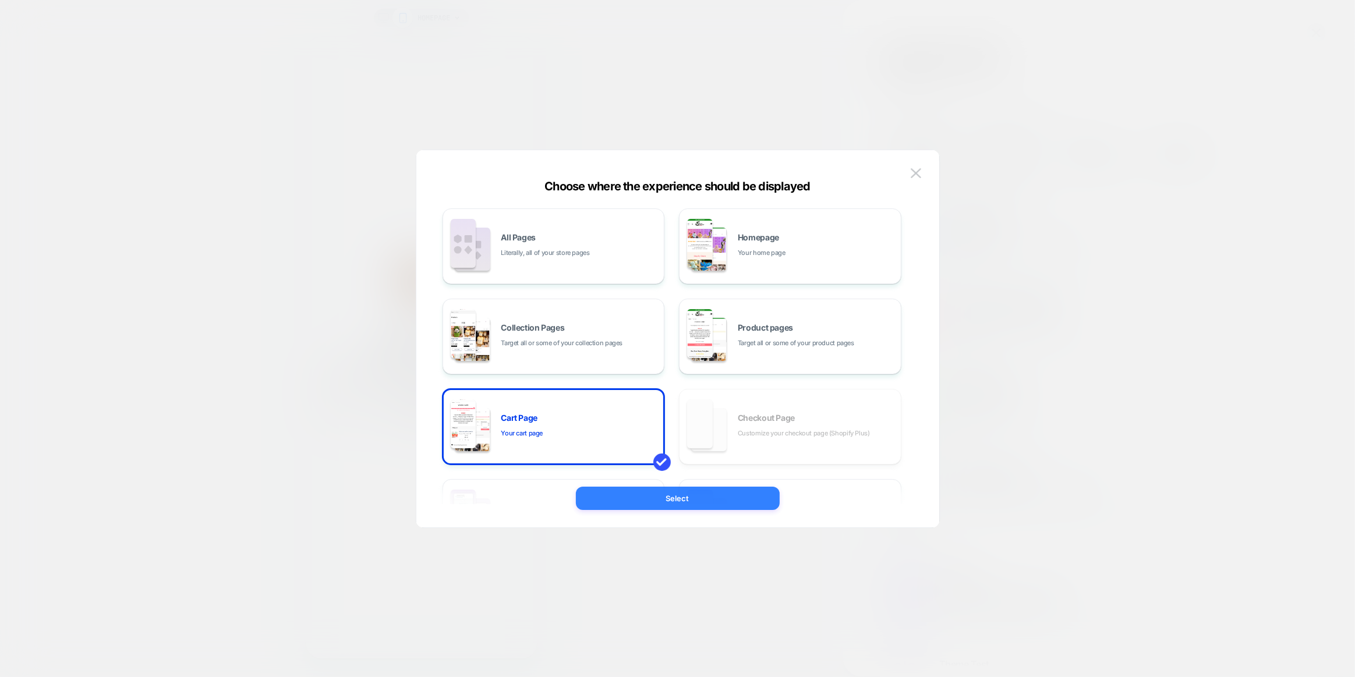
click at [642, 494] on button "Select" at bounding box center [678, 498] width 204 height 23
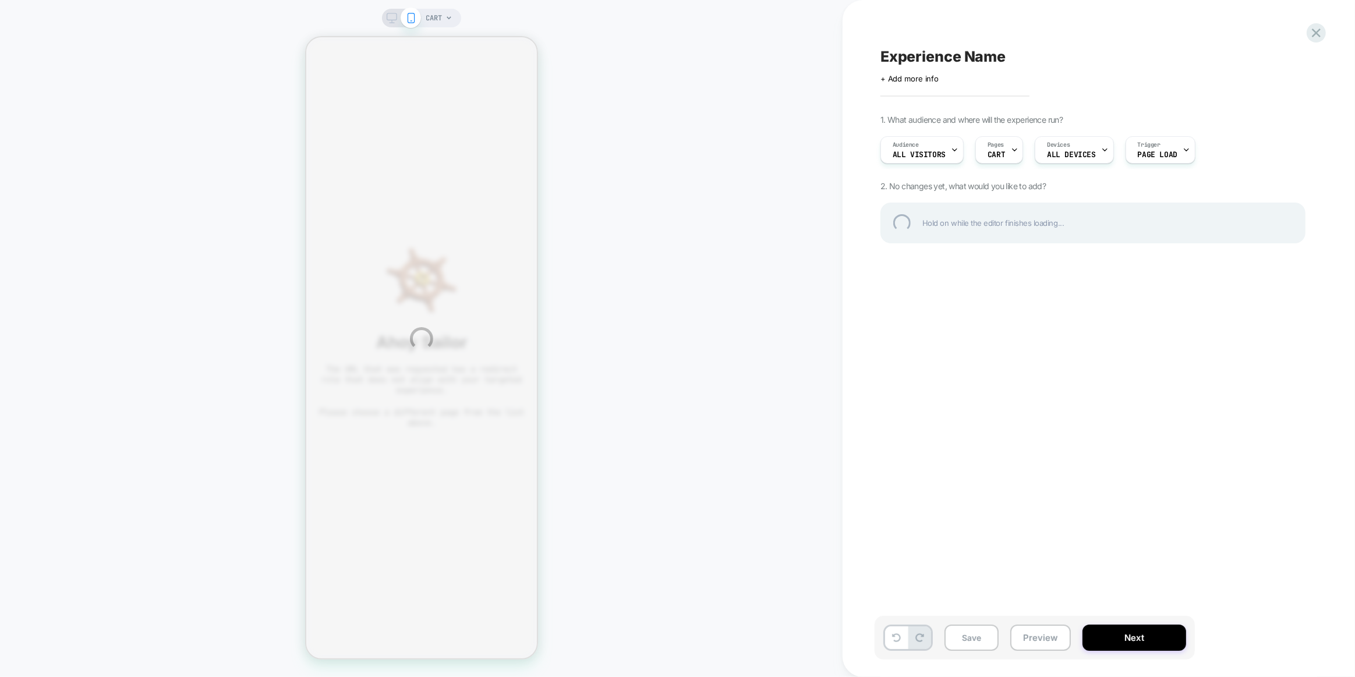
click at [1110, 634] on div "CART Experience Name Click to edit experience details + Add more info 1. What a…" at bounding box center [677, 338] width 1355 height 677
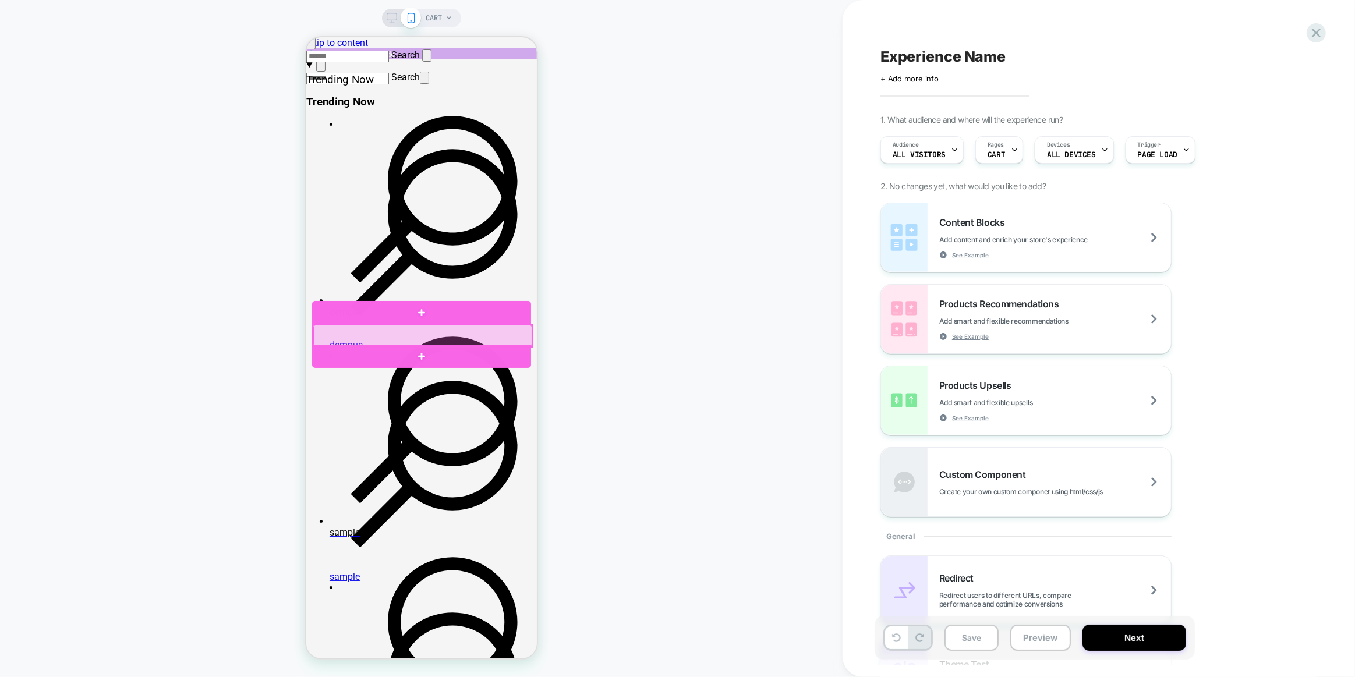
click at [371, 333] on div at bounding box center [422, 336] width 219 height 22
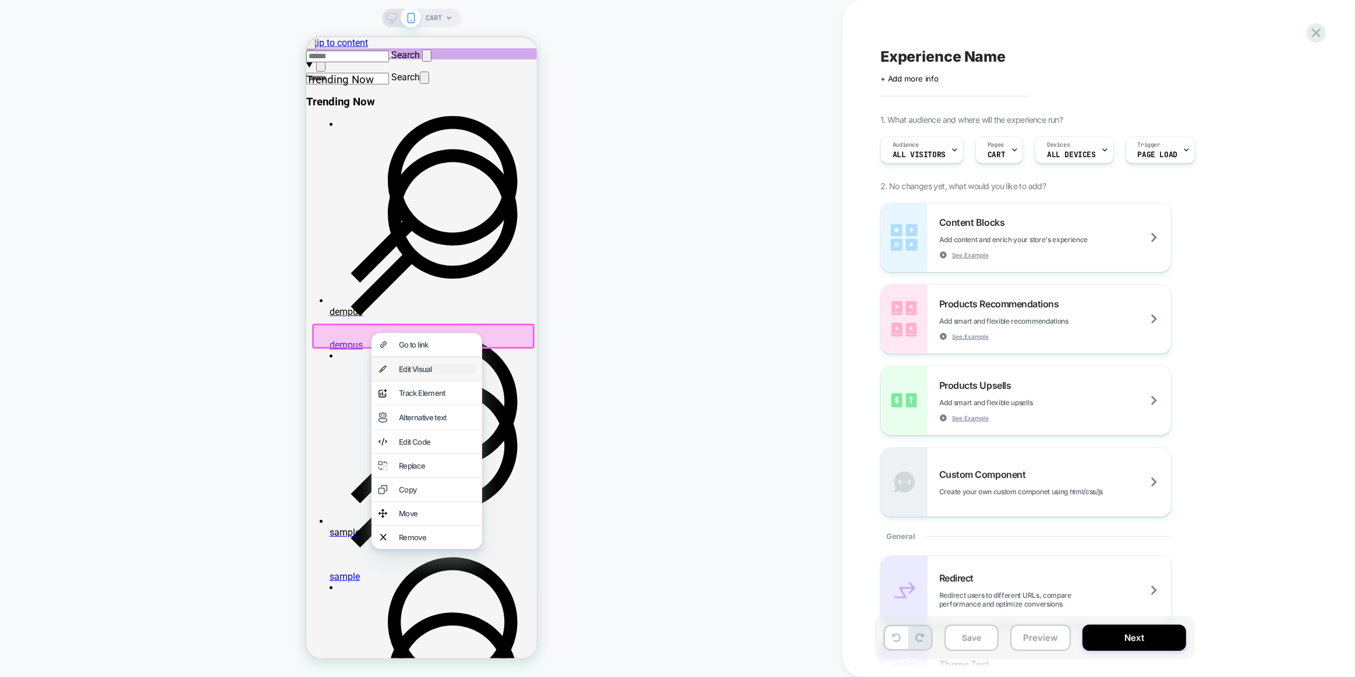
click at [416, 372] on div "Edit Visual" at bounding box center [436, 368] width 76 height 9
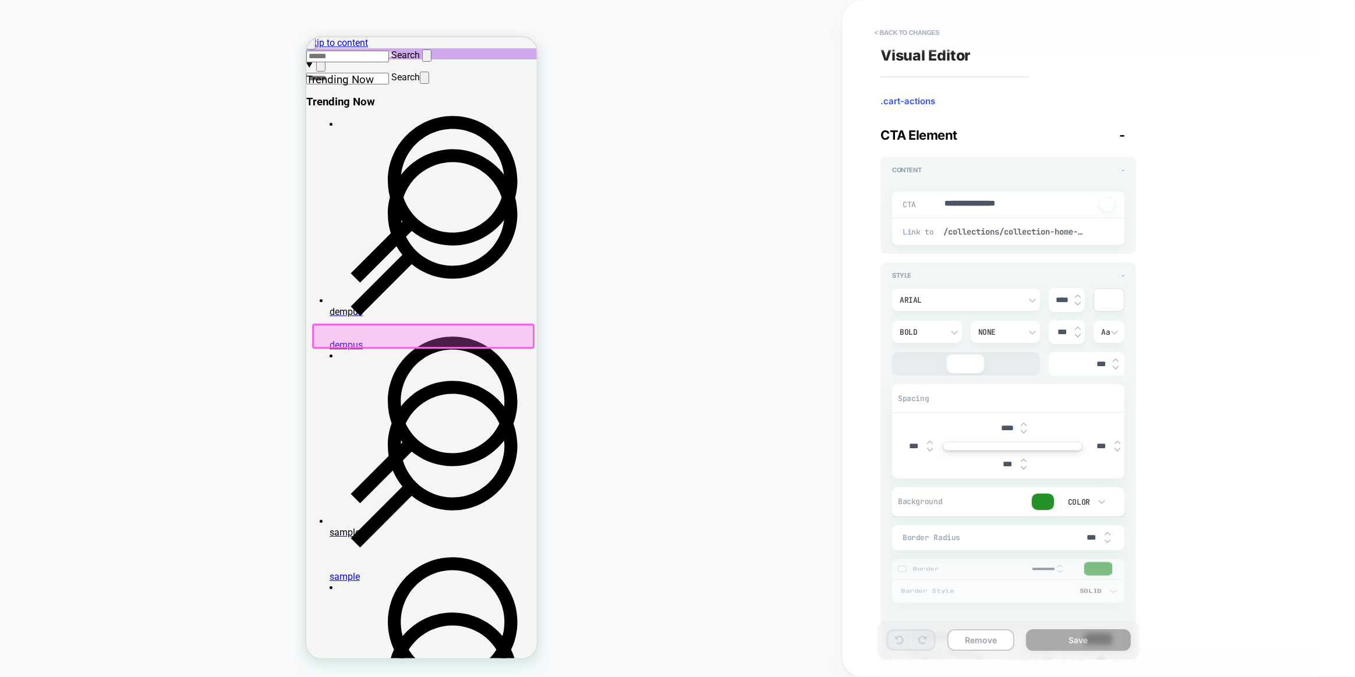
click at [1039, 505] on div at bounding box center [1043, 502] width 22 height 16
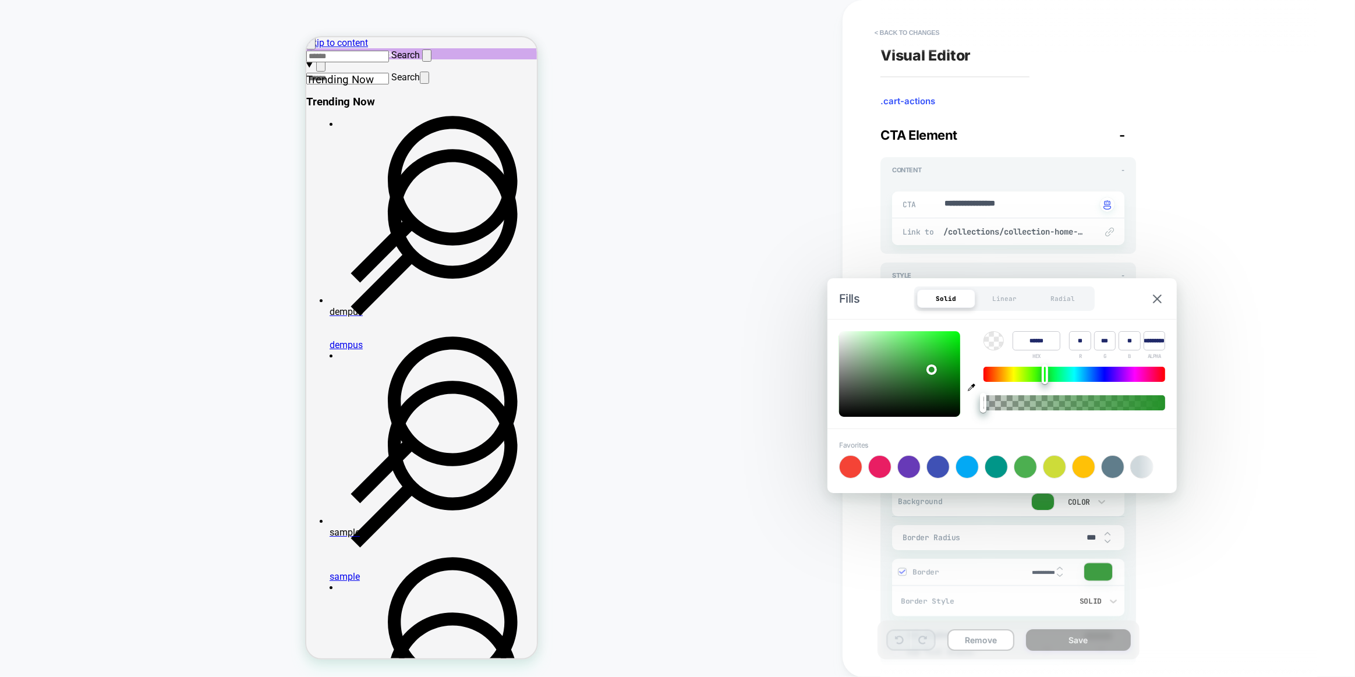
click at [1040, 342] on input "******" at bounding box center [1036, 340] width 48 height 19
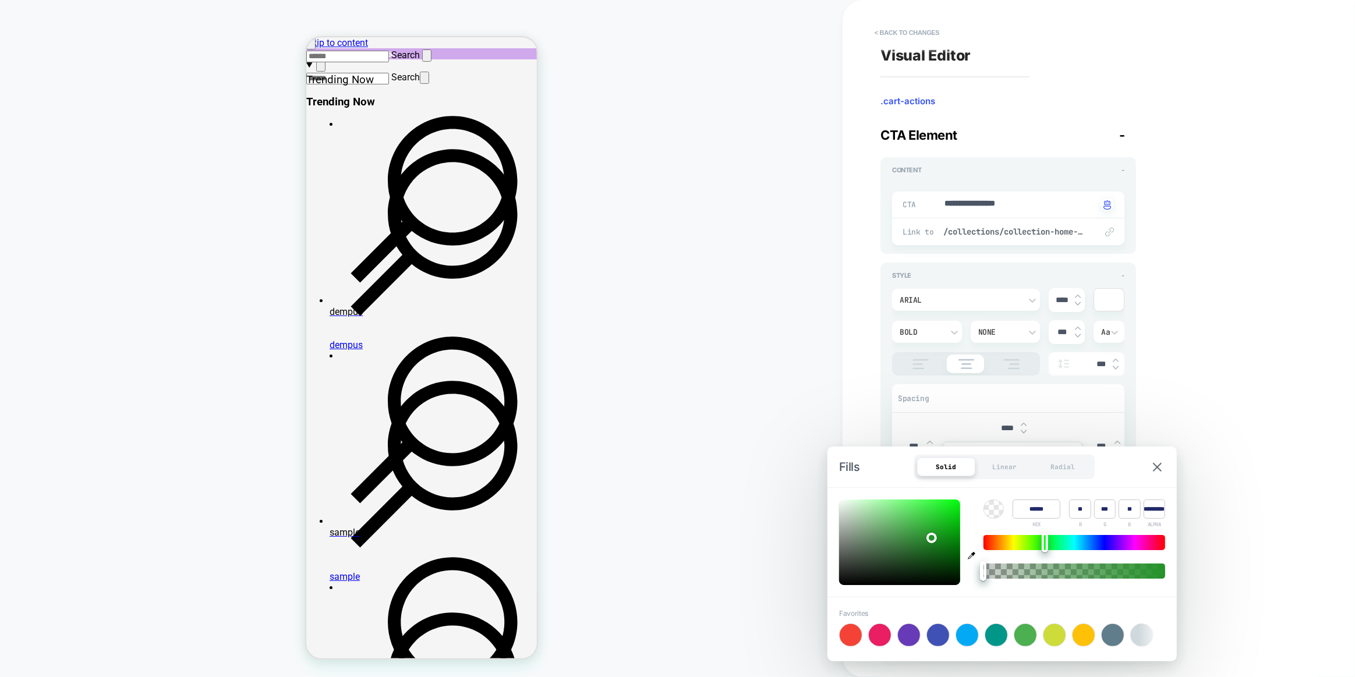
type textarea "*"
click at [1032, 509] on input "******" at bounding box center [1036, 508] width 48 height 19
paste input "******"
type input "**********"
type textarea "*"
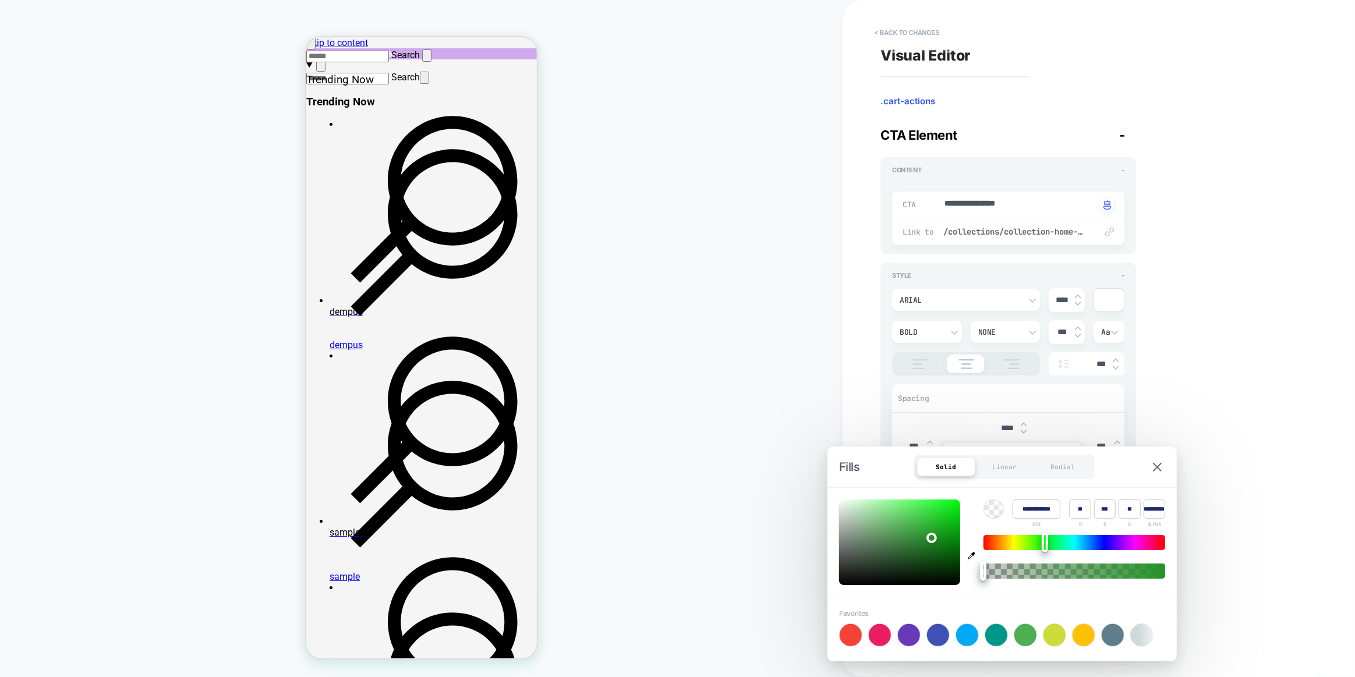
scroll to position [63, 0]
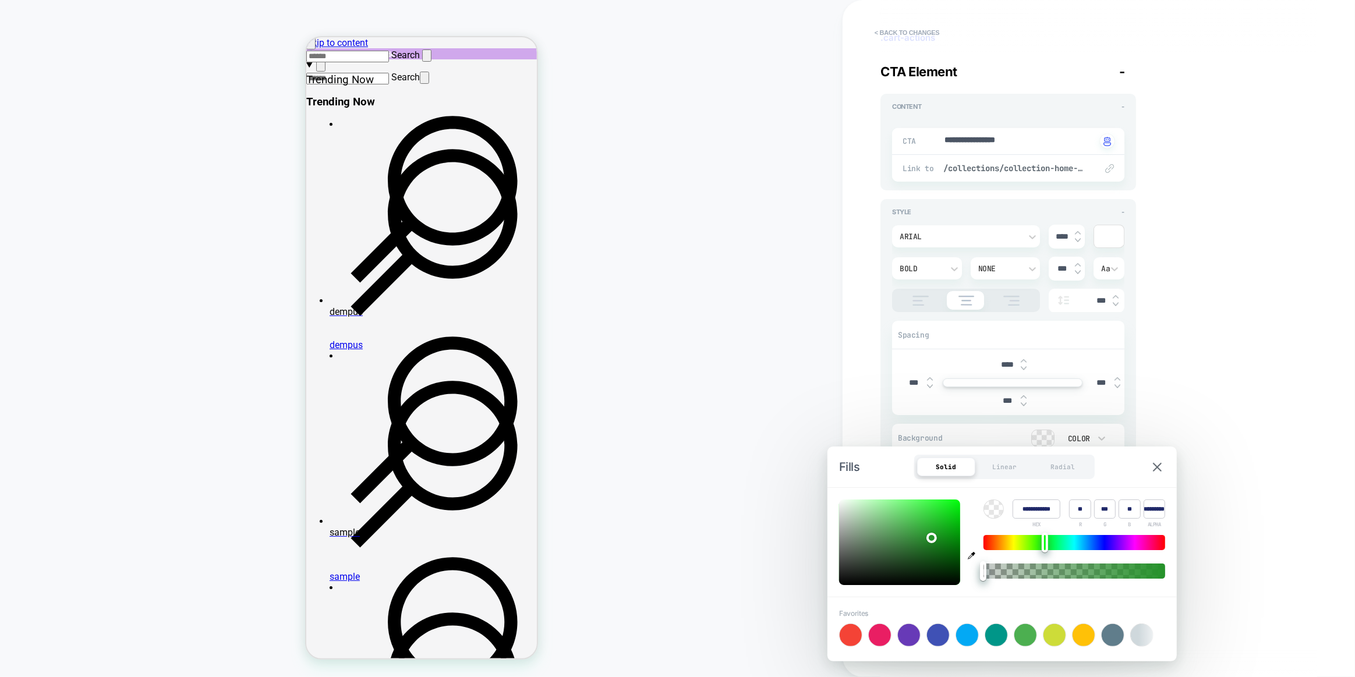
click at [1032, 509] on input "**********" at bounding box center [1036, 508] width 48 height 19
paste input "******"
type input "******"
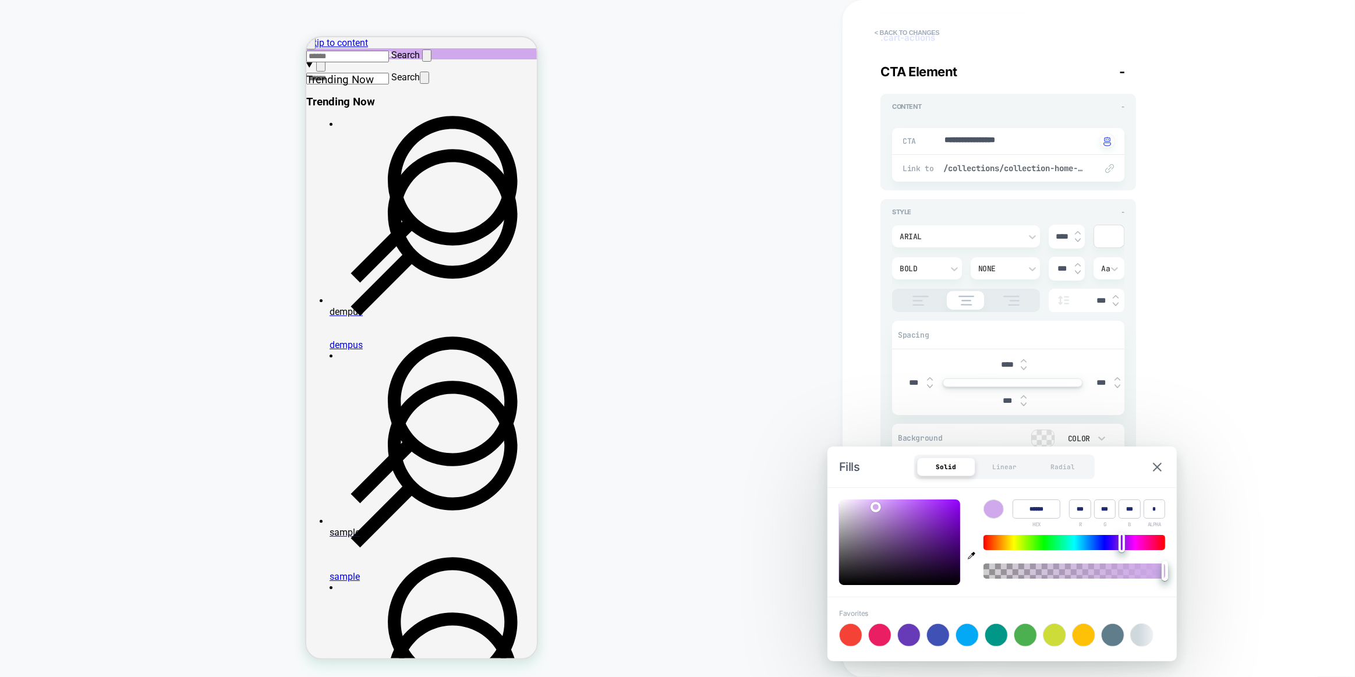
type textarea "*"
type input "***"
type input "*"
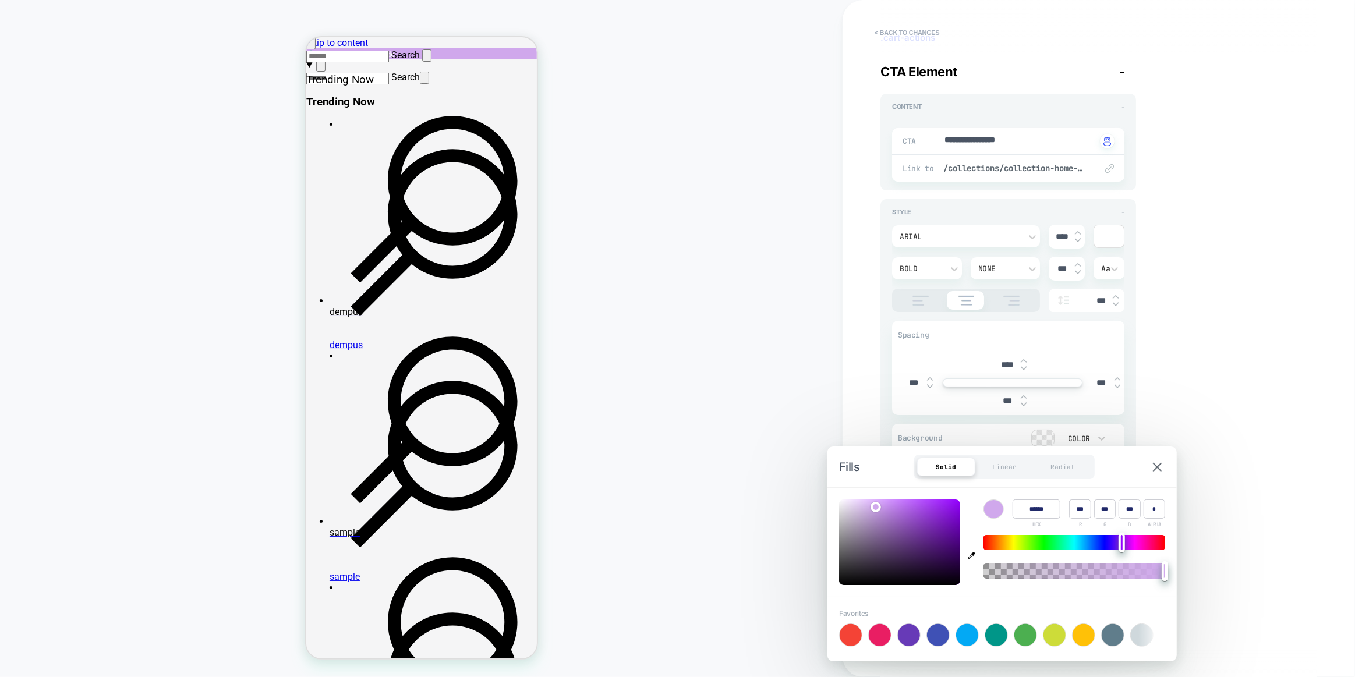
type input "******"
click at [1132, 435] on div "**********" at bounding box center [1008, 400] width 256 height 403
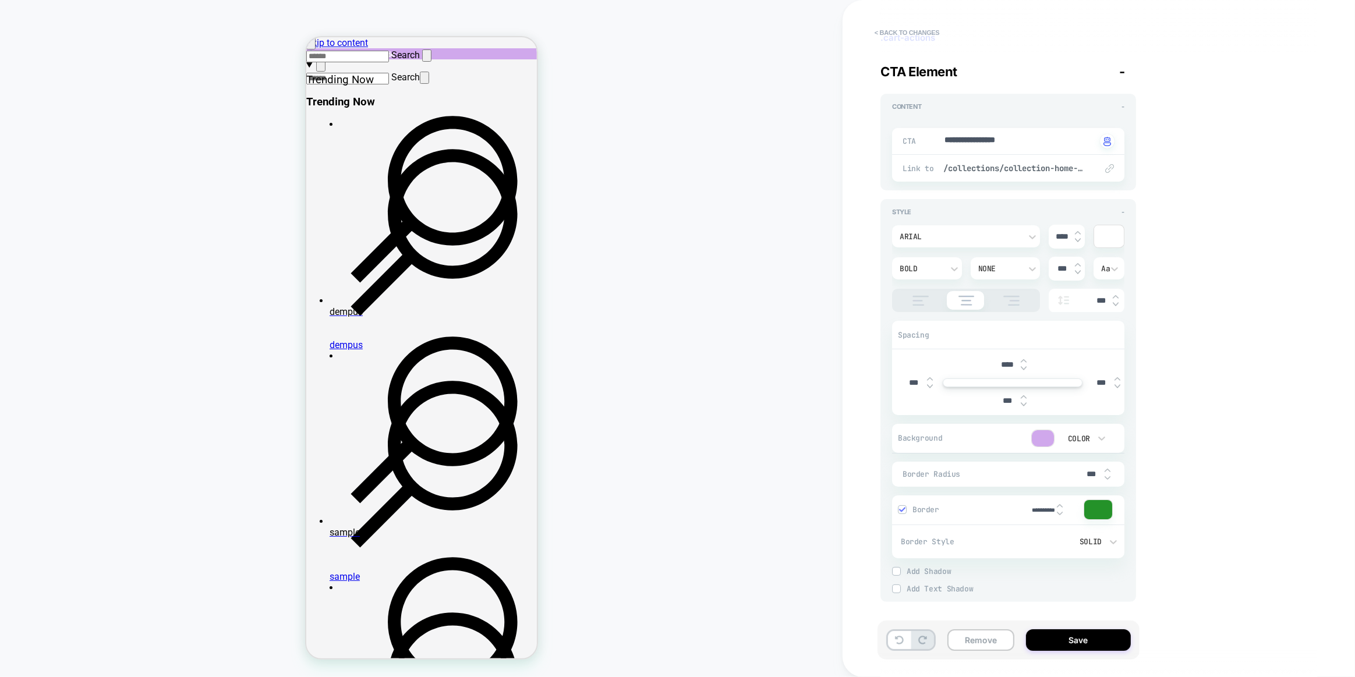
click at [902, 511] on img at bounding box center [902, 509] width 6 height 6
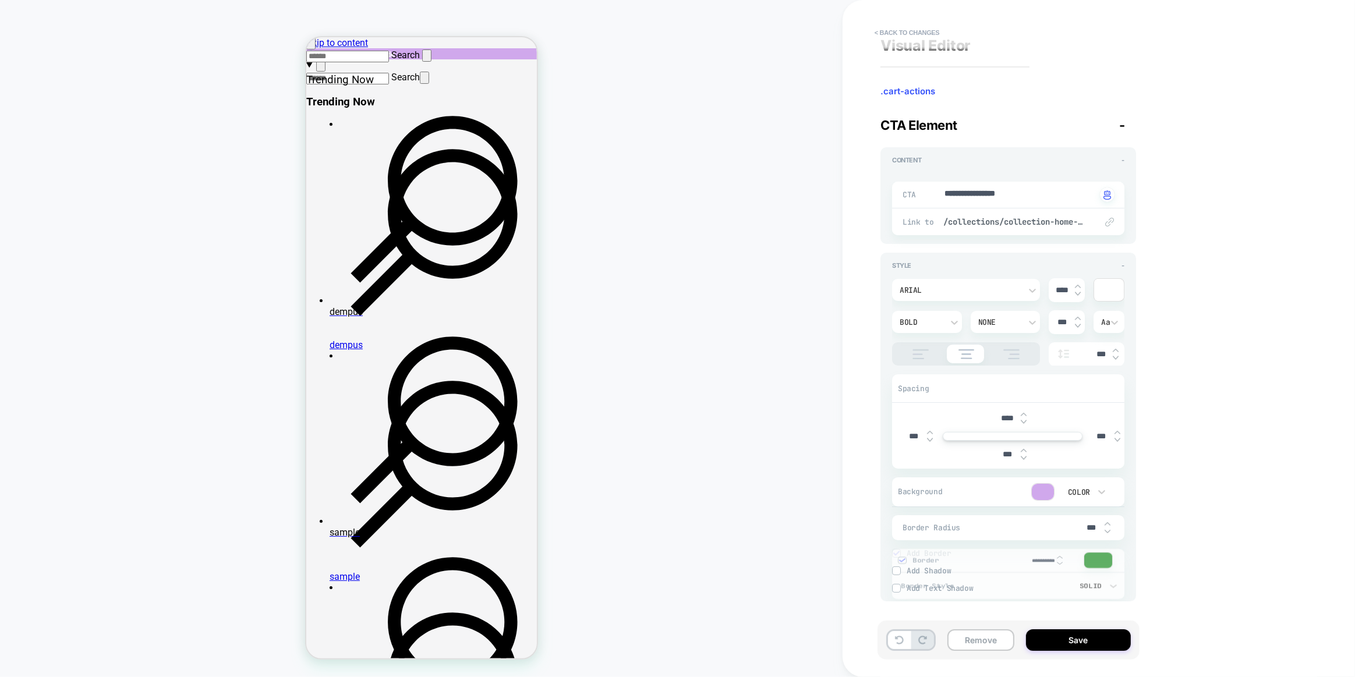
scroll to position [9, 0]
click at [1085, 640] on button "Save" at bounding box center [1078, 640] width 105 height 22
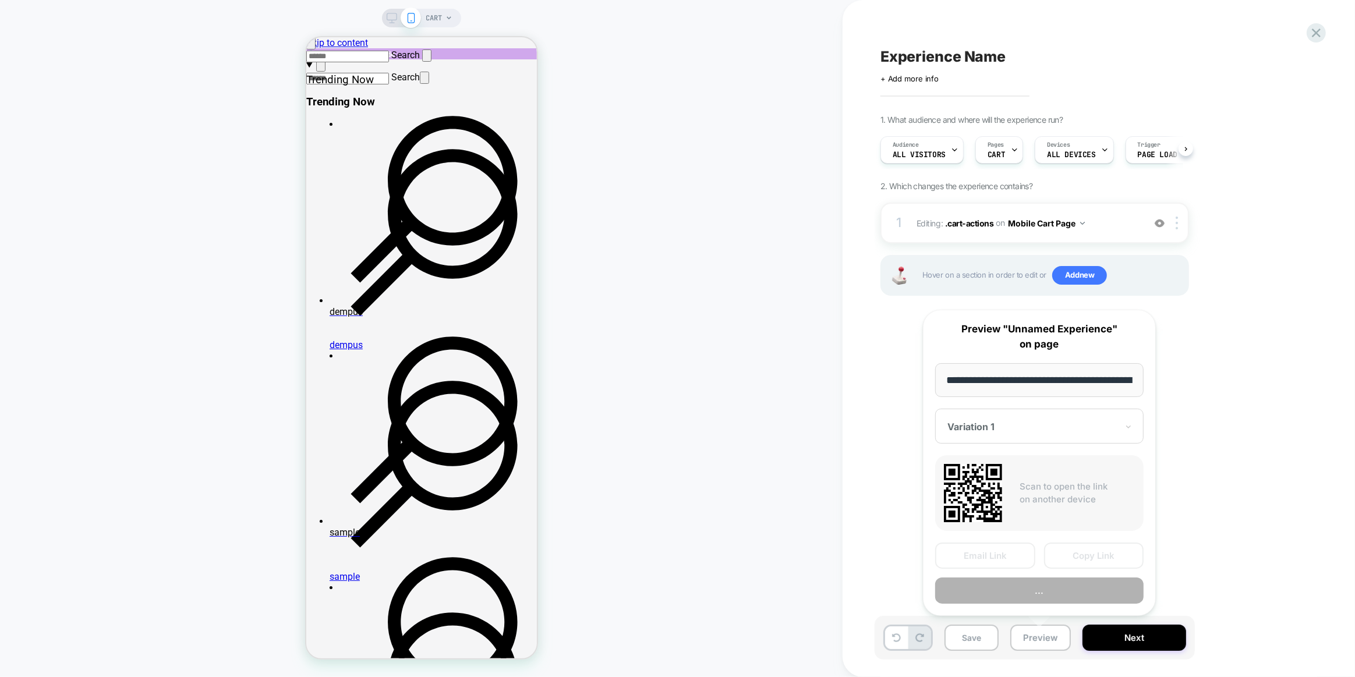
click at [897, 406] on div "Experience Name Click to edit experience details + Add more info 1. What audien…" at bounding box center [1092, 339] width 437 height 654
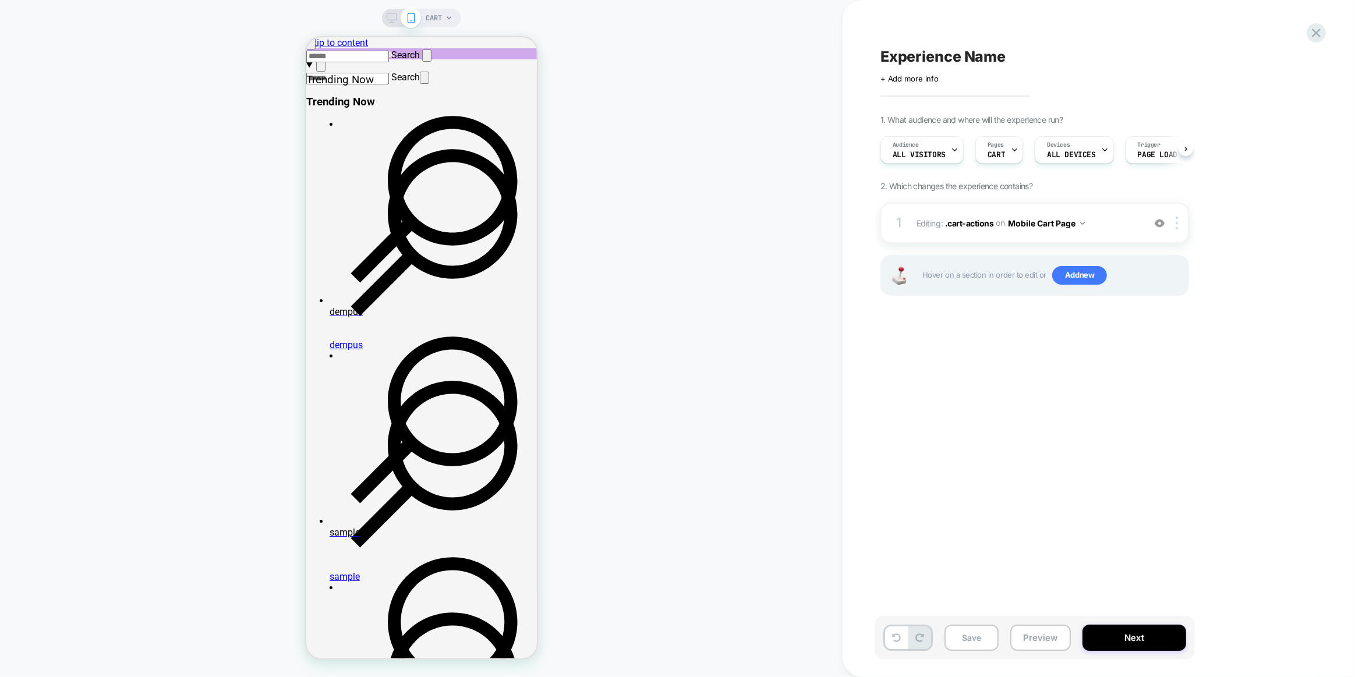
scroll to position [0, 1]
drag, startPoint x: 341, startPoint y: 575, endPoint x: 326, endPoint y: 577, distance: 15.2
click at [326, 577] on div at bounding box center [340, 582] width 54 height 22
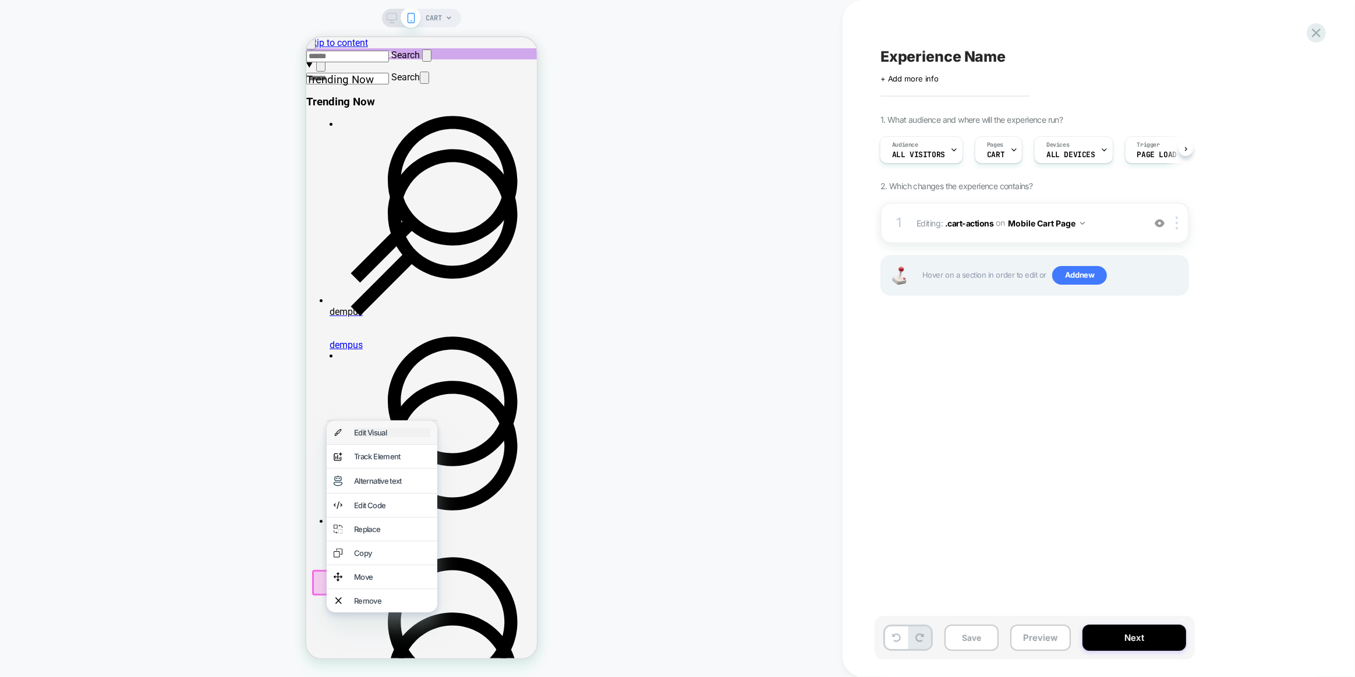
click at [374, 437] on div "Edit Visual" at bounding box center [391, 432] width 76 height 9
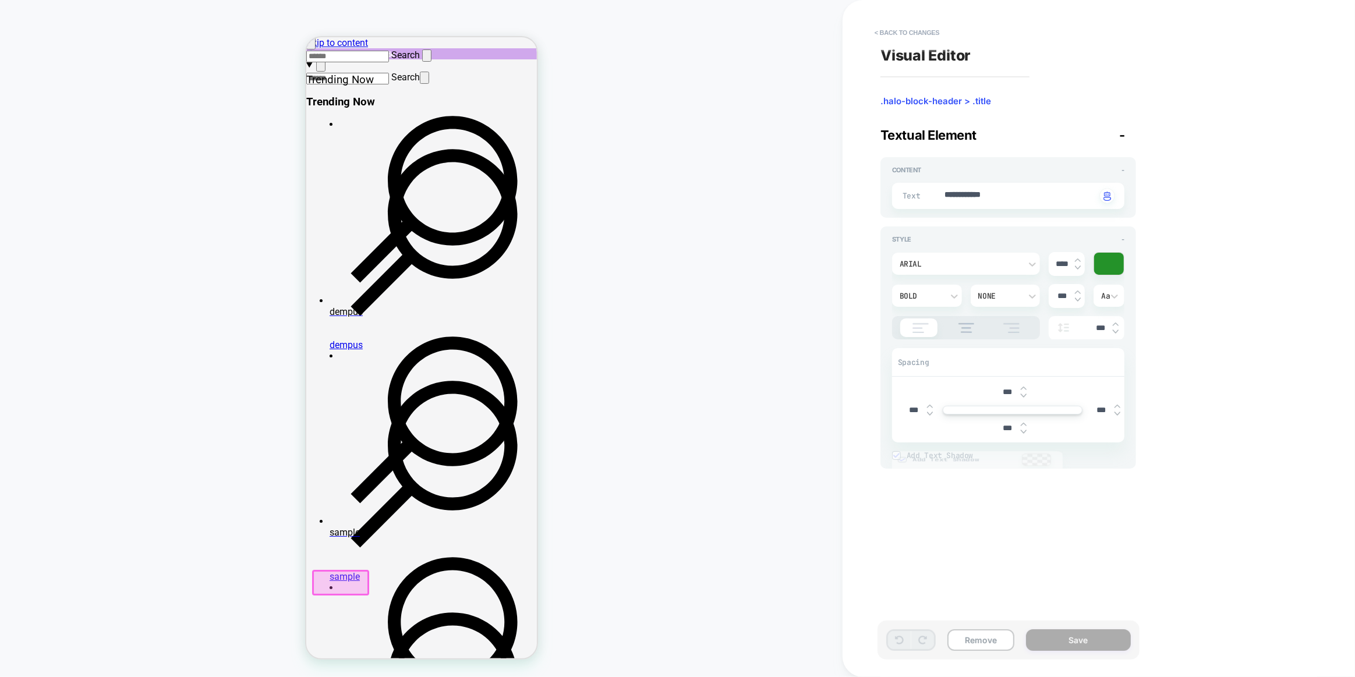
click at [1108, 273] on div at bounding box center [1108, 264] width 29 height 22
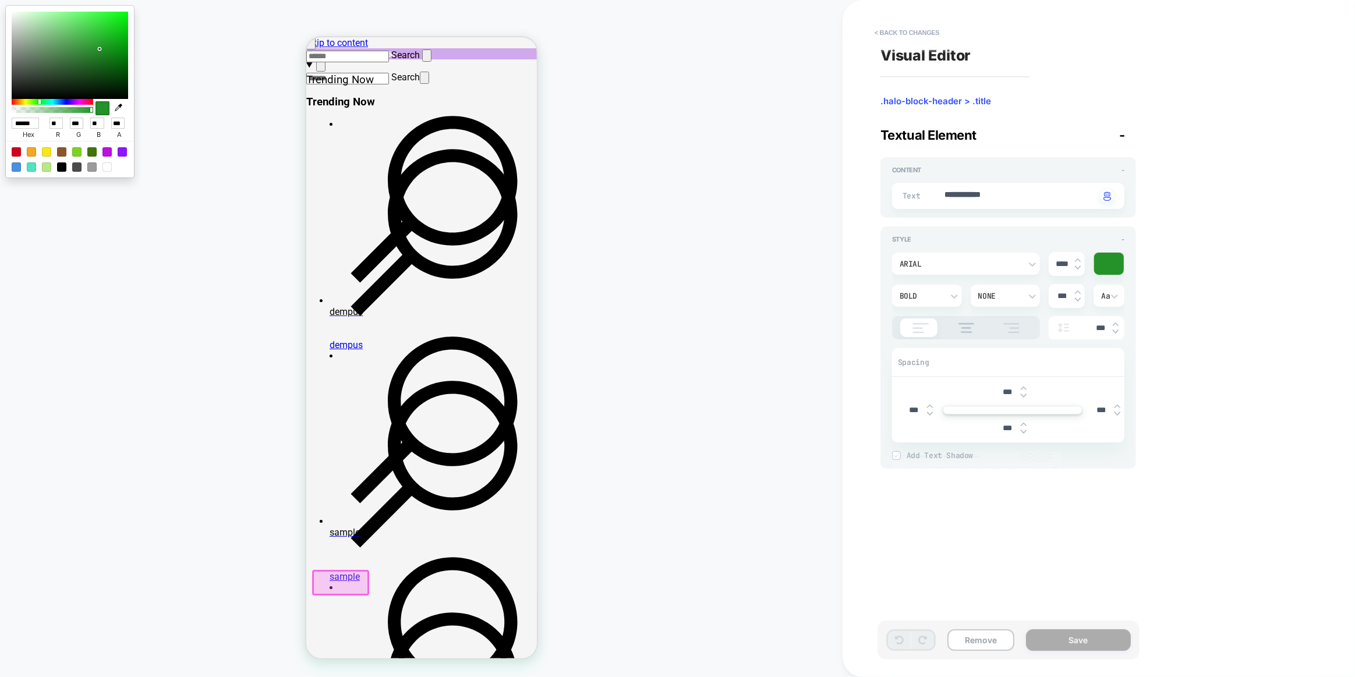
click at [39, 129] on input "******" at bounding box center [25, 123] width 27 height 11
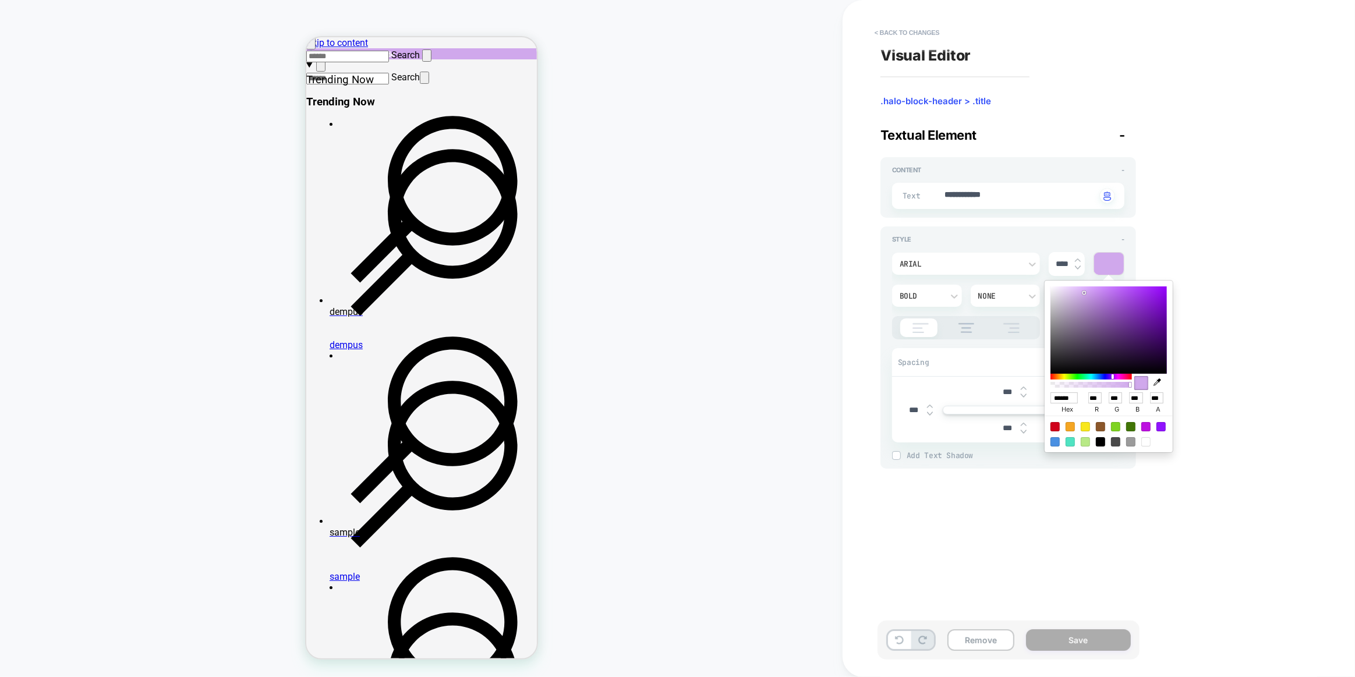
click at [1035, 231] on div "Style - Arial **** Bold None *** Aa *** Spacing *** *** *** *** Add Text Shadow…" at bounding box center [1008, 347] width 256 height 242
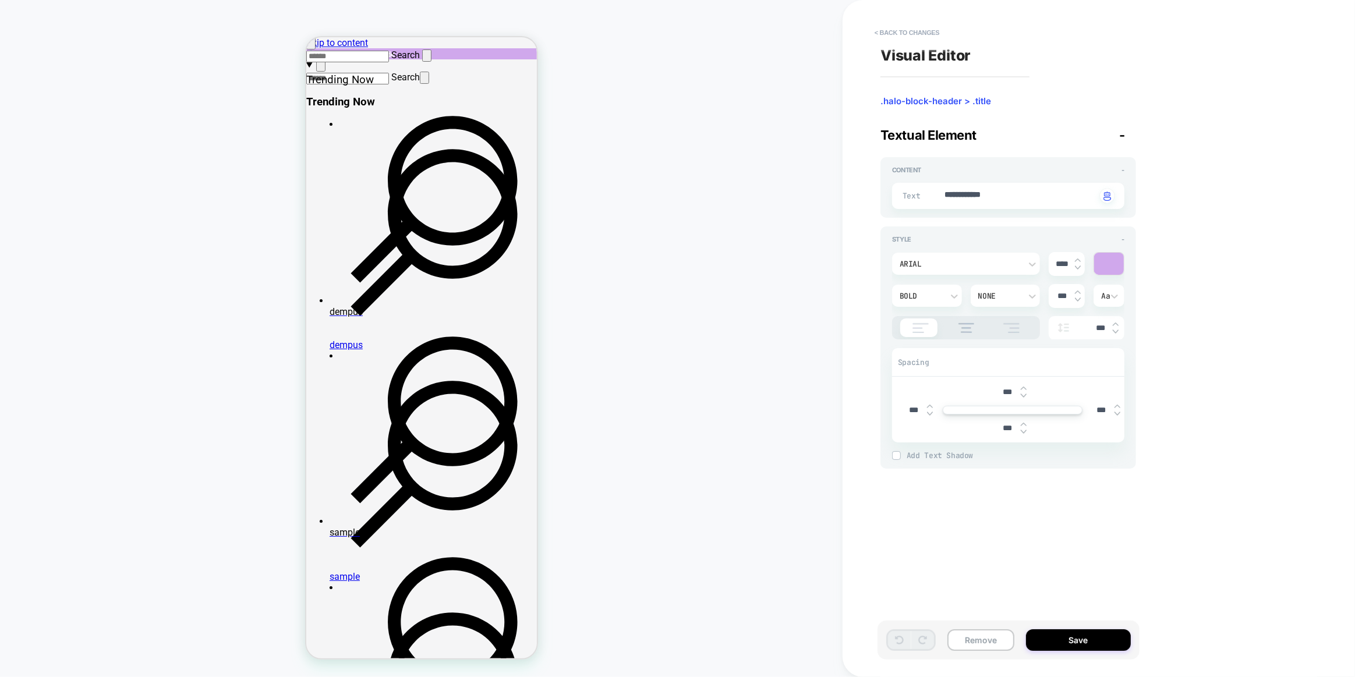
scroll to position [232, 0]
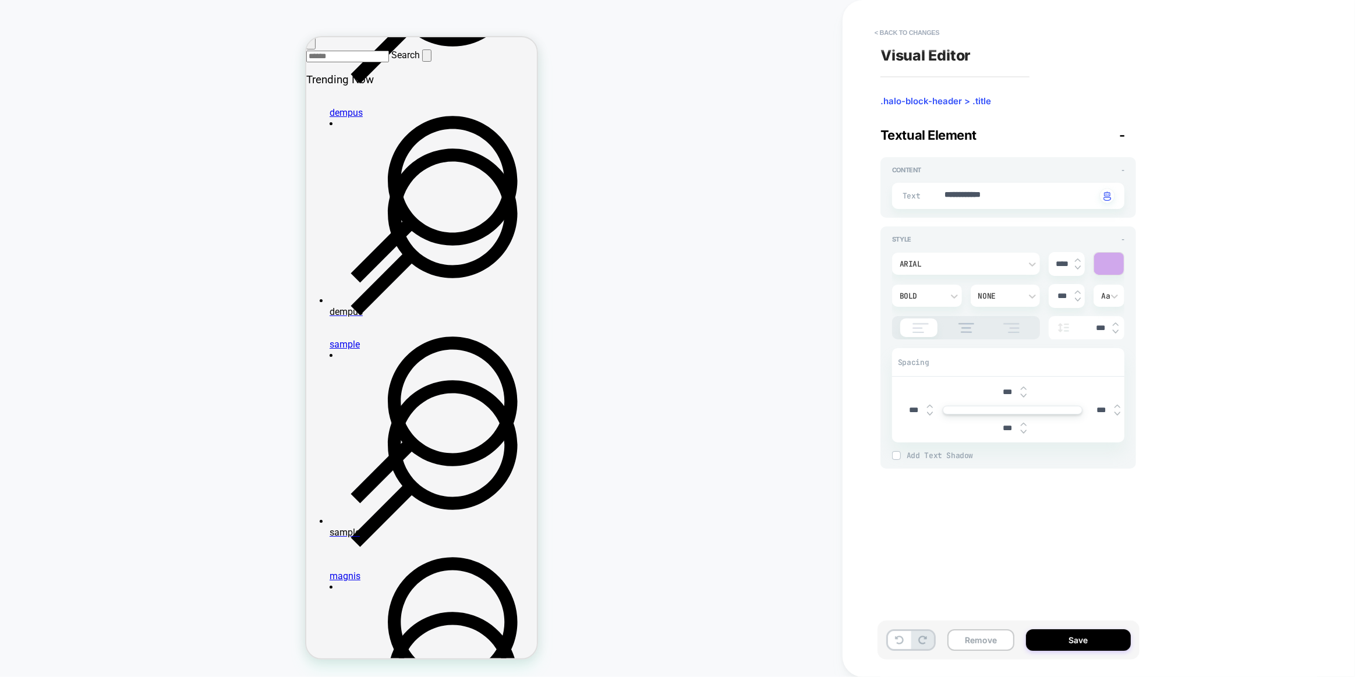
click at [1065, 637] on button "Save" at bounding box center [1078, 640] width 105 height 22
type textarea "*"
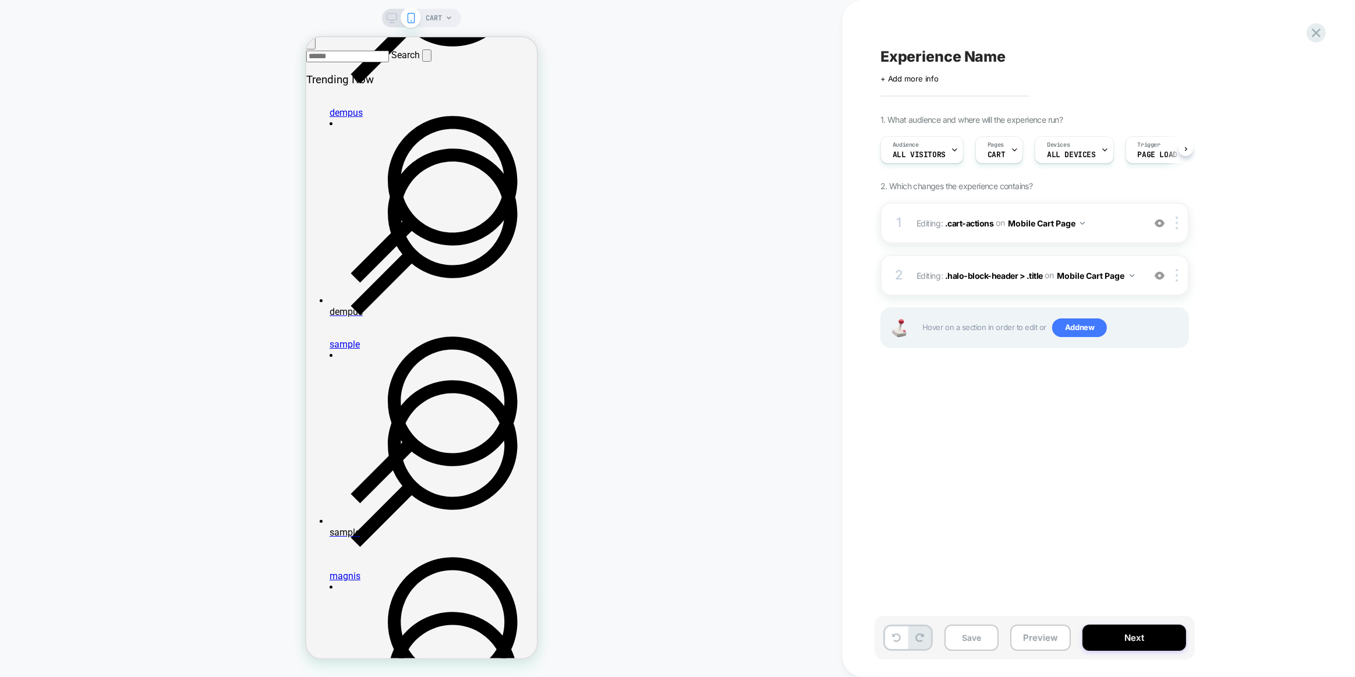
scroll to position [0, 0]
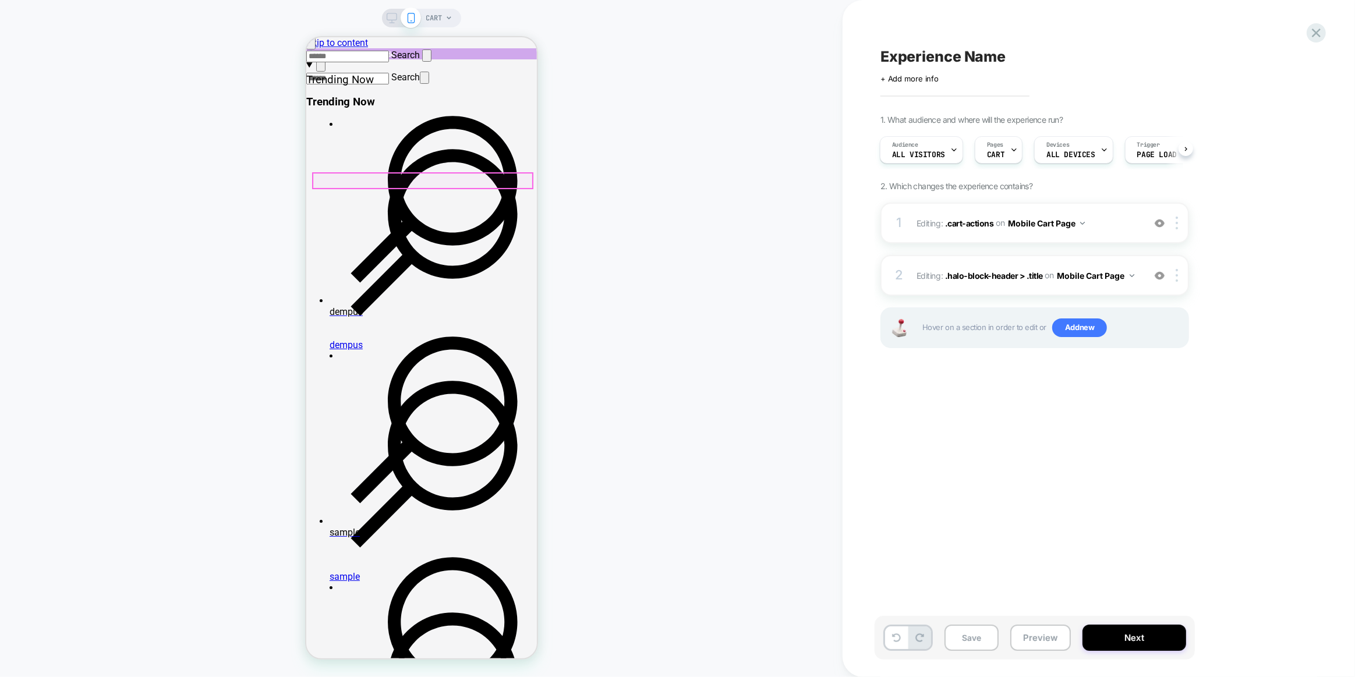
click at [425, 182] on div at bounding box center [422, 180] width 219 height 15
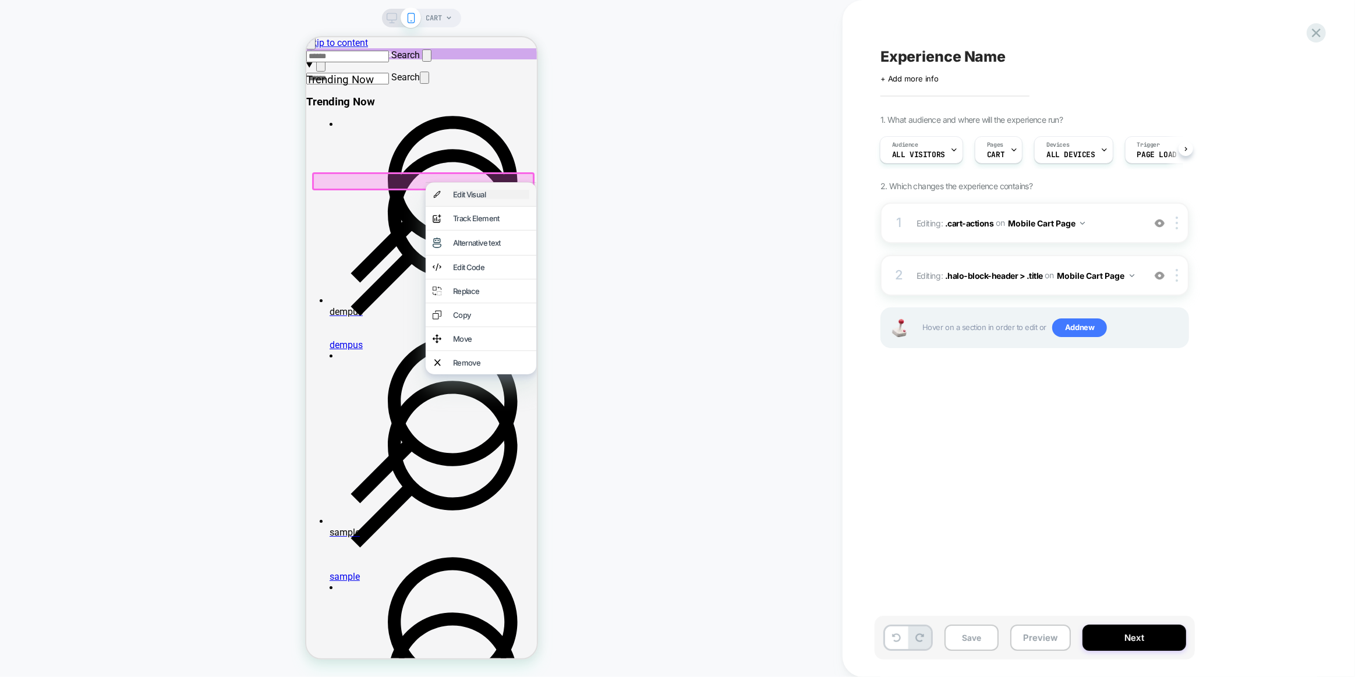
click at [459, 195] on div "Edit Visual" at bounding box center [490, 194] width 76 height 9
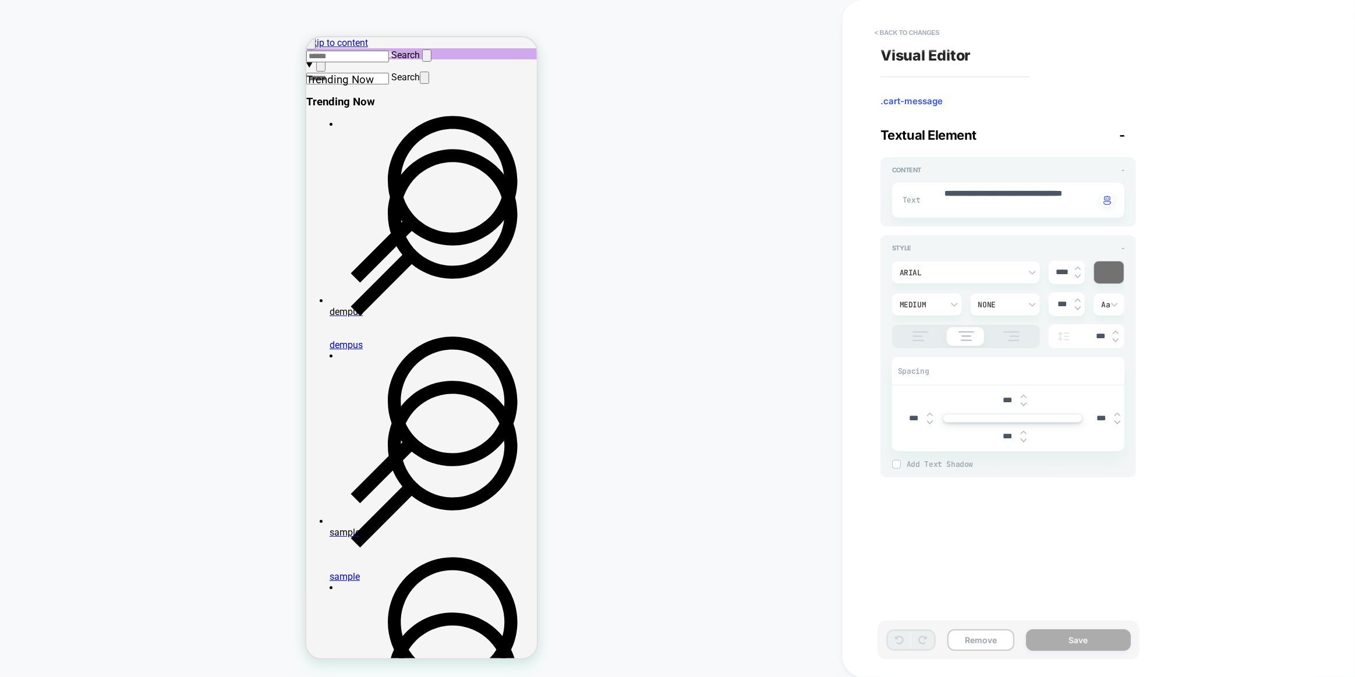
drag, startPoint x: 1198, startPoint y: 74, endPoint x: 381, endPoint y: 172, distance: 823.2
click at [898, 31] on button "< Back to changes" at bounding box center [907, 32] width 77 height 19
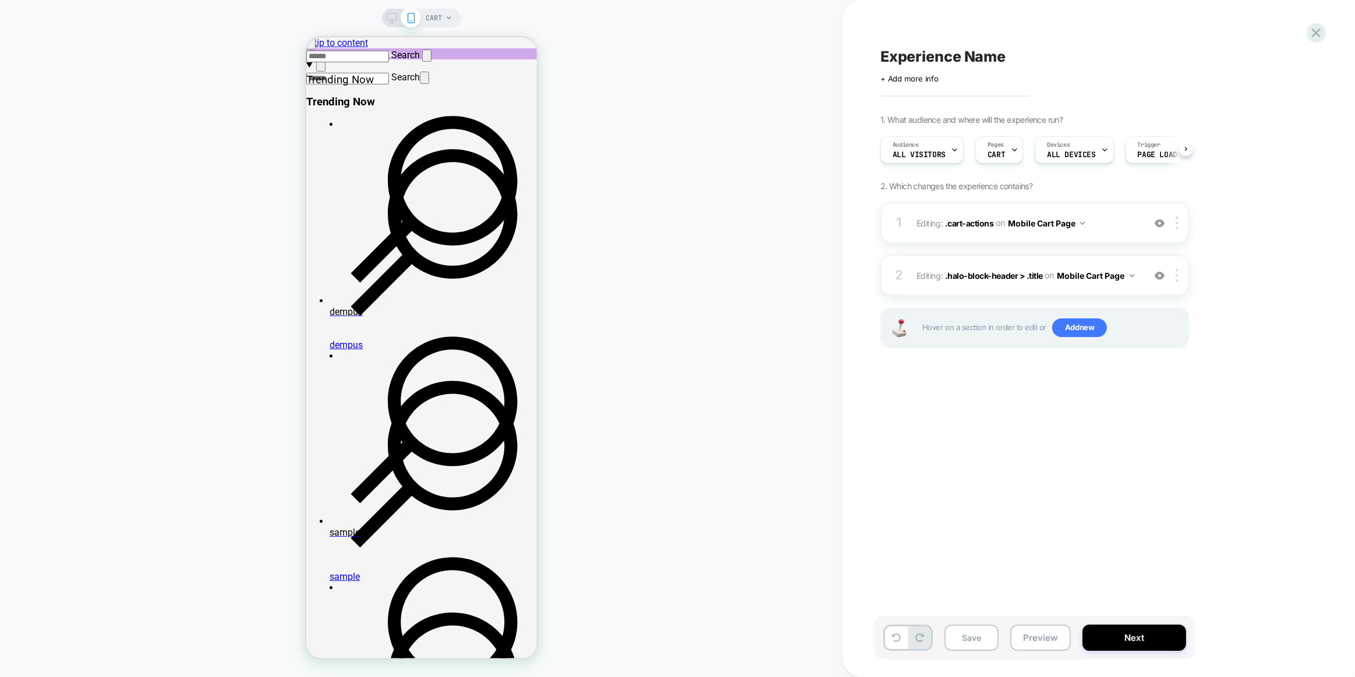
scroll to position [0, 1]
click at [456, 183] on div at bounding box center [422, 180] width 219 height 15
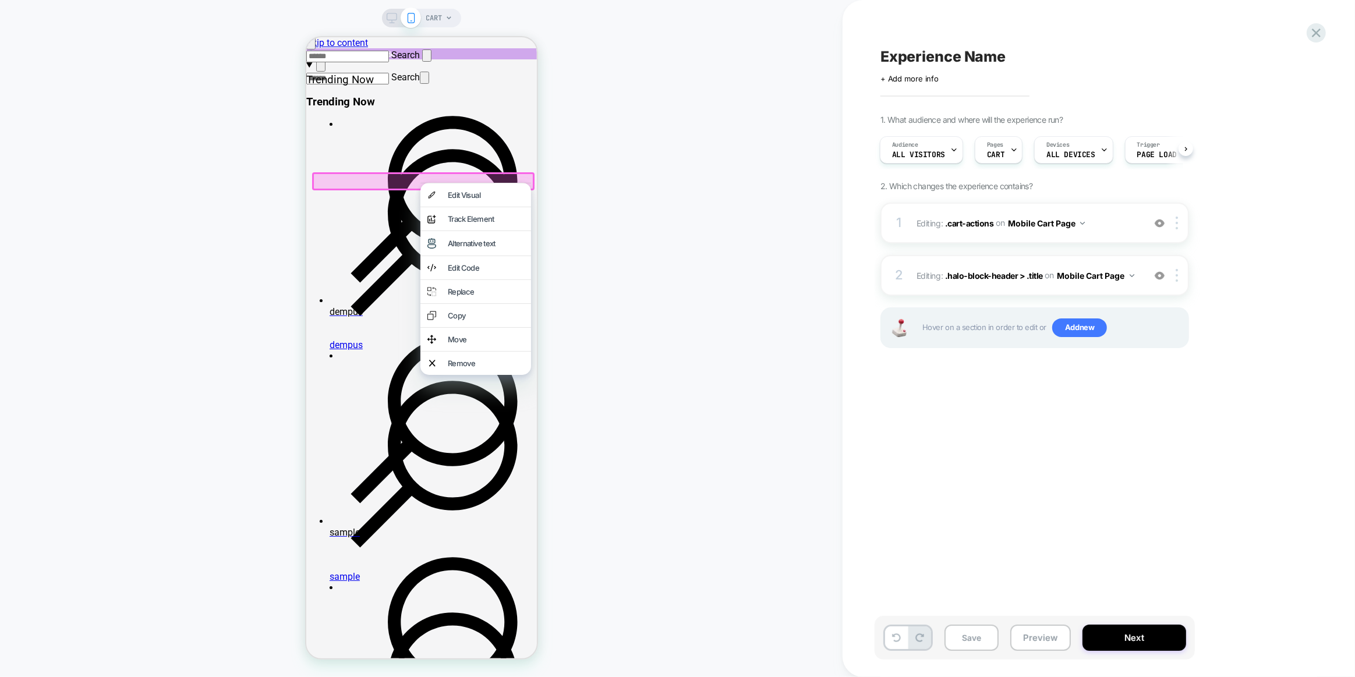
drag, startPoint x: 468, startPoint y: 392, endPoint x: 467, endPoint y: 368, distance: 24.5
click at [456, 368] on div "Remove" at bounding box center [485, 363] width 76 height 9
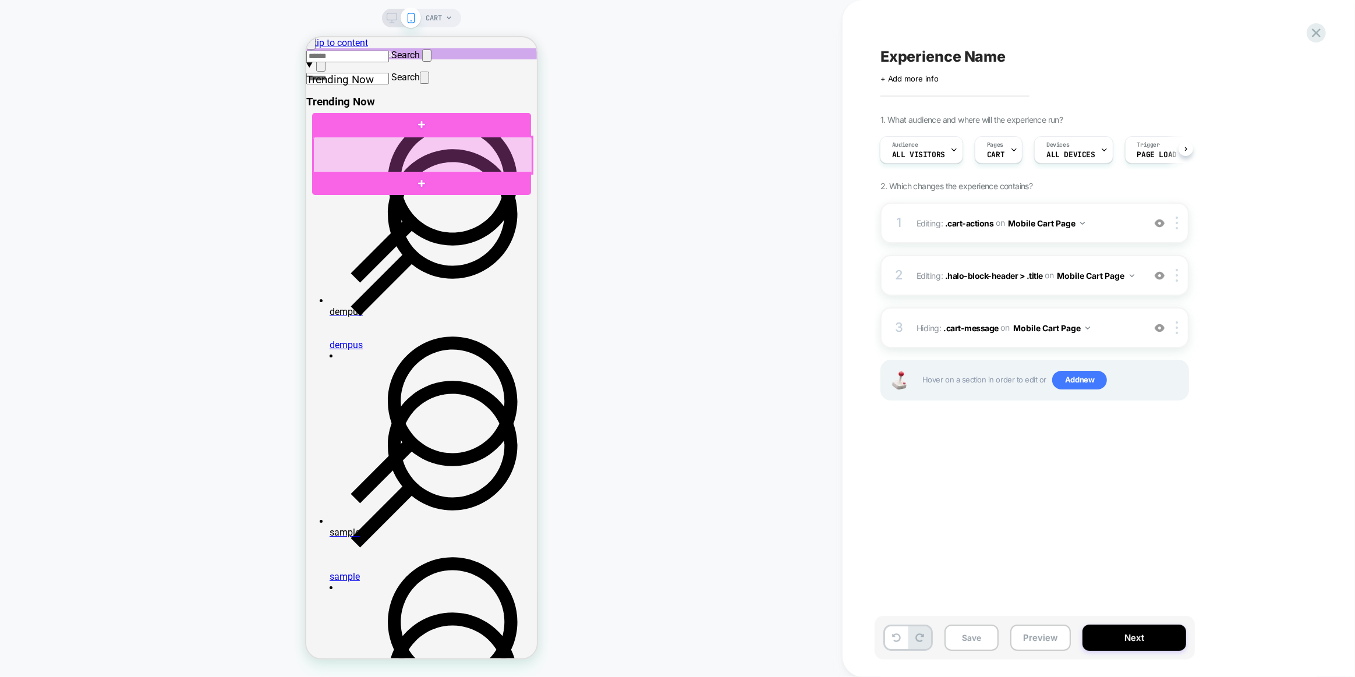
click at [407, 147] on div at bounding box center [422, 155] width 219 height 37
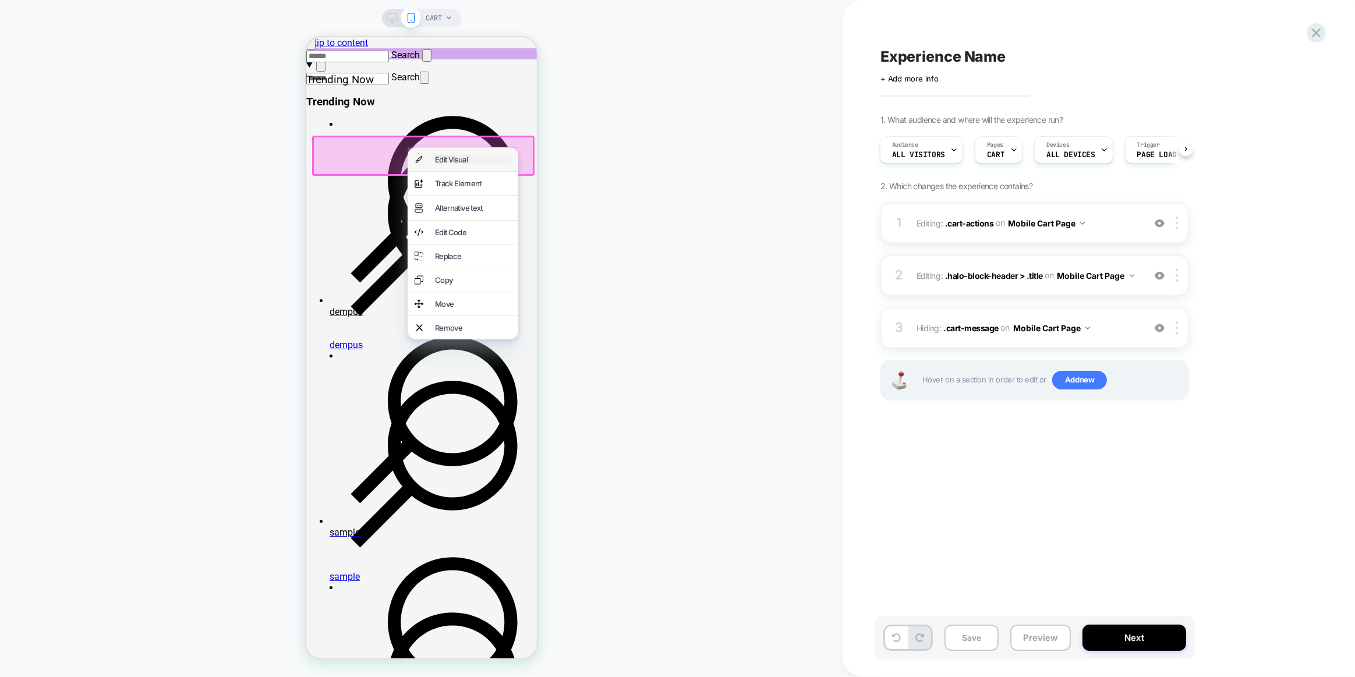
drag, startPoint x: 449, startPoint y: 166, endPoint x: 938, endPoint y: 231, distance: 493.3
click at [449, 164] on div "Edit Visual" at bounding box center [472, 159] width 76 height 9
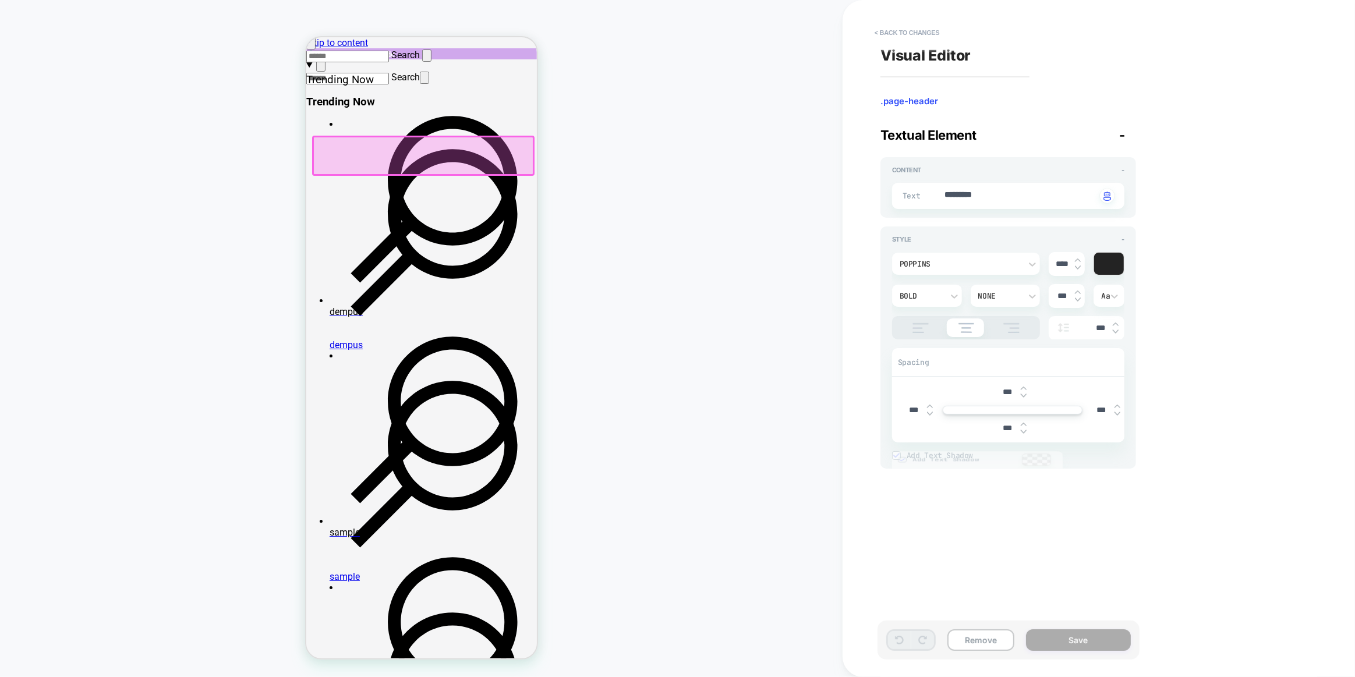
drag, startPoint x: 1008, startPoint y: 201, endPoint x: 966, endPoint y: 194, distance: 42.5
click at [966, 194] on textarea "*********" at bounding box center [1019, 195] width 153 height 13
click at [979, 264] on div "poppins" at bounding box center [959, 264] width 121 height 10
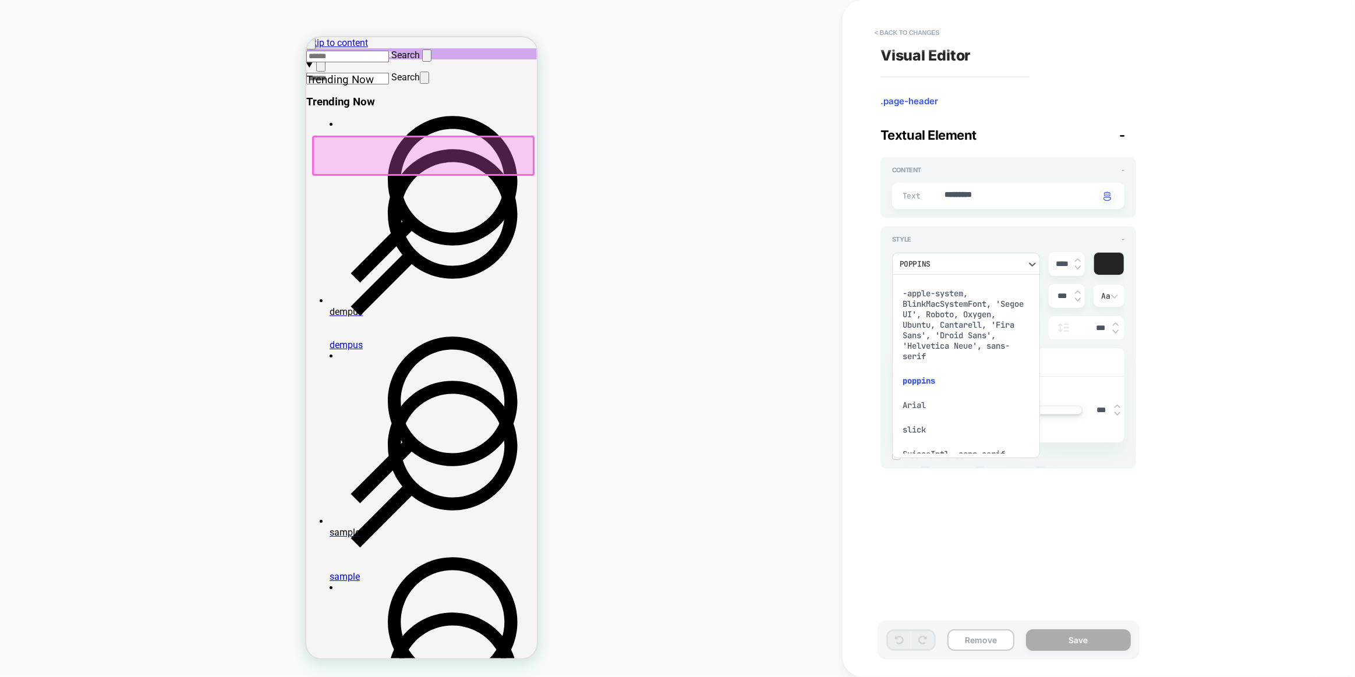
click at [923, 406] on div "Arial" at bounding box center [966, 405] width 139 height 24
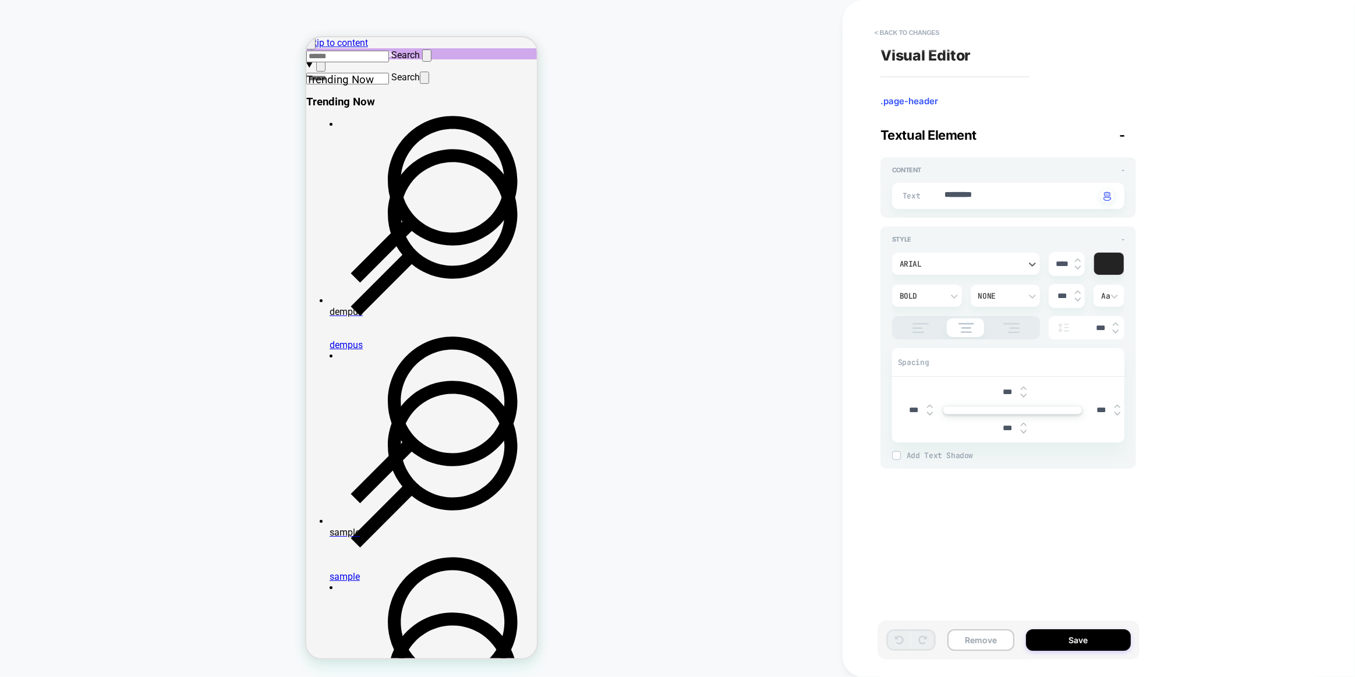
type textarea "*"
click at [1103, 636] on button "Save" at bounding box center [1078, 640] width 105 height 22
click at [1099, 642] on button "Save" at bounding box center [1078, 640] width 105 height 22
type textarea "*"
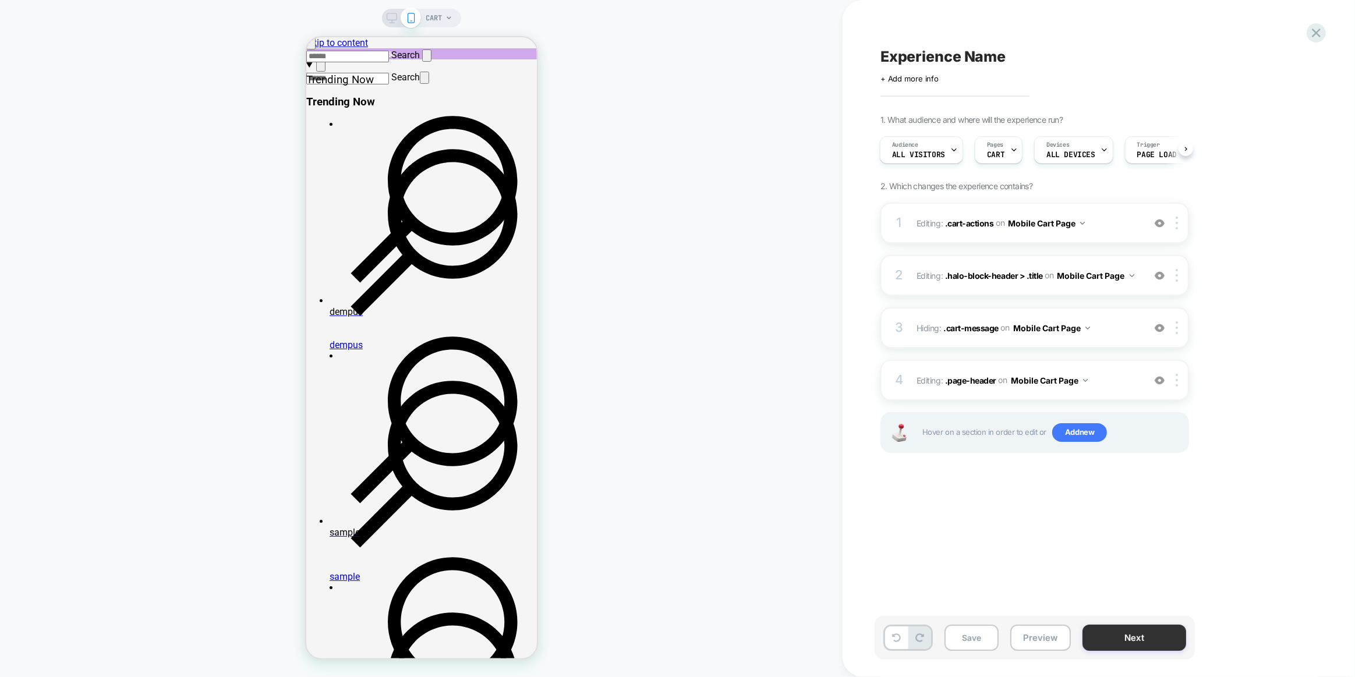
click at [1165, 644] on button "Next" at bounding box center [1134, 638] width 104 height 26
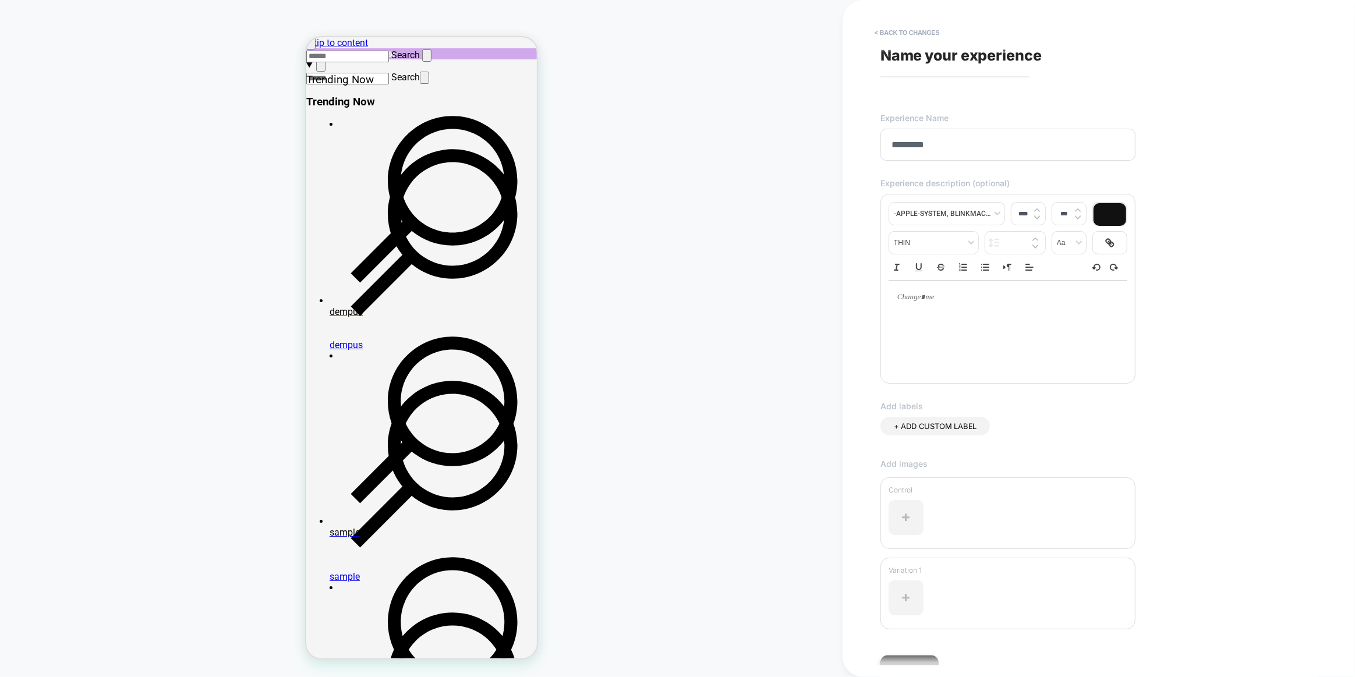
type input "********"
click at [920, 656] on button "Next" at bounding box center [909, 670] width 58 height 28
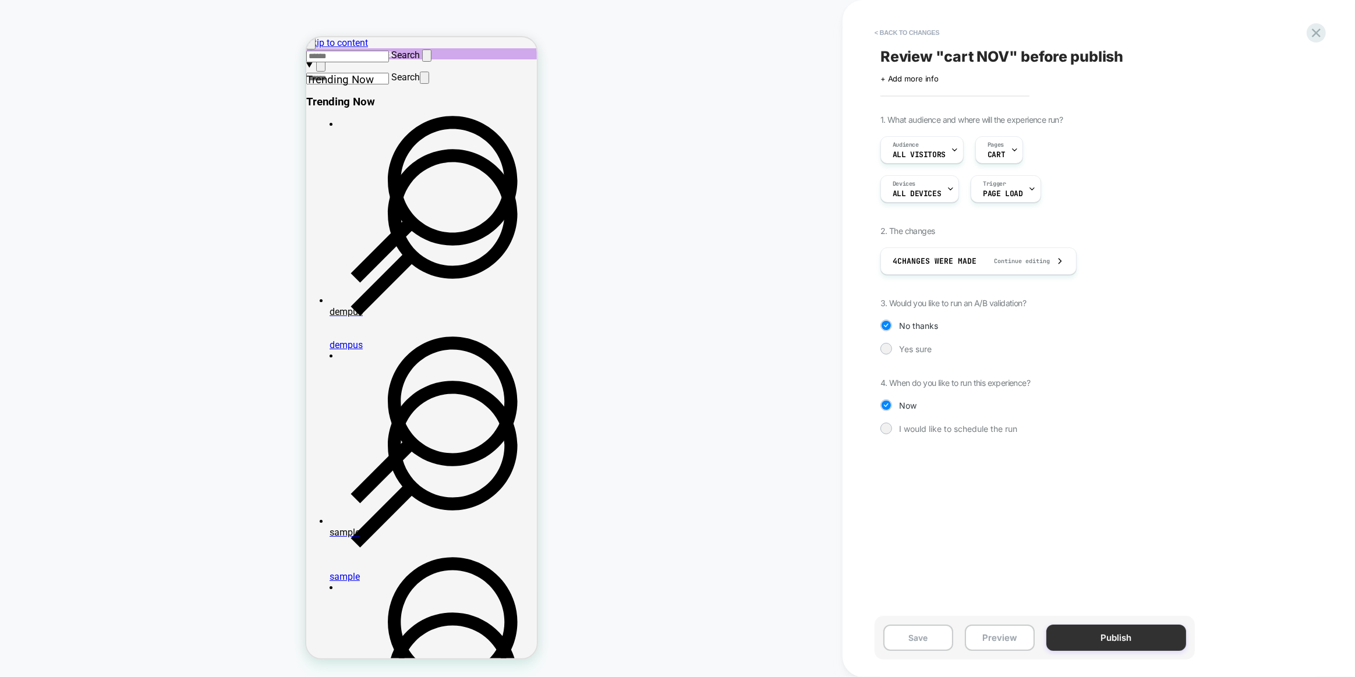
click at [1078, 640] on button "Publish" at bounding box center [1116, 638] width 140 height 26
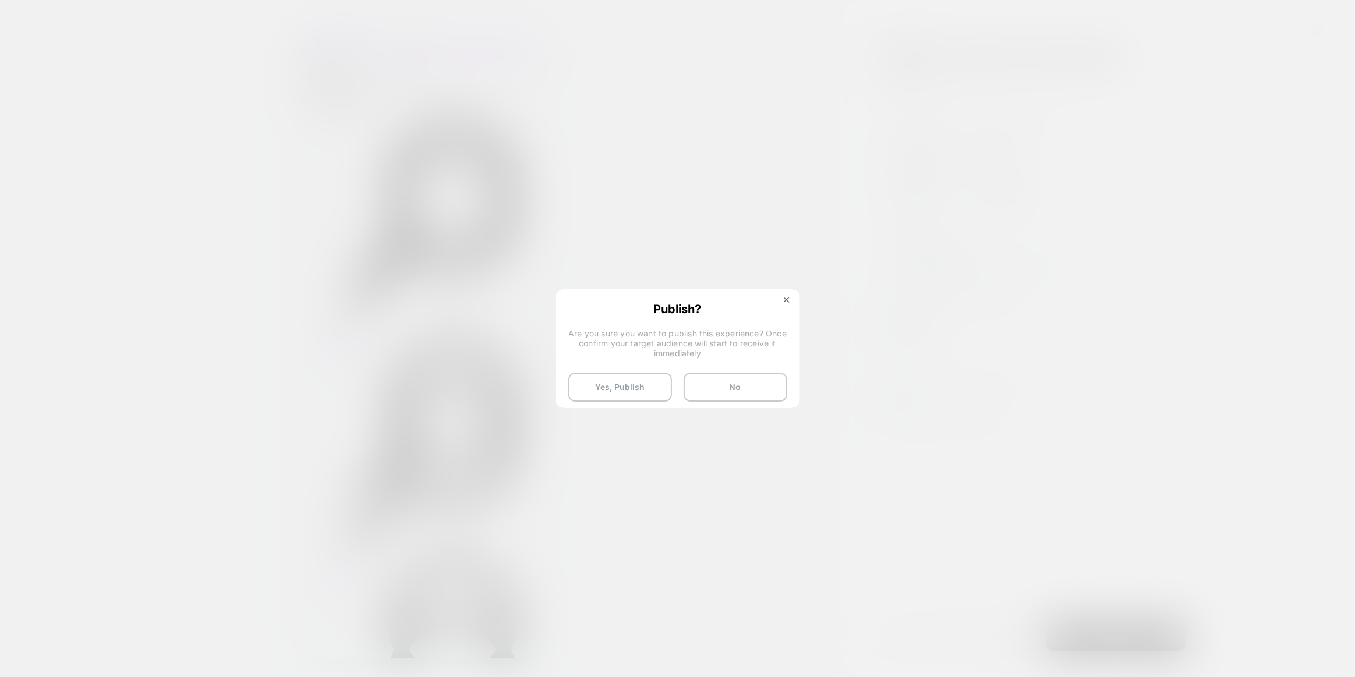
click at [752, 389] on button "No" at bounding box center [735, 387] width 104 height 29
click at [619, 370] on div "CART" at bounding box center [421, 339] width 842 height 654
click at [617, 389] on div "CART" at bounding box center [421, 339] width 842 height 654
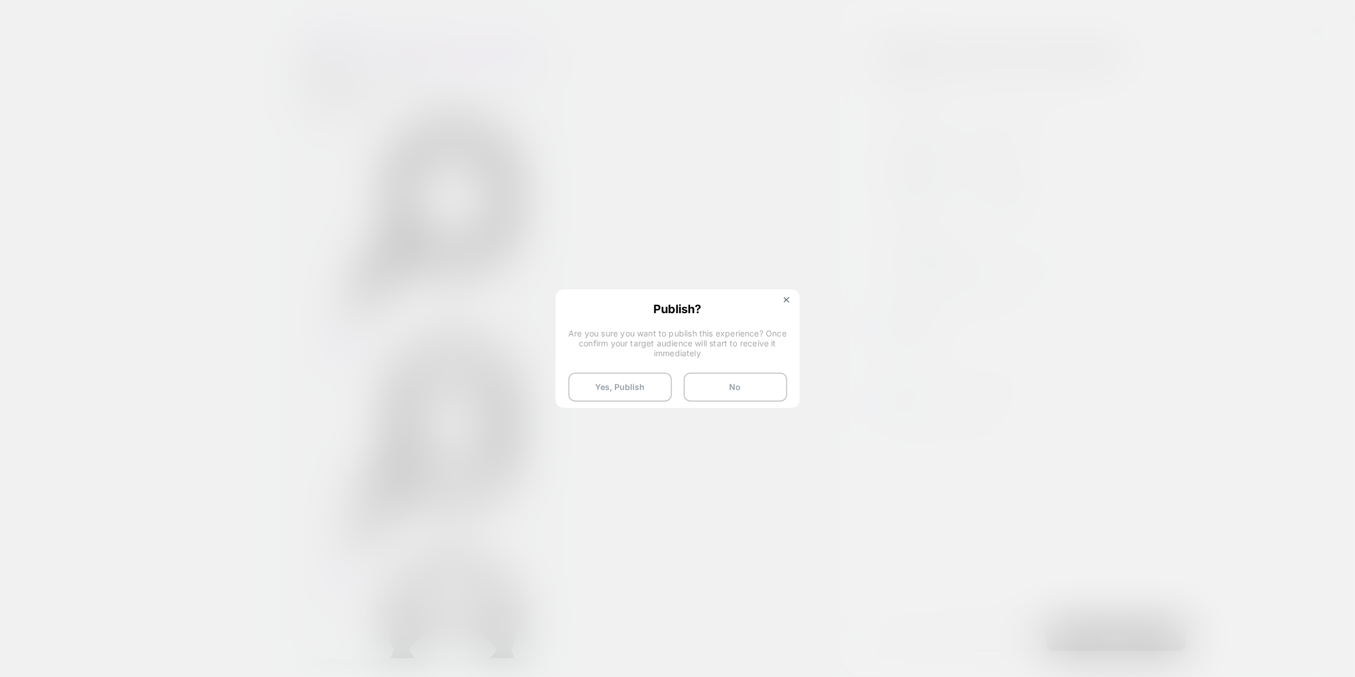
click at [615, 389] on div "CART" at bounding box center [421, 339] width 842 height 654
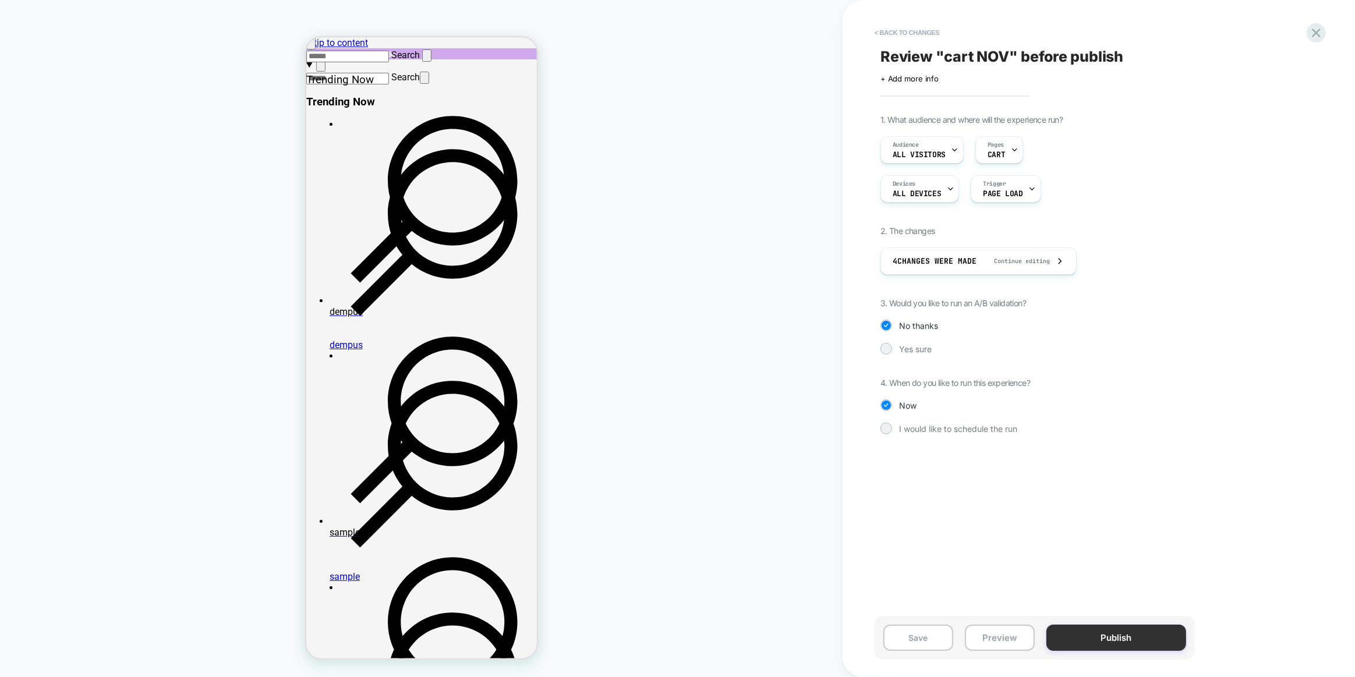
click at [1099, 632] on button "Publish" at bounding box center [1116, 638] width 140 height 26
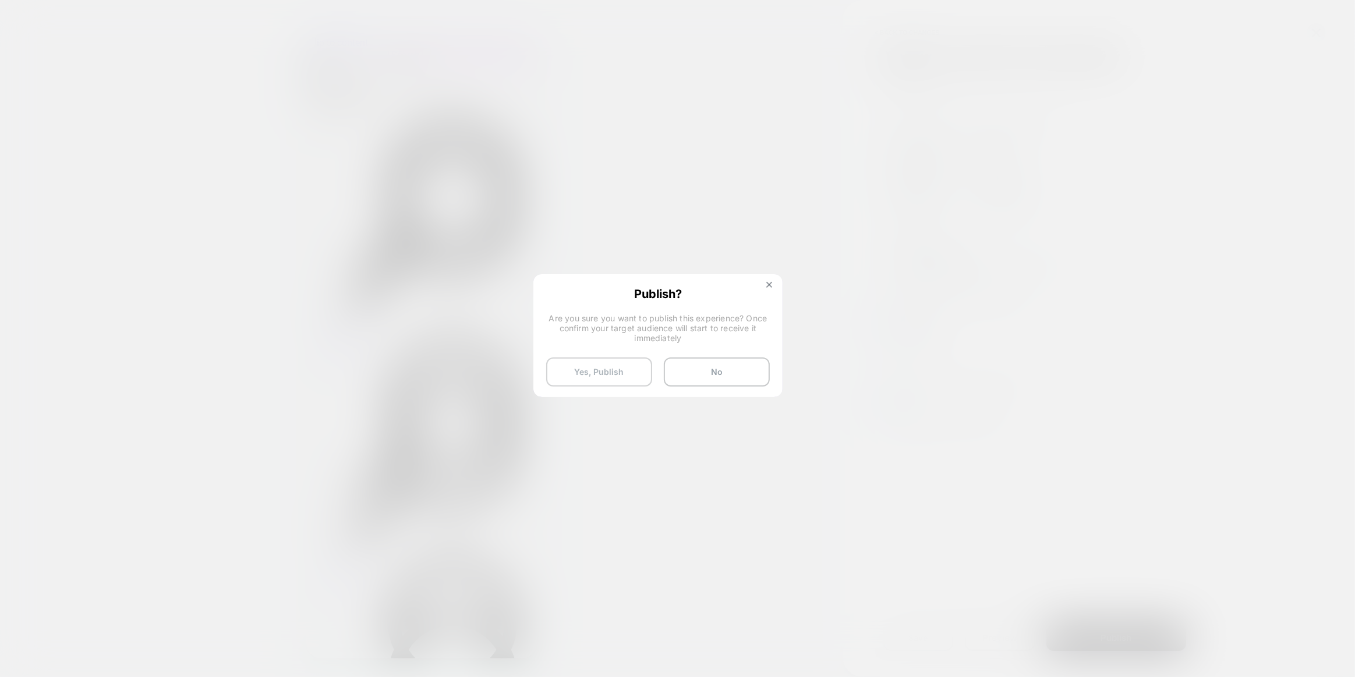
click at [580, 376] on button "Yes, Publish" at bounding box center [599, 371] width 106 height 29
